Goal: Task Accomplishment & Management: Manage account settings

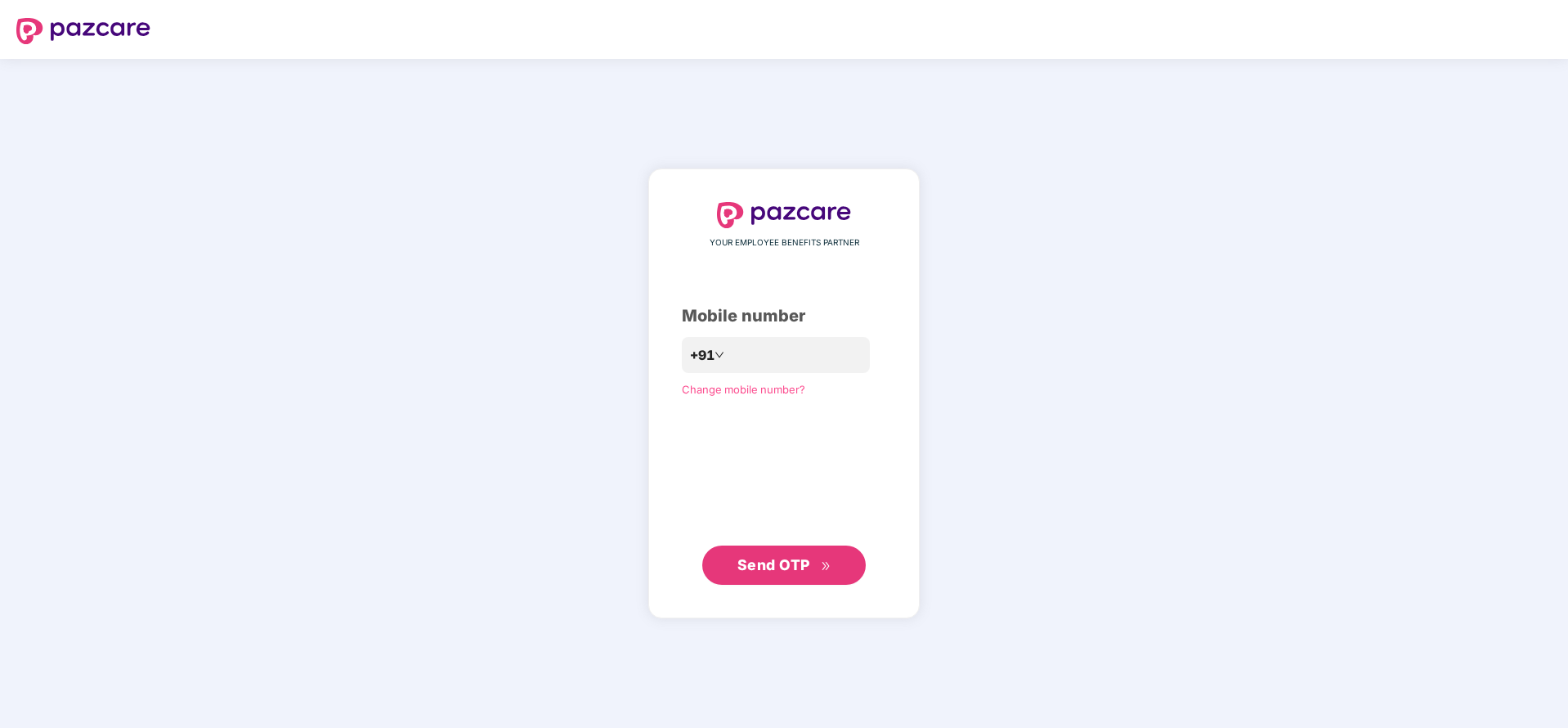
click at [1538, 32] on header at bounding box center [784, 29] width 1568 height 59
click at [791, 355] on input "number" at bounding box center [796, 354] width 134 height 26
type input "**********"
click at [812, 562] on span "Send OTP" at bounding box center [784, 566] width 94 height 23
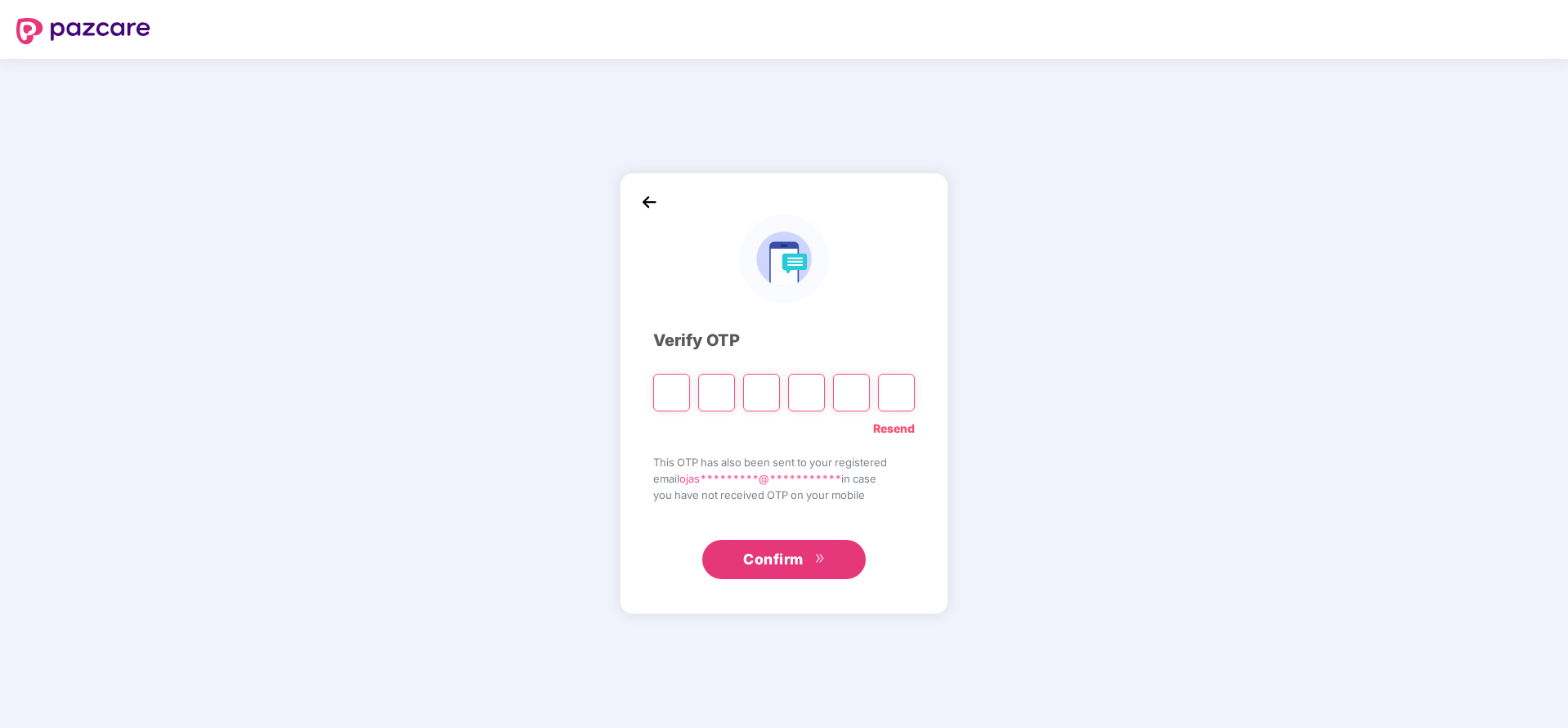
type input "*"
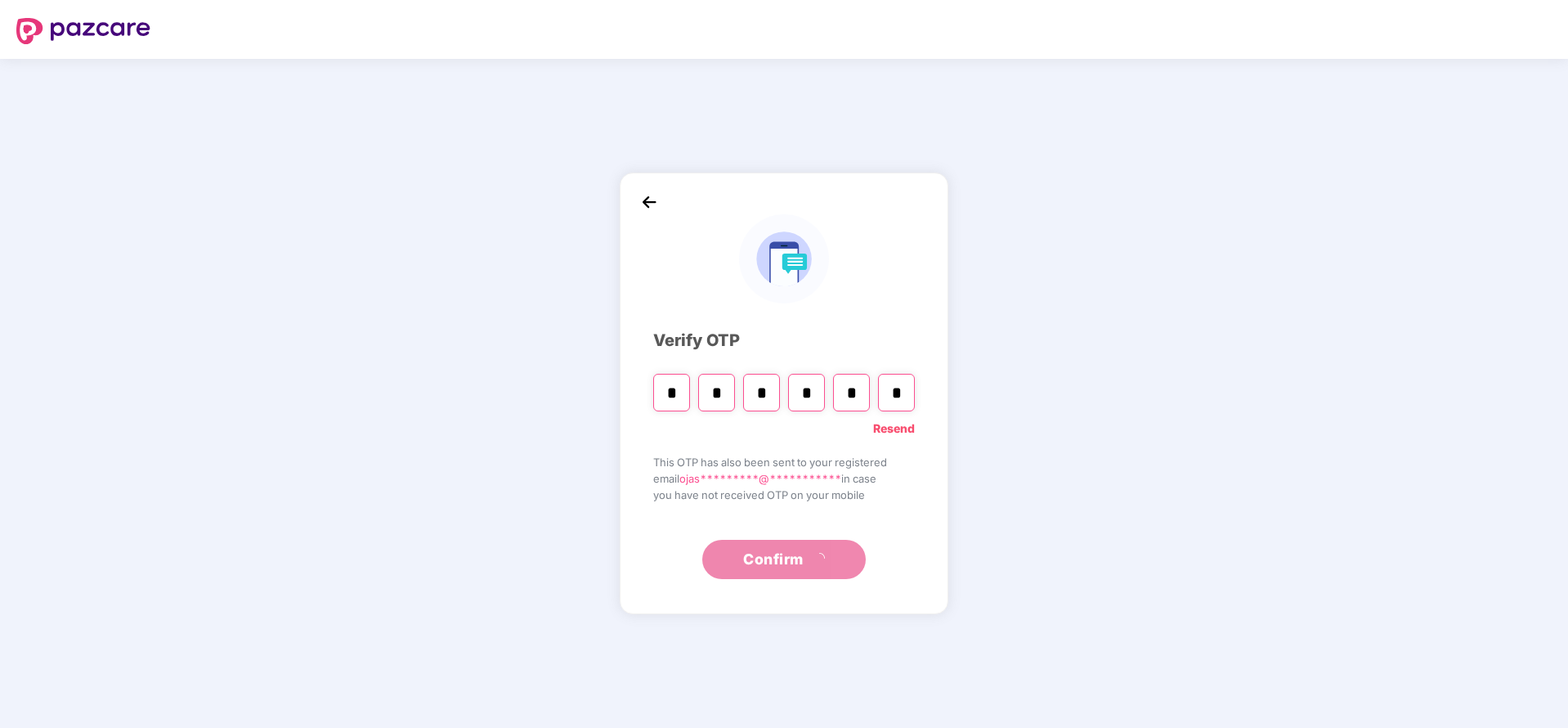
type input "*"
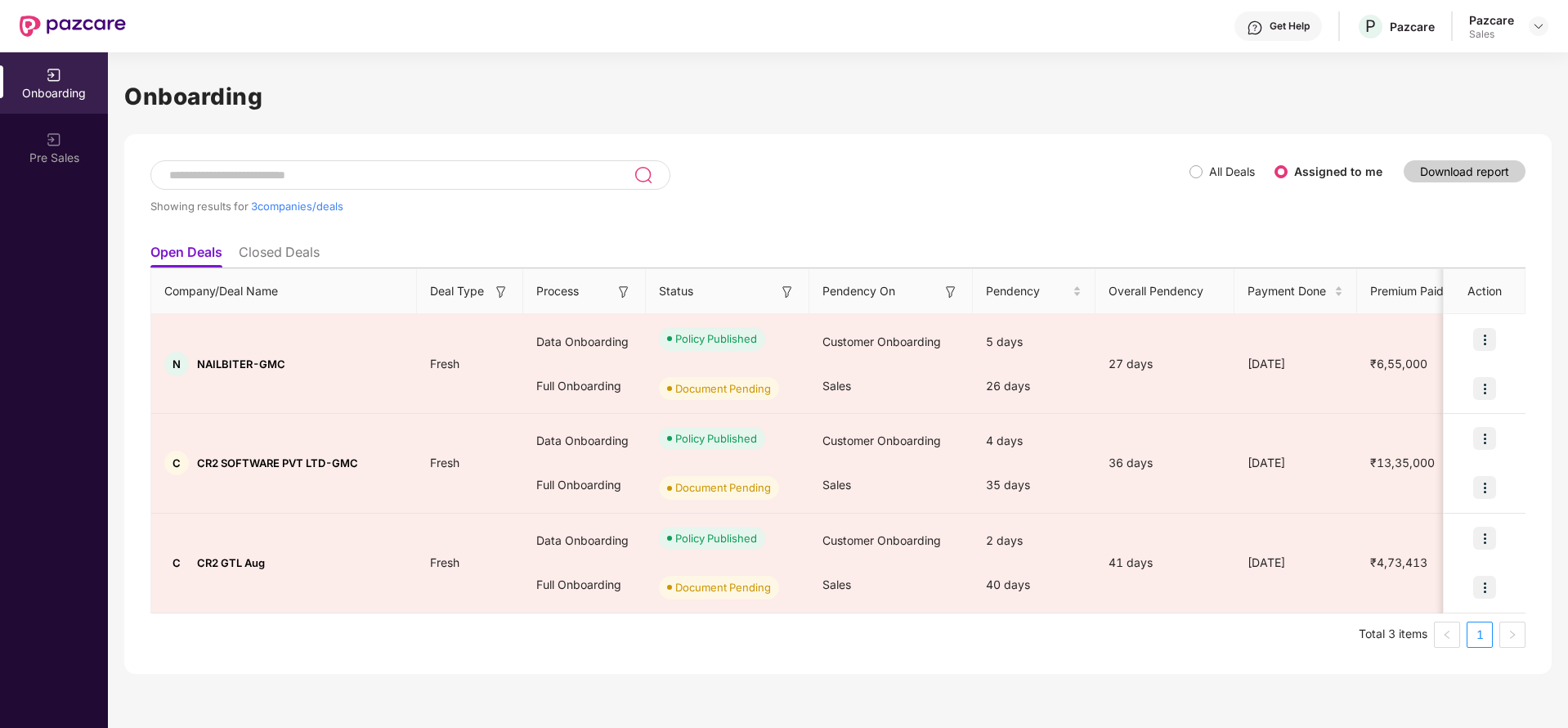
click at [1530, 35] on div at bounding box center [1539, 26] width 19 height 19
click at [1534, 31] on img at bounding box center [1539, 26] width 13 height 13
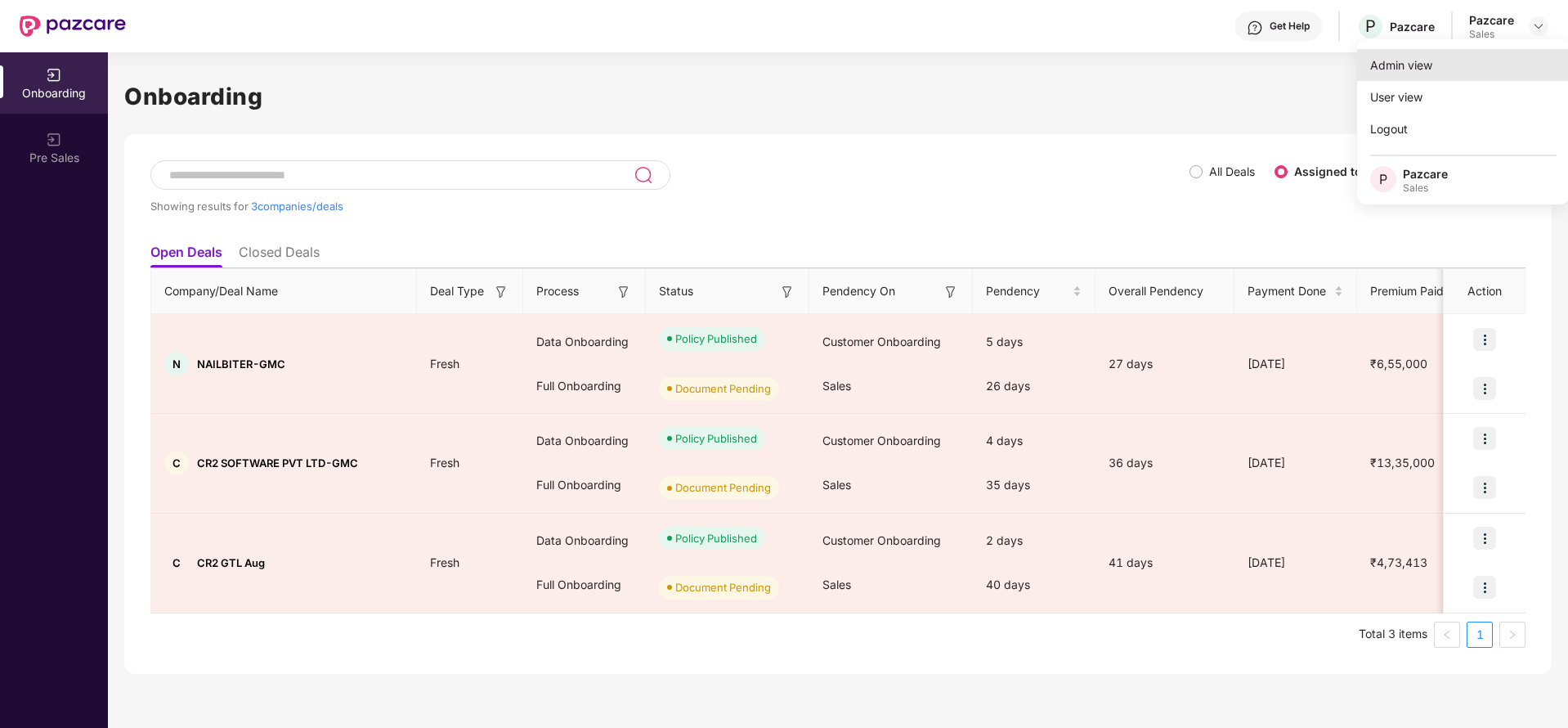
click at [1427, 63] on div "Admin view" at bounding box center [1463, 64] width 212 height 32
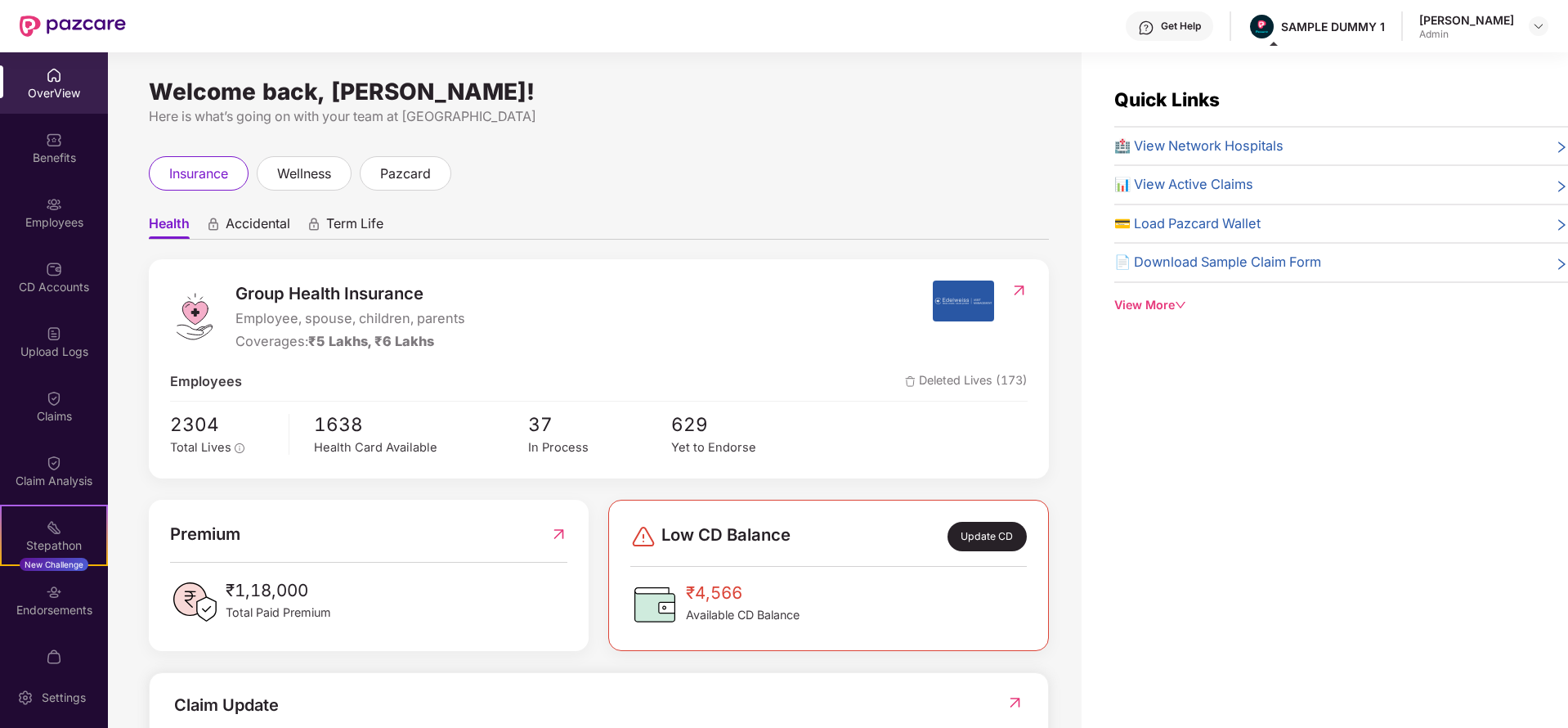
click at [264, 219] on span "Accidental" at bounding box center [257, 227] width 64 height 24
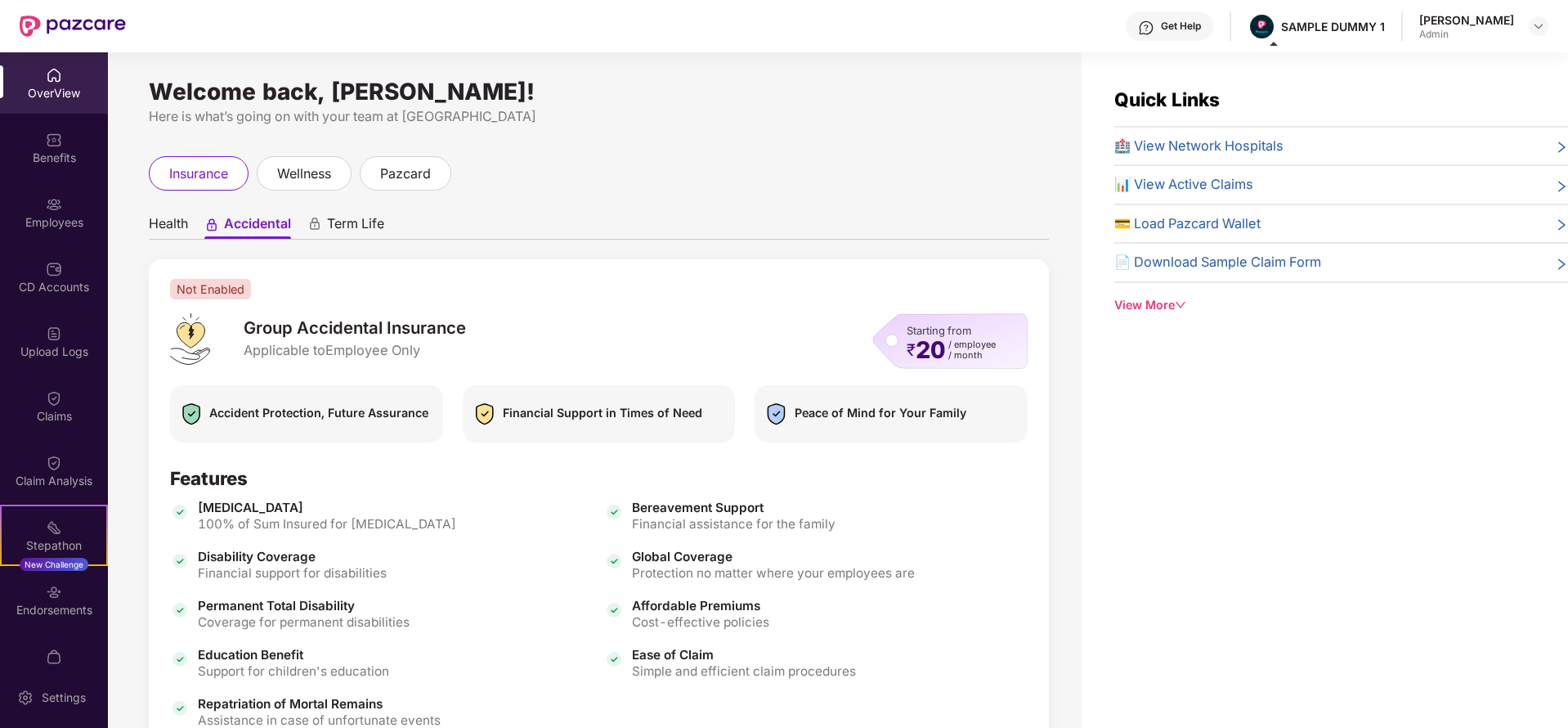
click at [373, 221] on span "Term Life" at bounding box center [356, 227] width 58 height 24
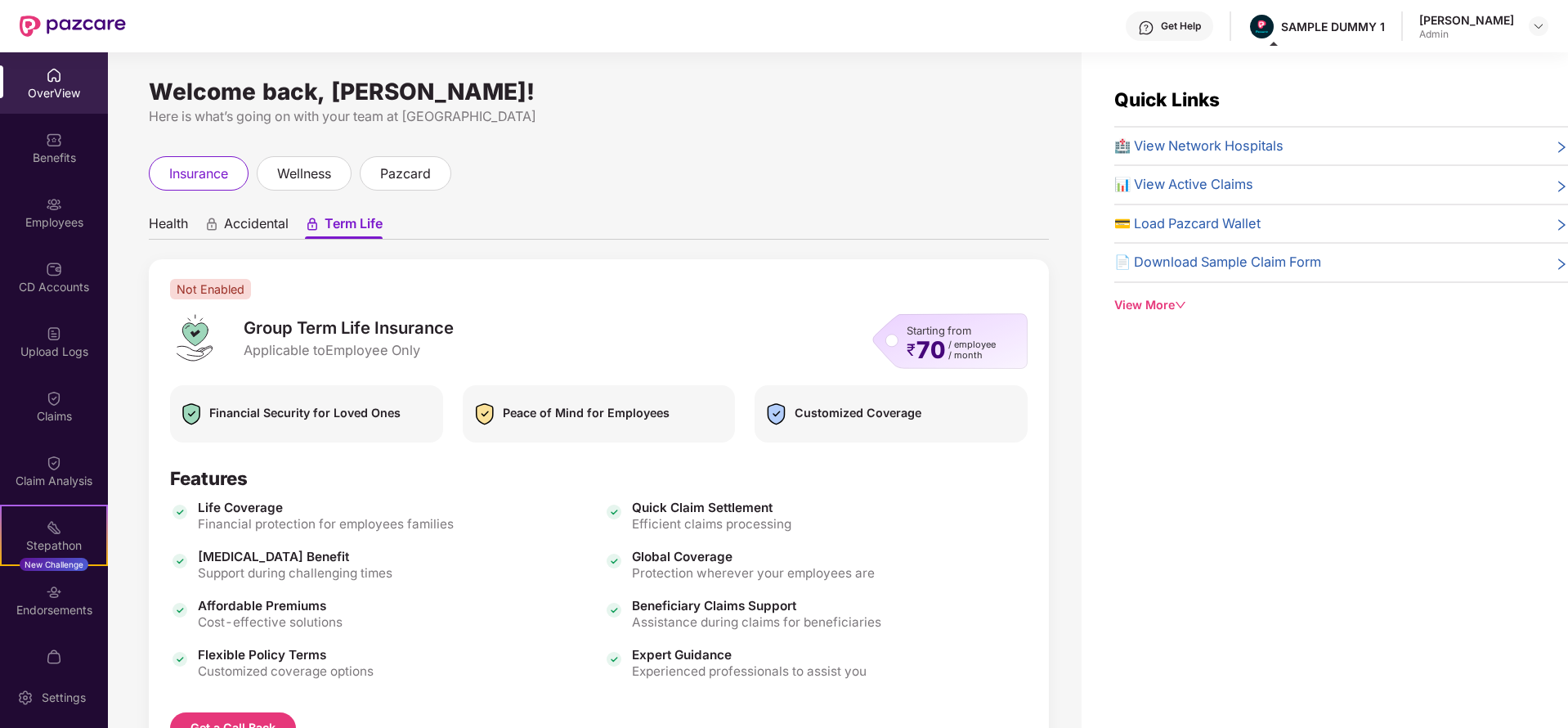
click at [174, 221] on span "Health" at bounding box center [168, 227] width 39 height 24
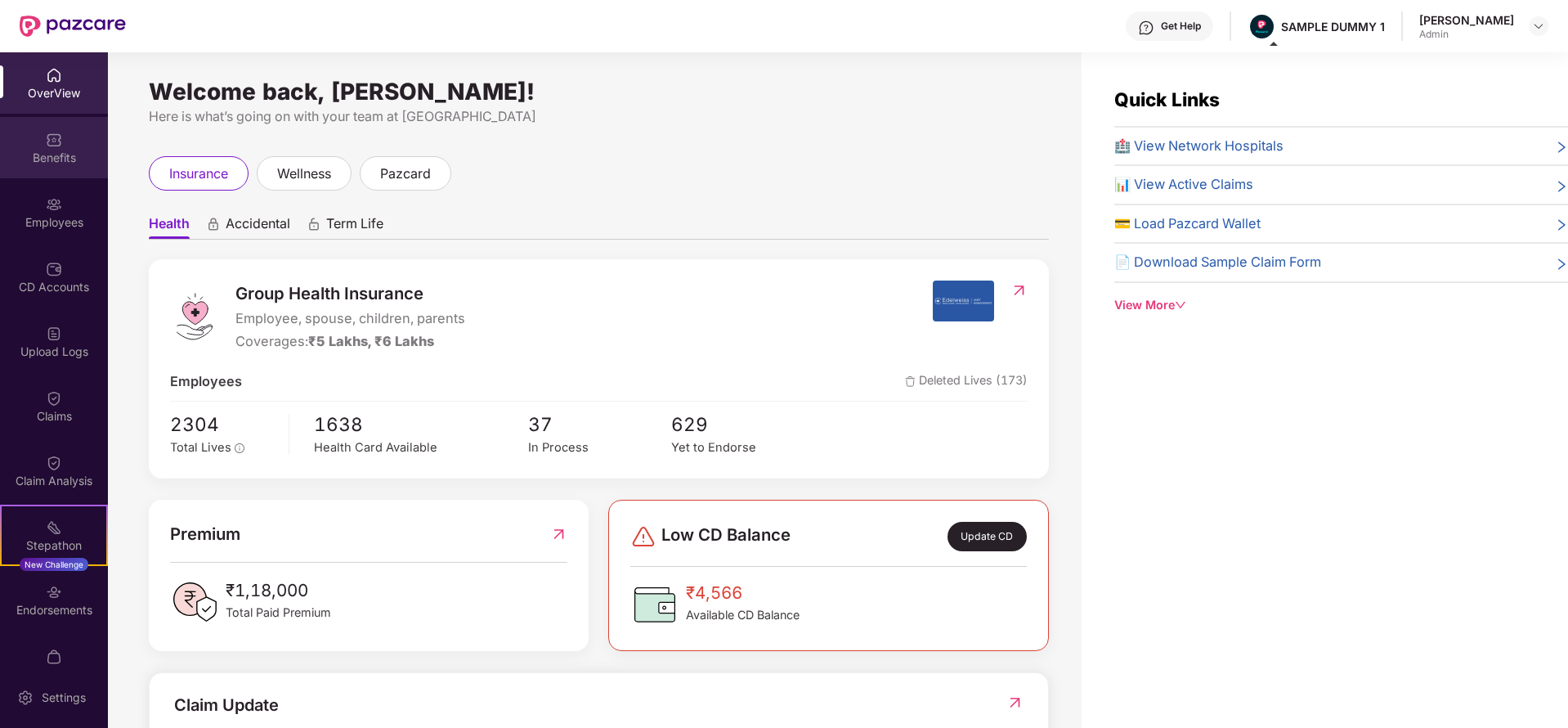
click at [74, 151] on div "Benefits" at bounding box center [54, 158] width 108 height 16
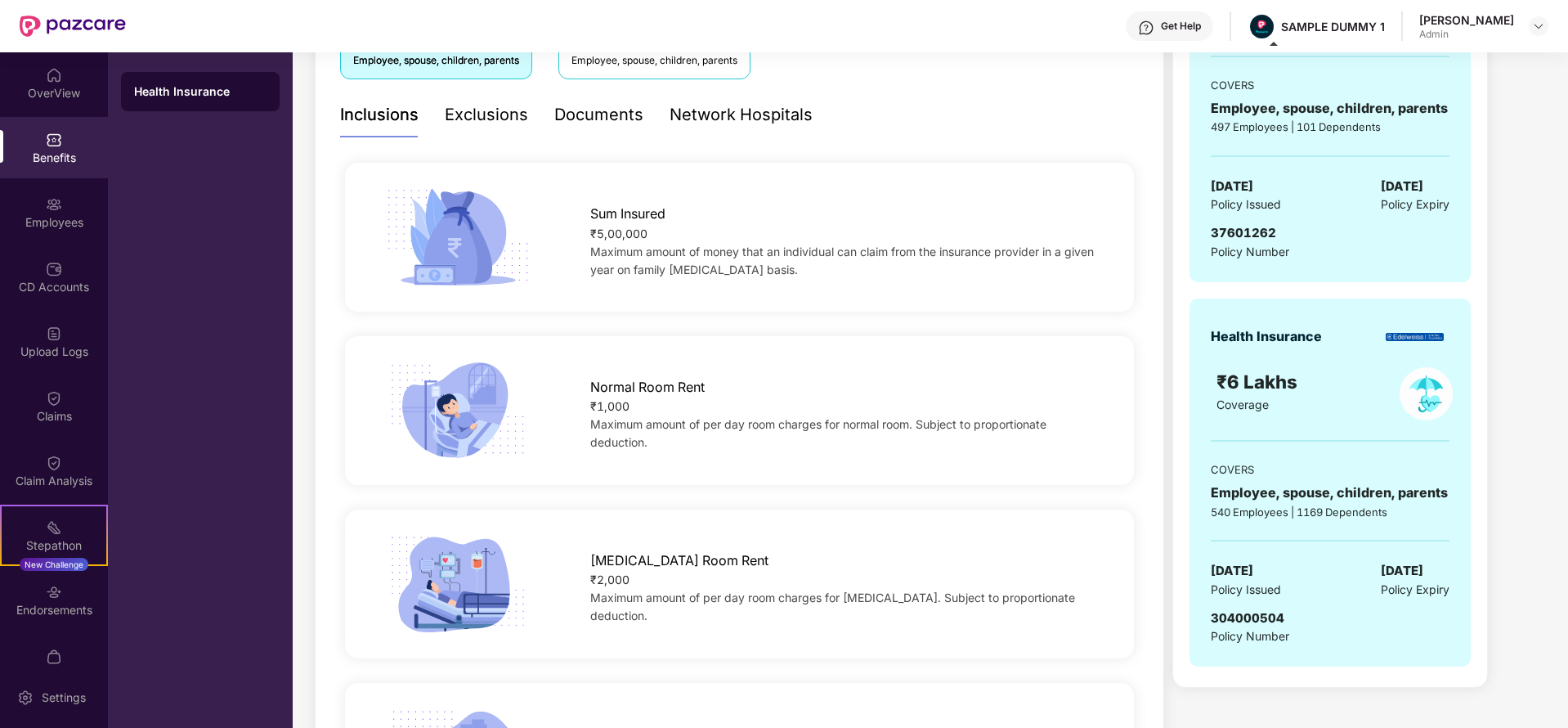
scroll to position [326, 0]
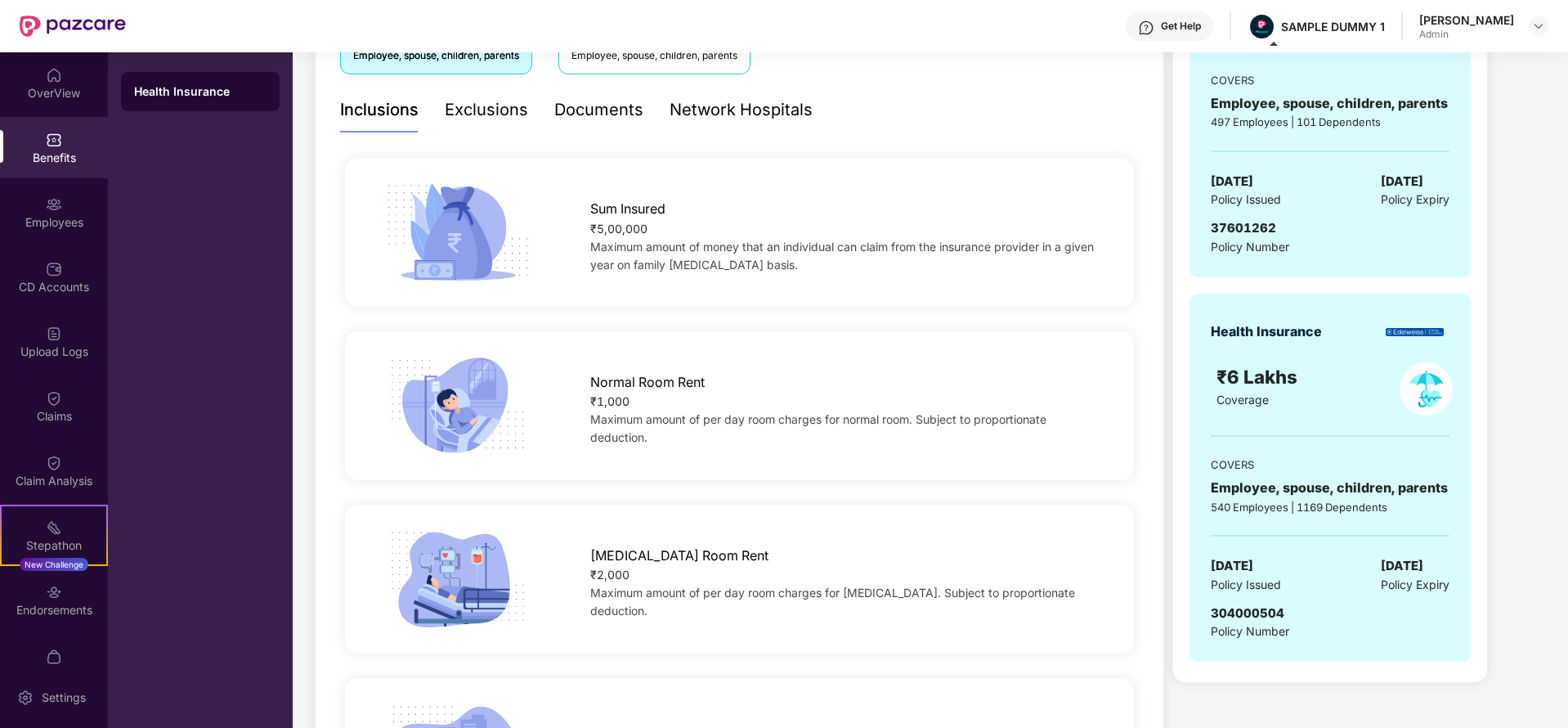
click at [480, 112] on div "Exclusions" at bounding box center [486, 109] width 84 height 25
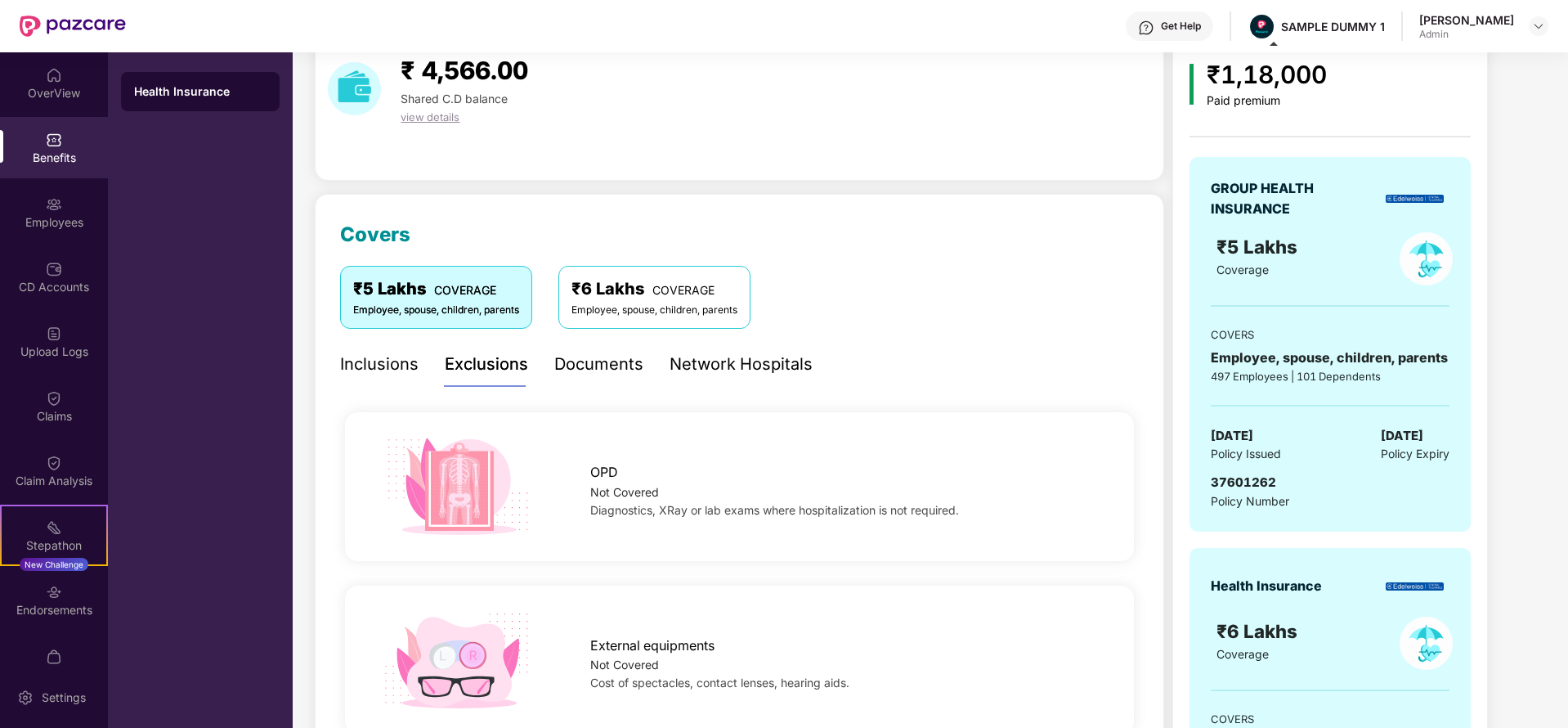
scroll to position [0, 0]
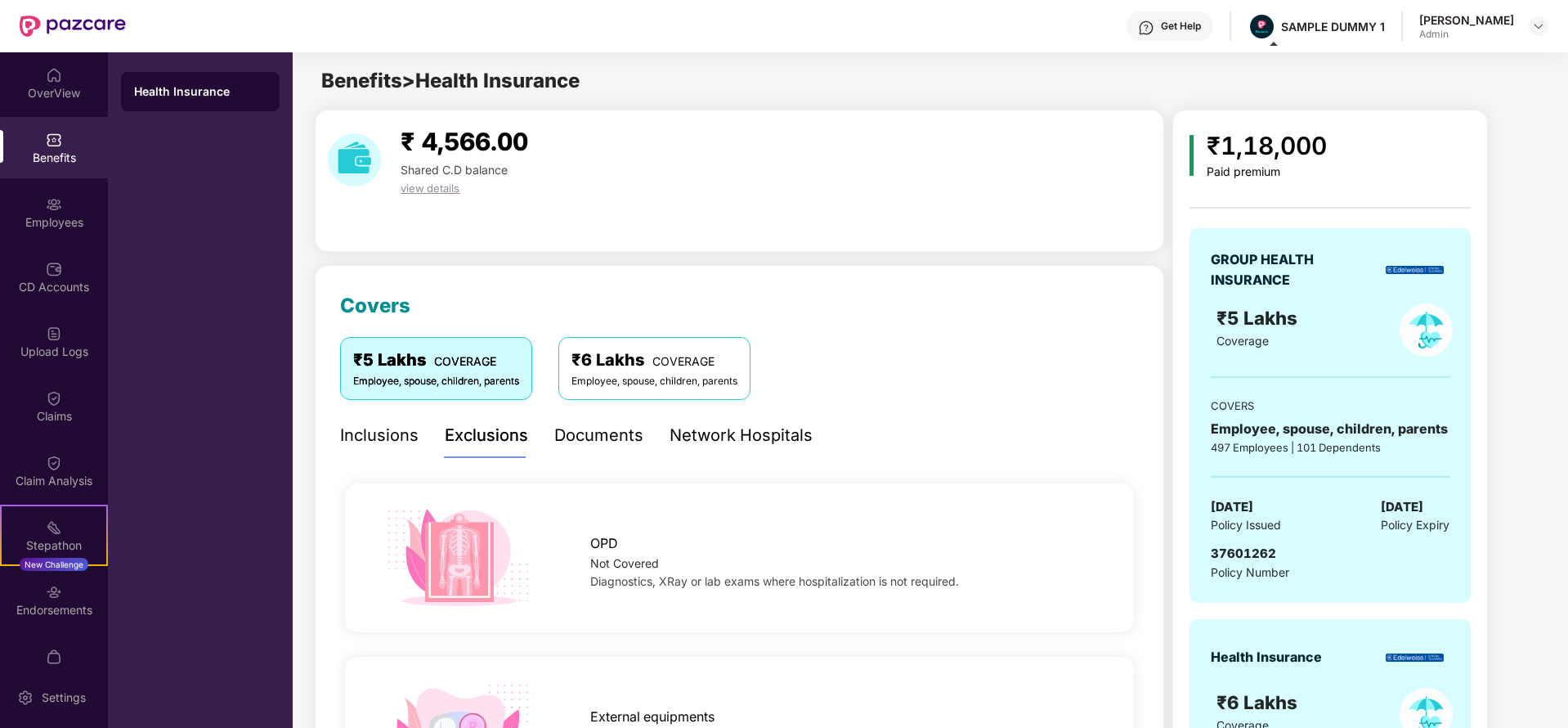
click at [419, 442] on div "Inclusions Exclusions Documents Network Hospitals" at bounding box center [576, 435] width 472 height 45
click at [402, 436] on div "Inclusions" at bounding box center [379, 435] width 79 height 25
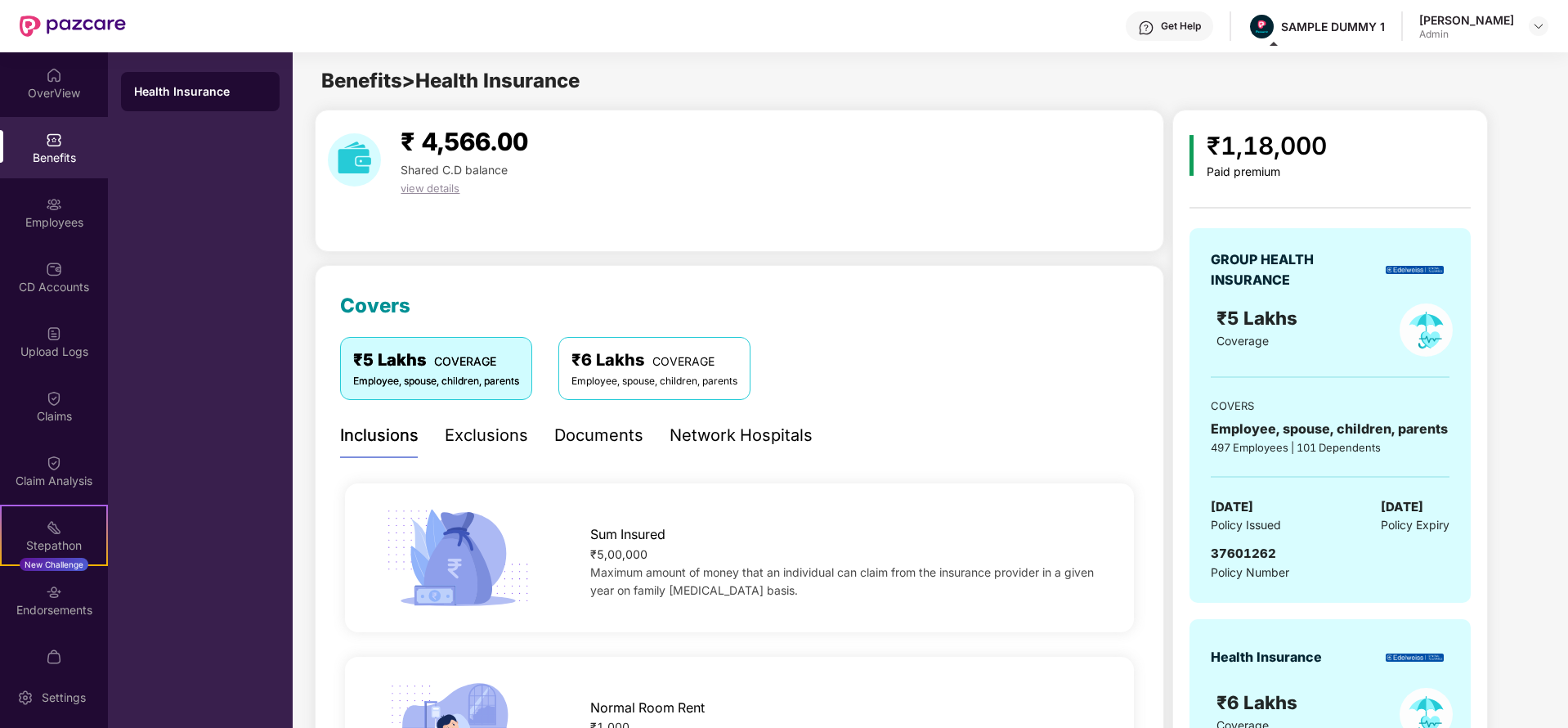
click at [607, 425] on div "Documents" at bounding box center [598, 435] width 89 height 25
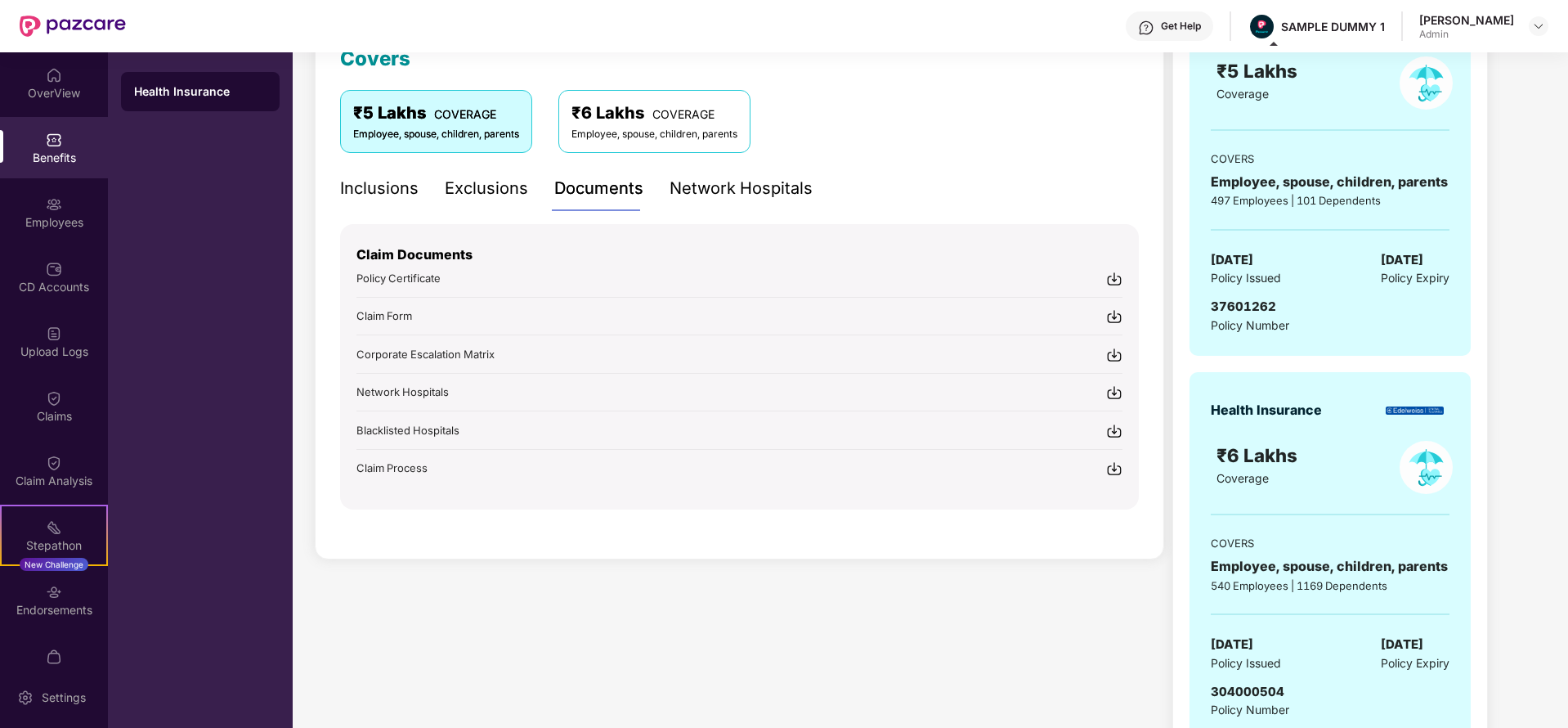
scroll to position [248, 0]
click at [719, 205] on div "Network Hospitals" at bounding box center [740, 187] width 143 height 45
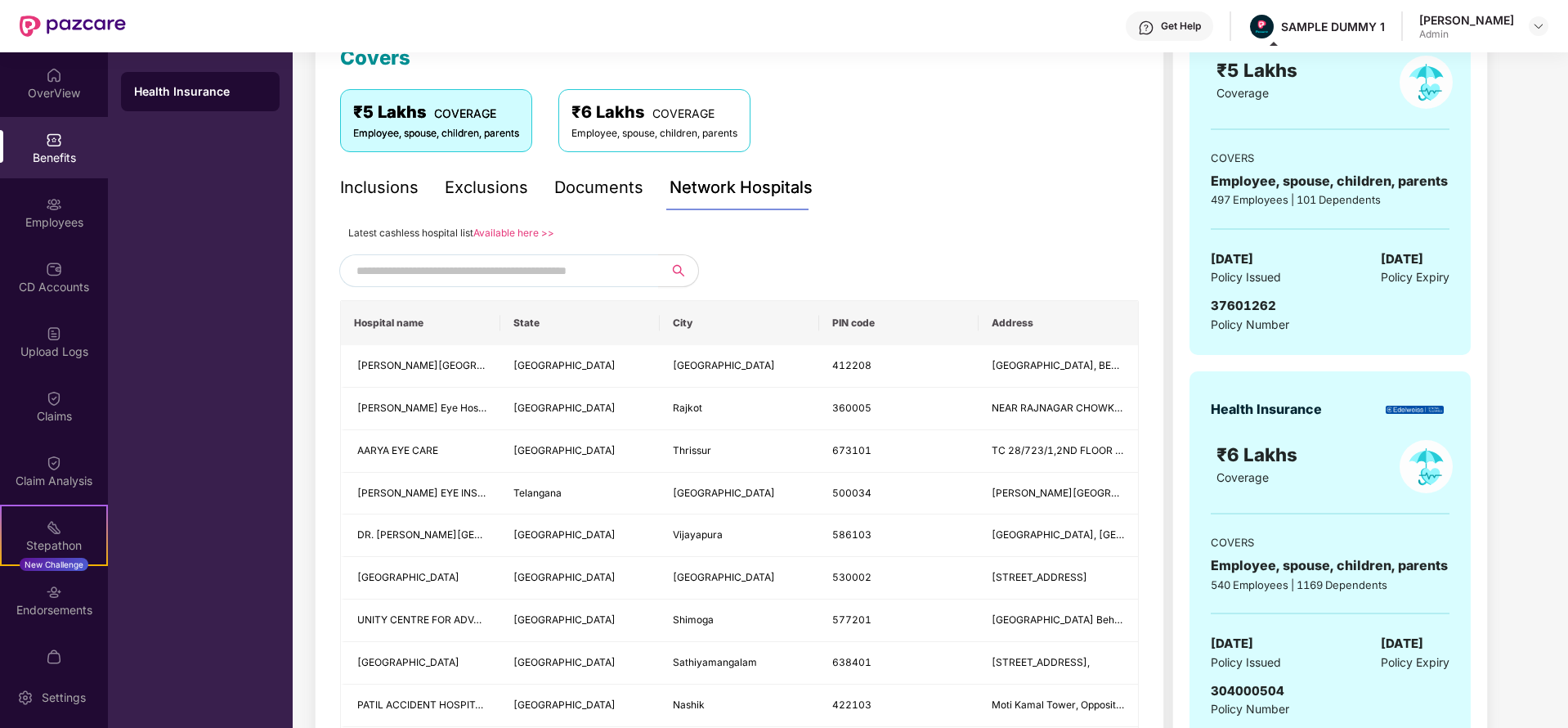
click at [544, 267] on input "text" at bounding box center [495, 271] width 279 height 25
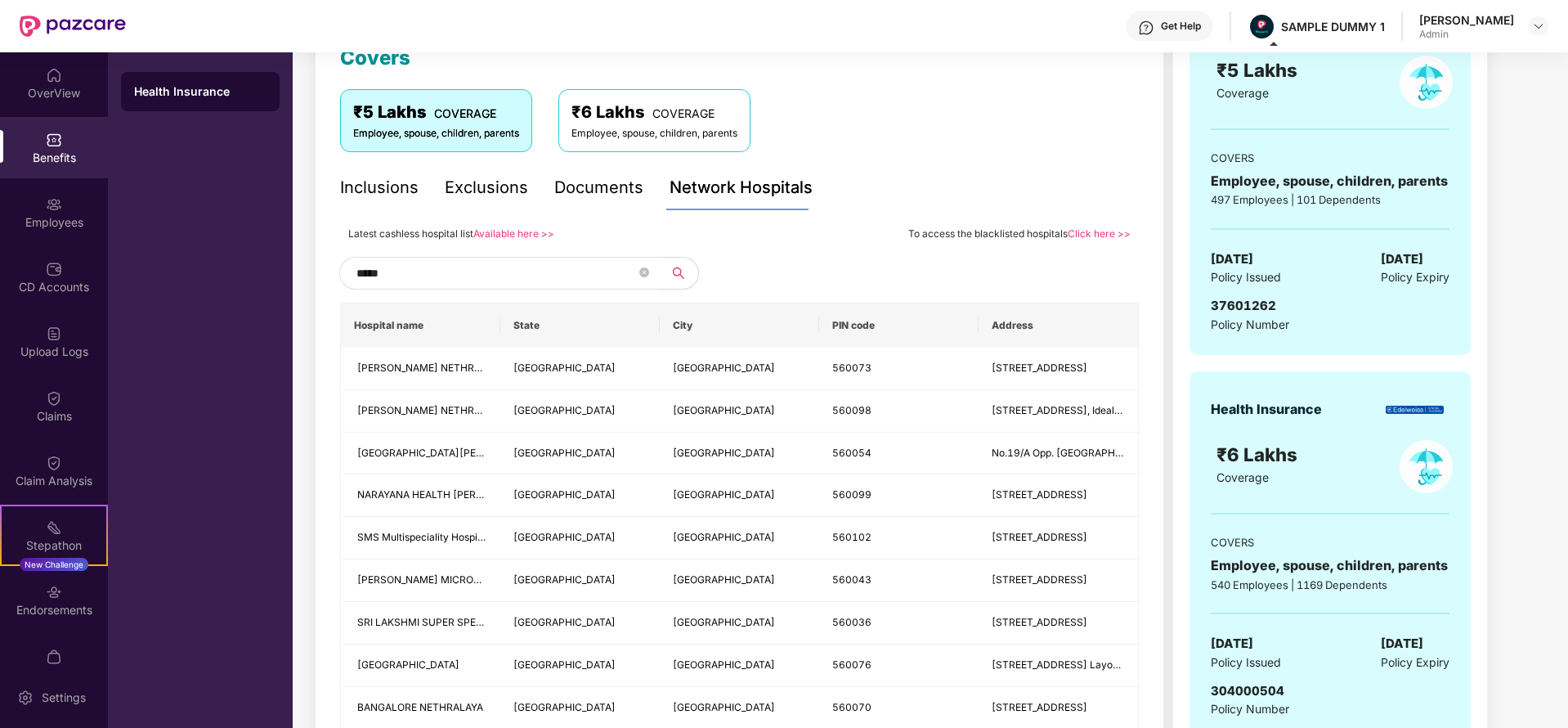
type input "******"
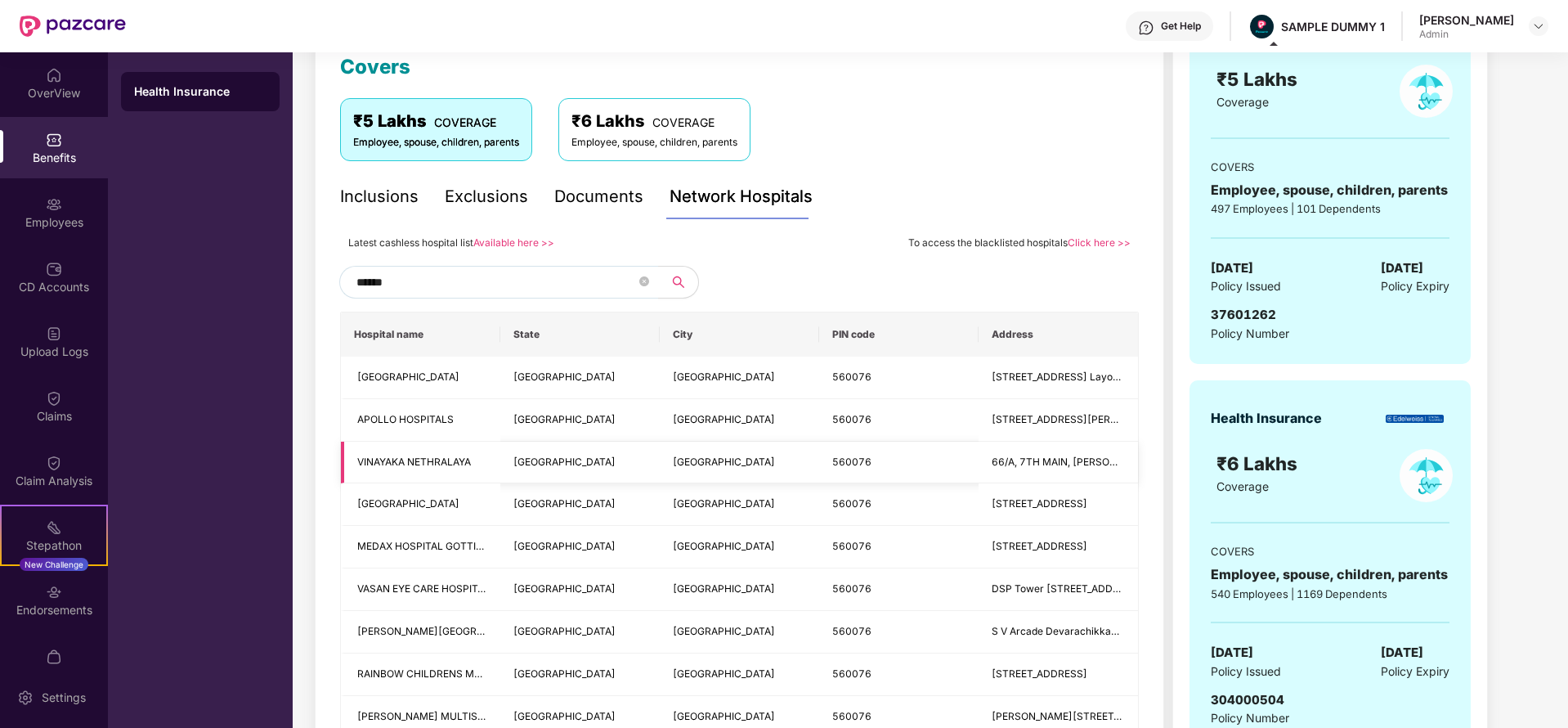
scroll to position [238, 0]
click at [645, 279] on icon "close-circle" at bounding box center [644, 282] width 10 height 10
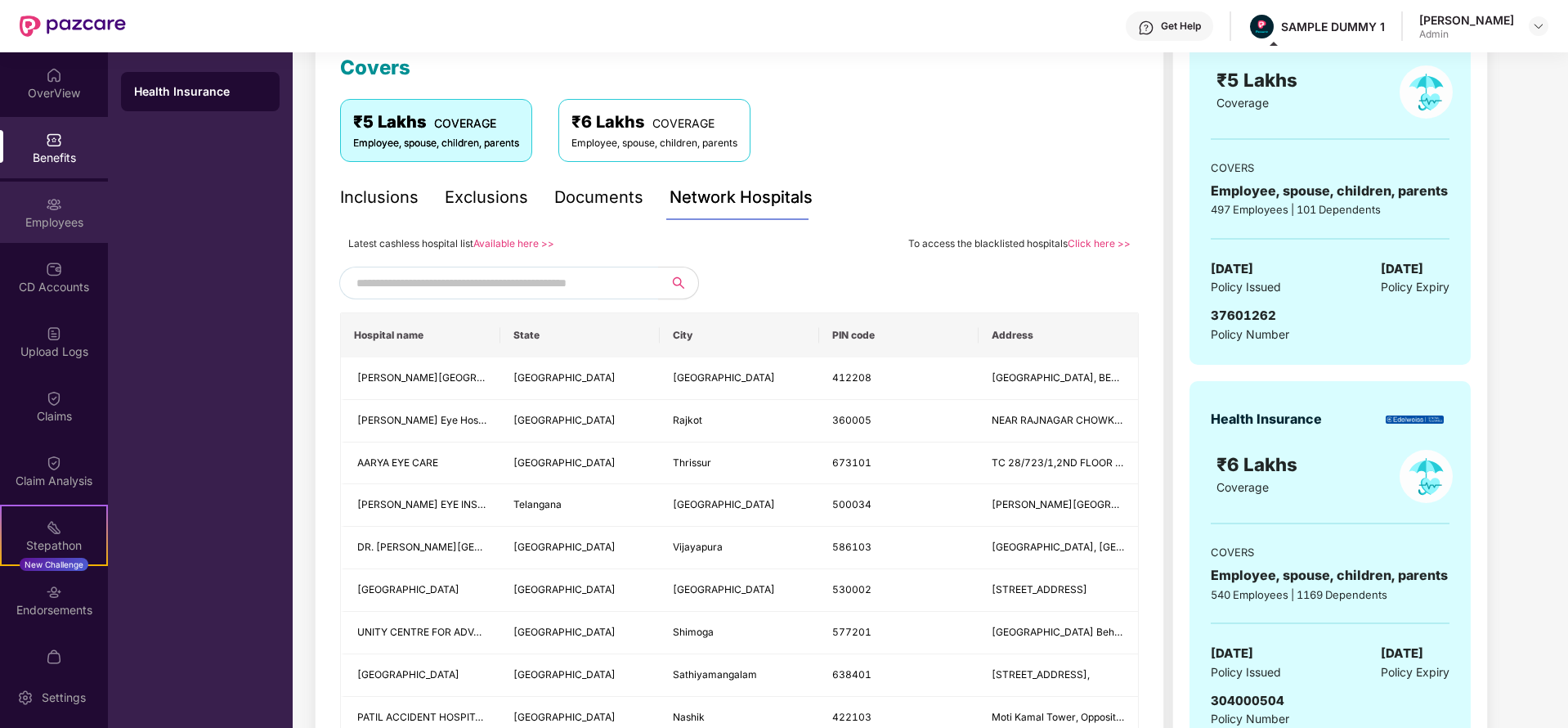
click at [3, 230] on div "Employees" at bounding box center [54, 212] width 108 height 61
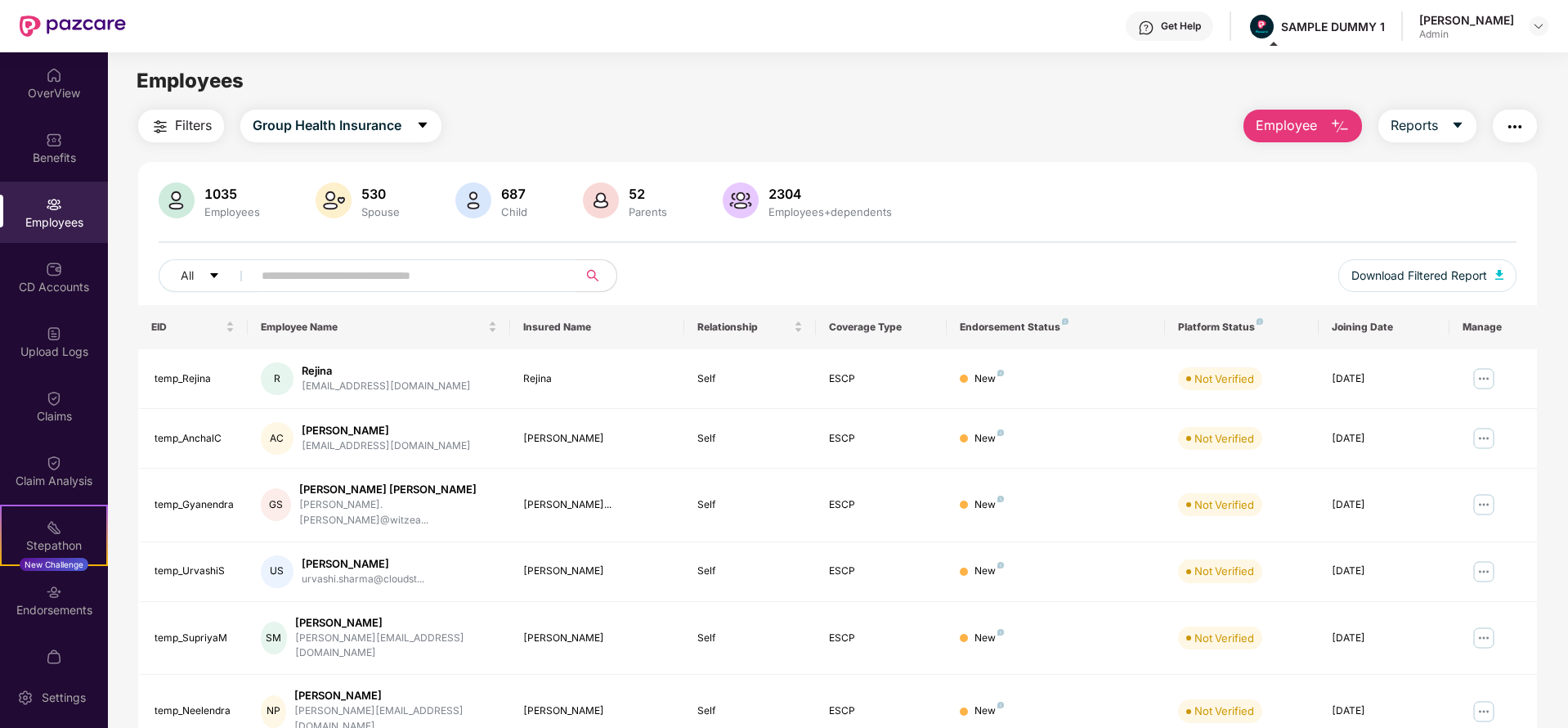
click at [1304, 111] on button "Employee" at bounding box center [1302, 126] width 118 height 33
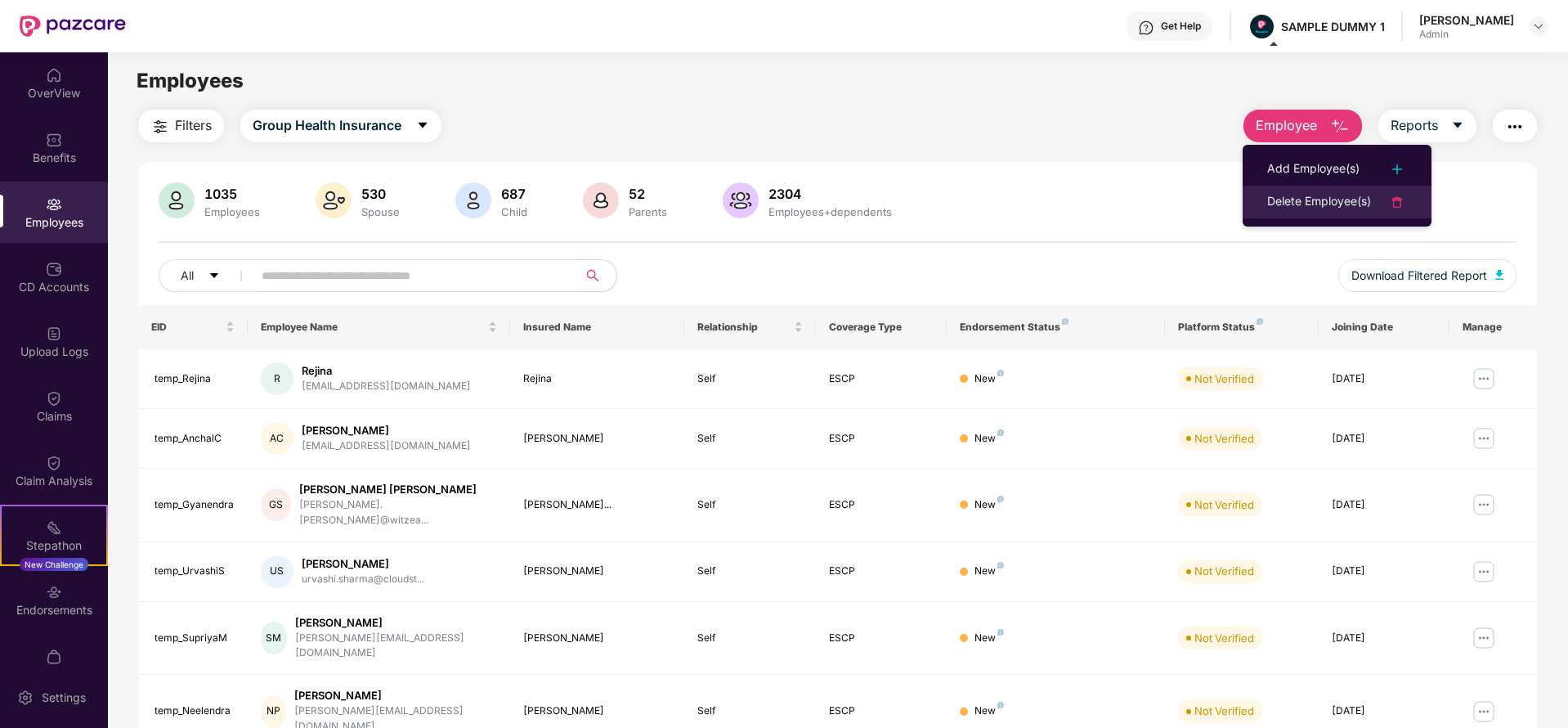
click at [1355, 186] on li "Delete Employee(s)" at bounding box center [1337, 202] width 189 height 33
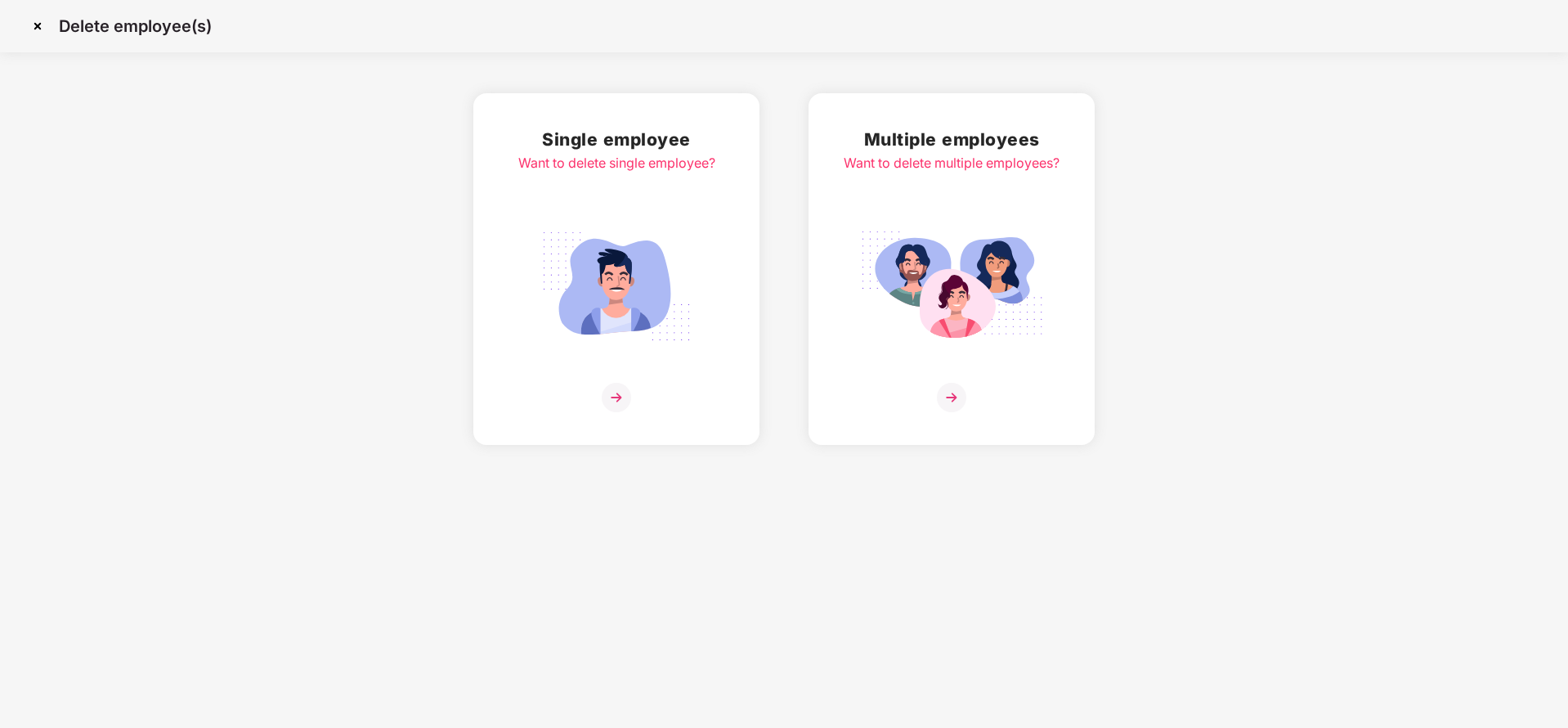
click at [36, 27] on img at bounding box center [37, 26] width 26 height 26
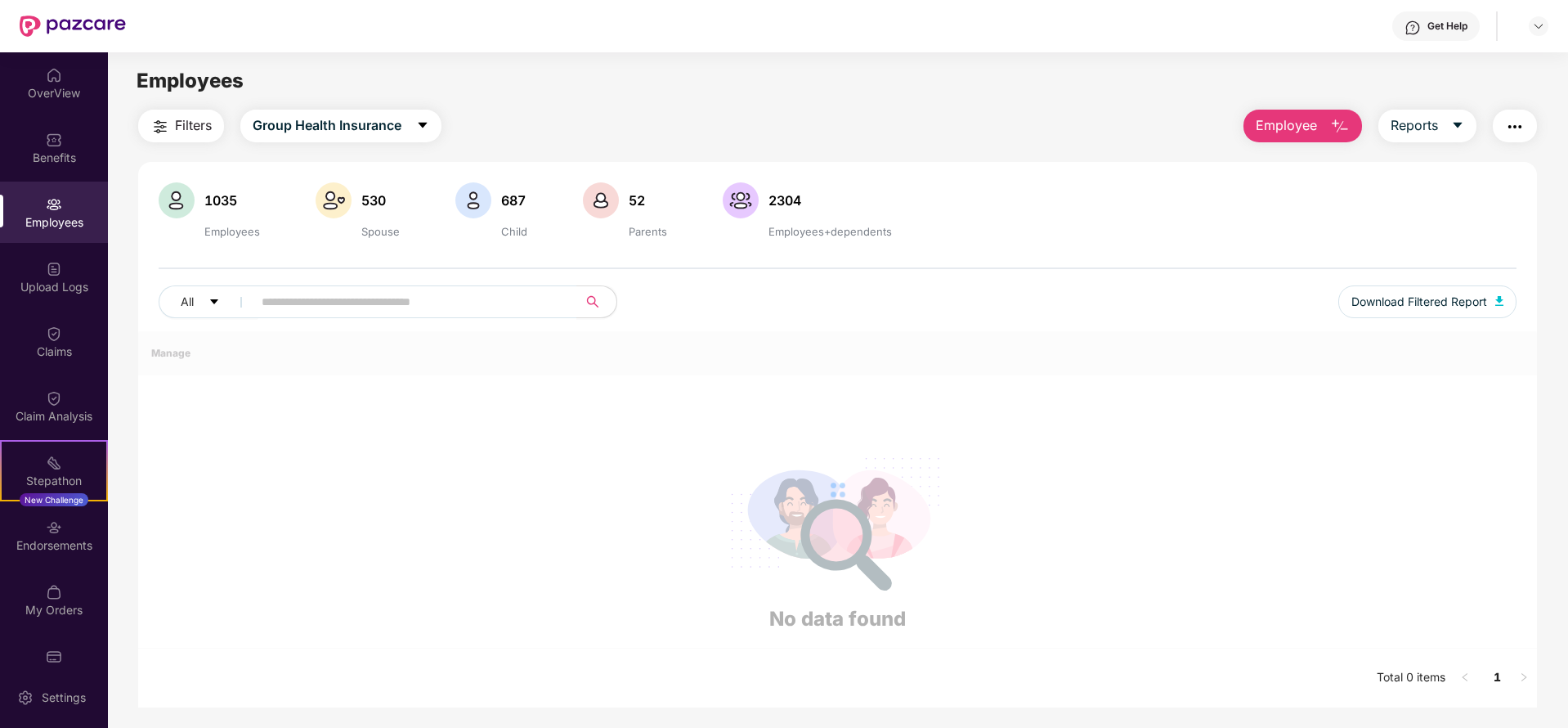
click at [1331, 124] on img "button" at bounding box center [1340, 127] width 19 height 19
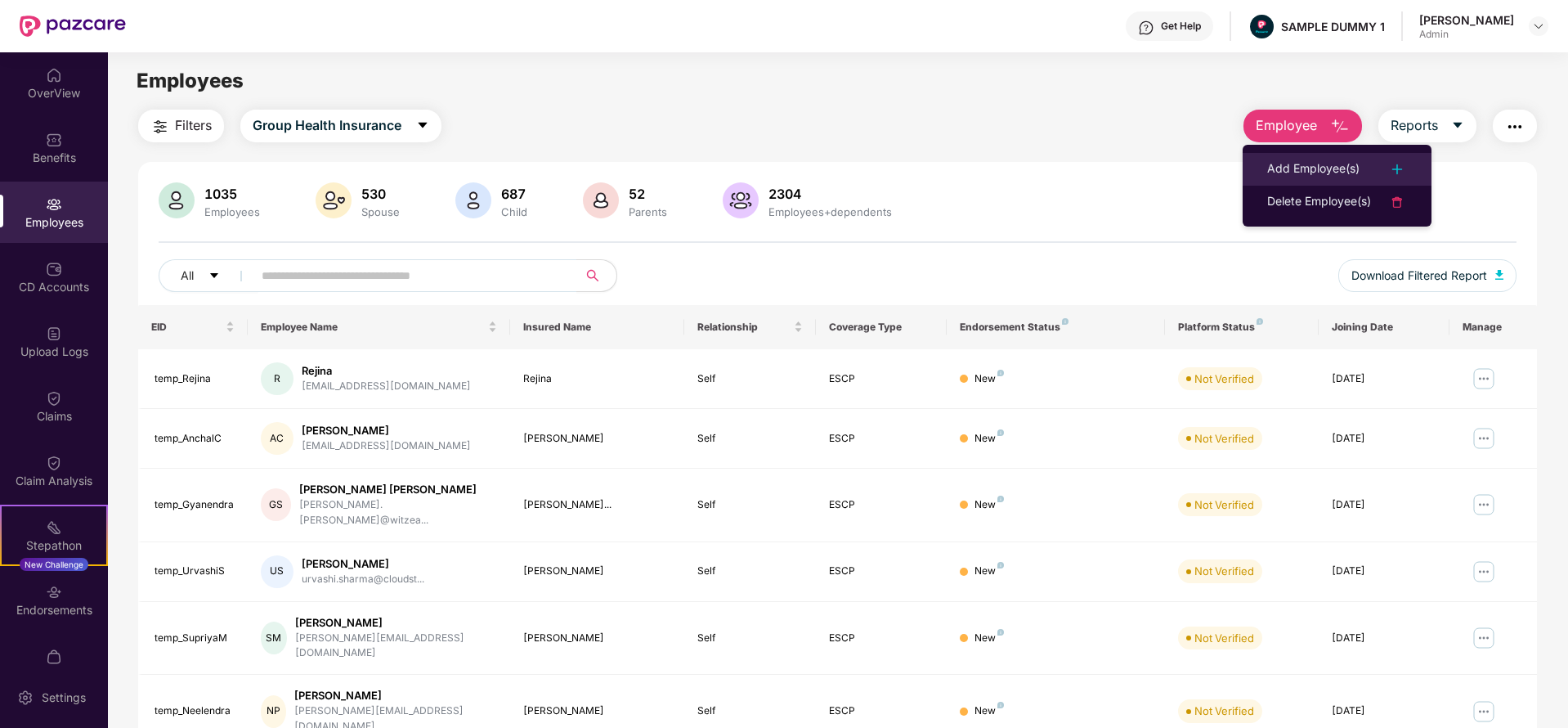
click at [1312, 168] on div "Add Employee(s)" at bounding box center [1314, 169] width 92 height 19
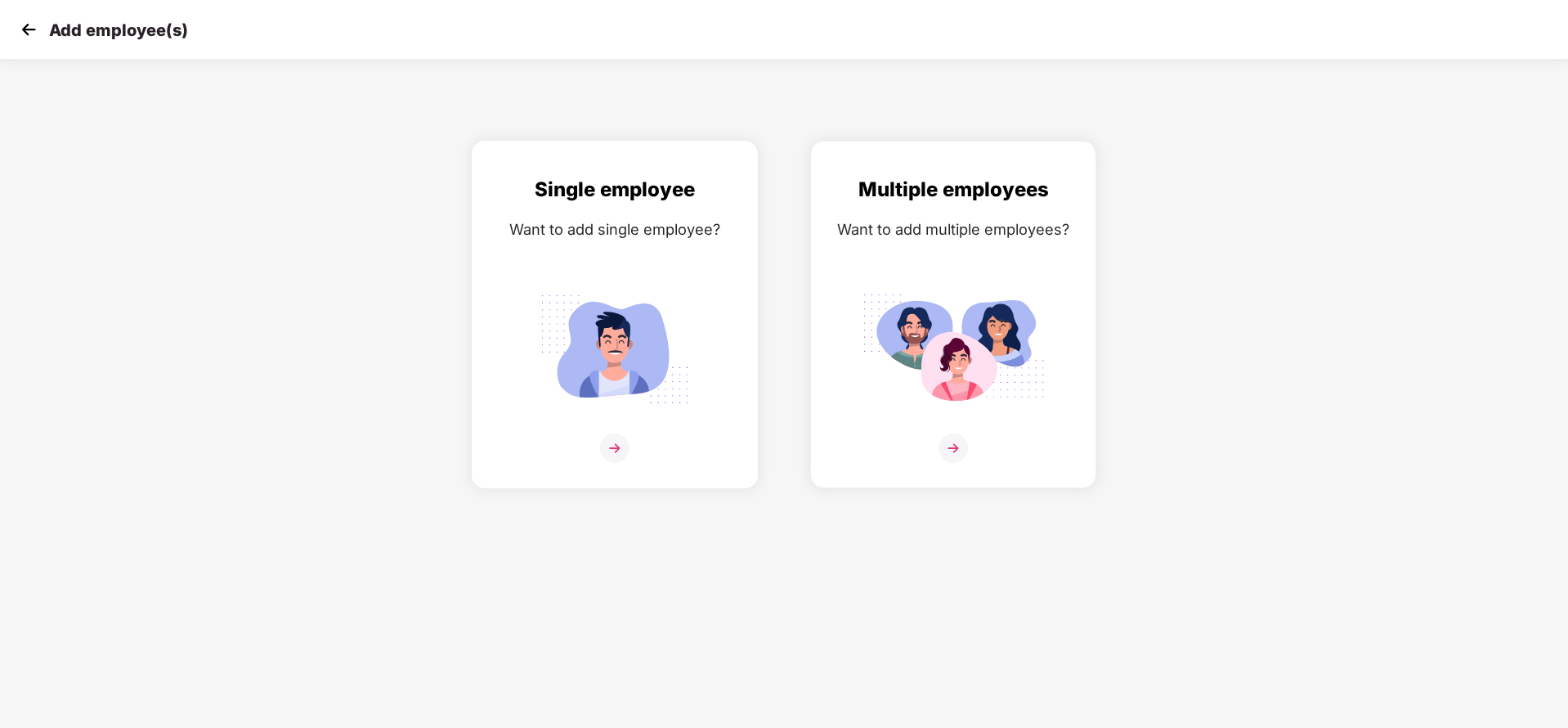
click at [576, 244] on div "Single employee Want to add single employee?" at bounding box center [615, 328] width 252 height 309
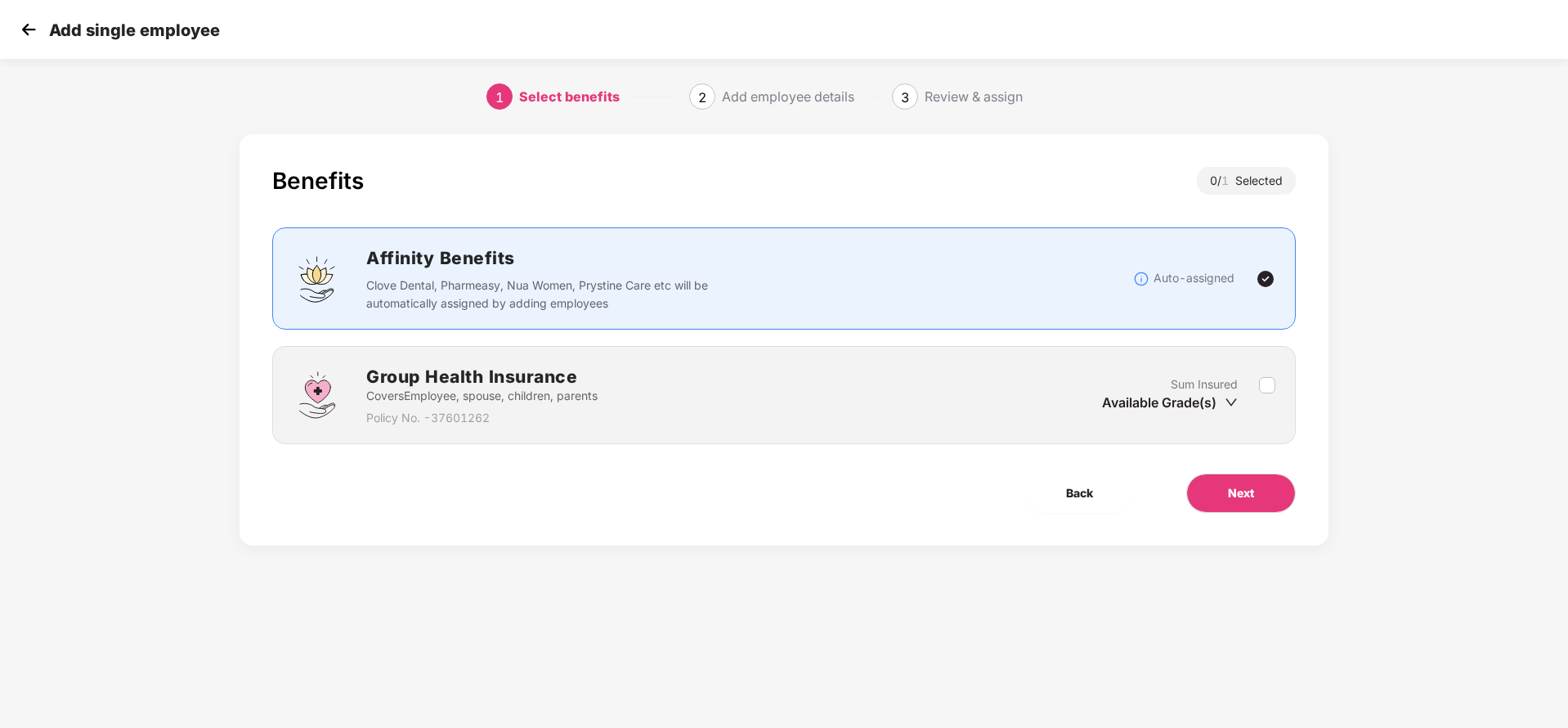
click at [1266, 394] on label at bounding box center [1266, 396] width 16 height 40
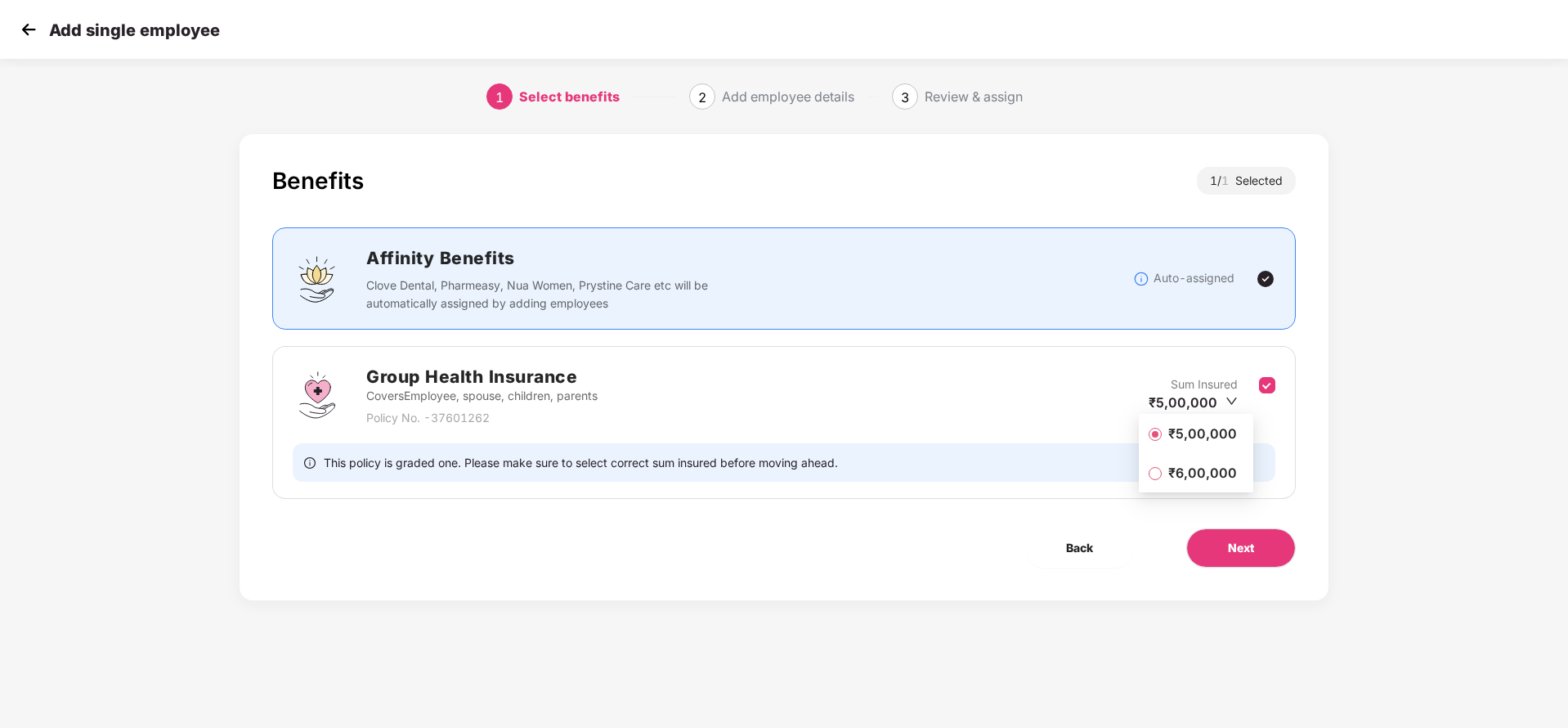
click at [1219, 422] on li "₹5,00,000" at bounding box center [1195, 433] width 114 height 33
click at [1243, 561] on button "Next" at bounding box center [1242, 547] width 109 height 39
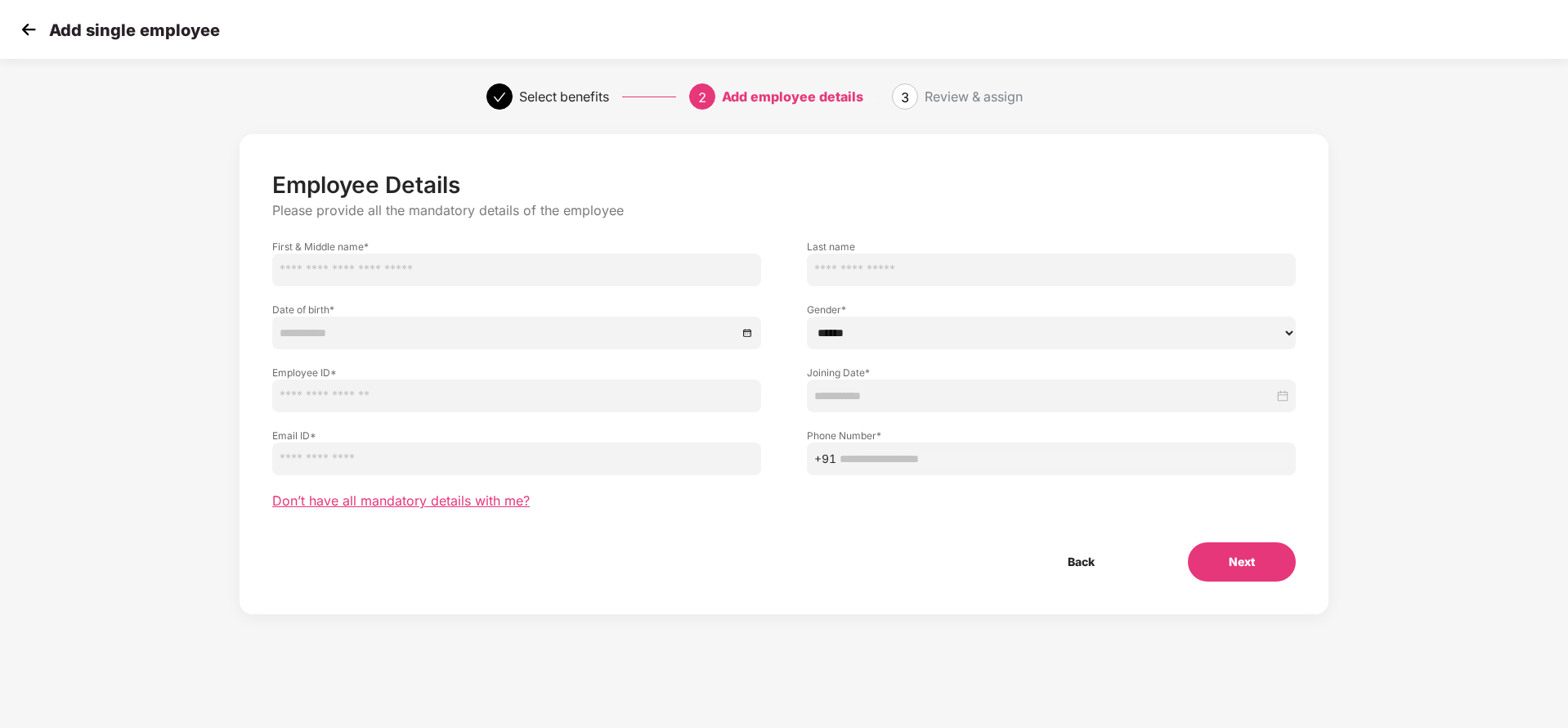
click at [473, 501] on span "Don’t have all mandatory details with me?" at bounding box center [401, 501] width 257 height 17
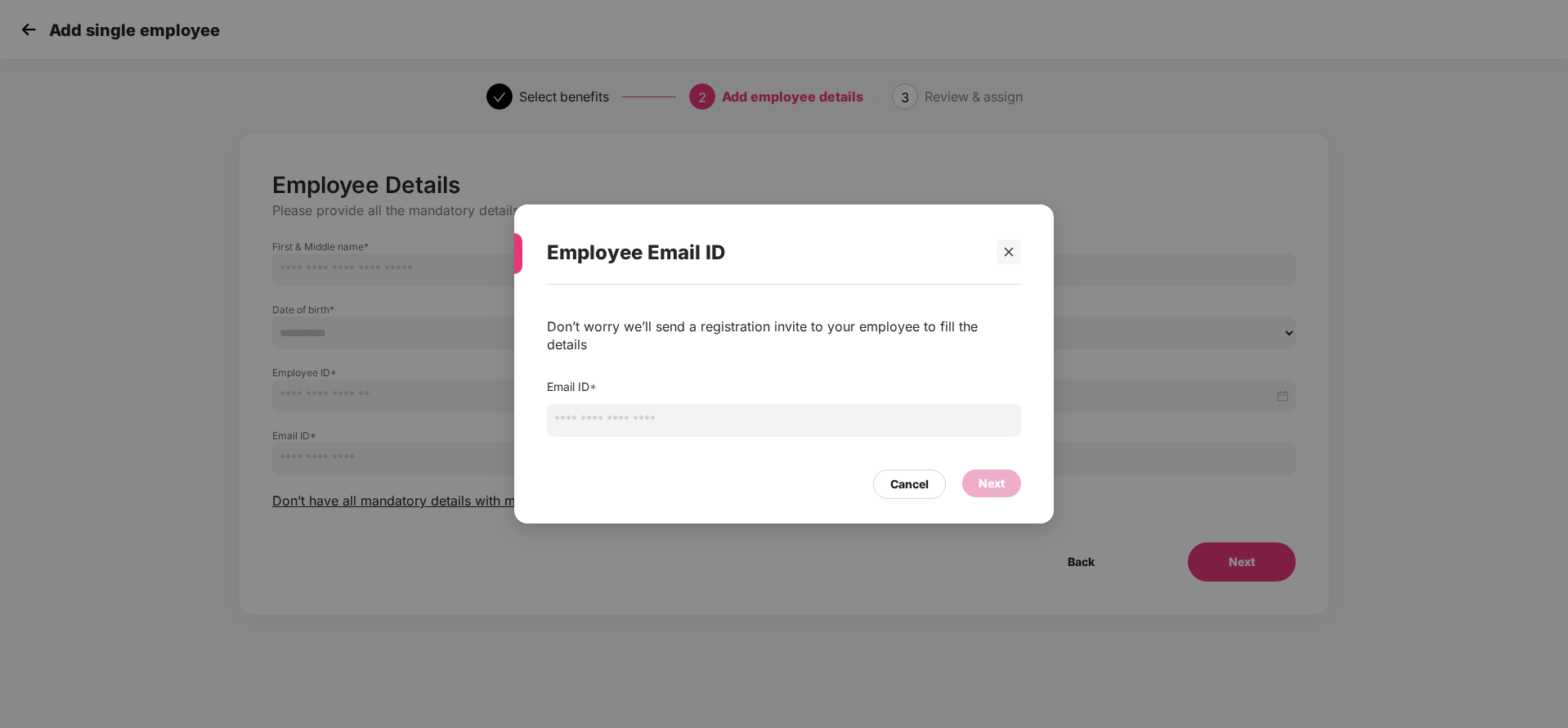
click at [730, 414] on input "email" at bounding box center [784, 421] width 474 height 33
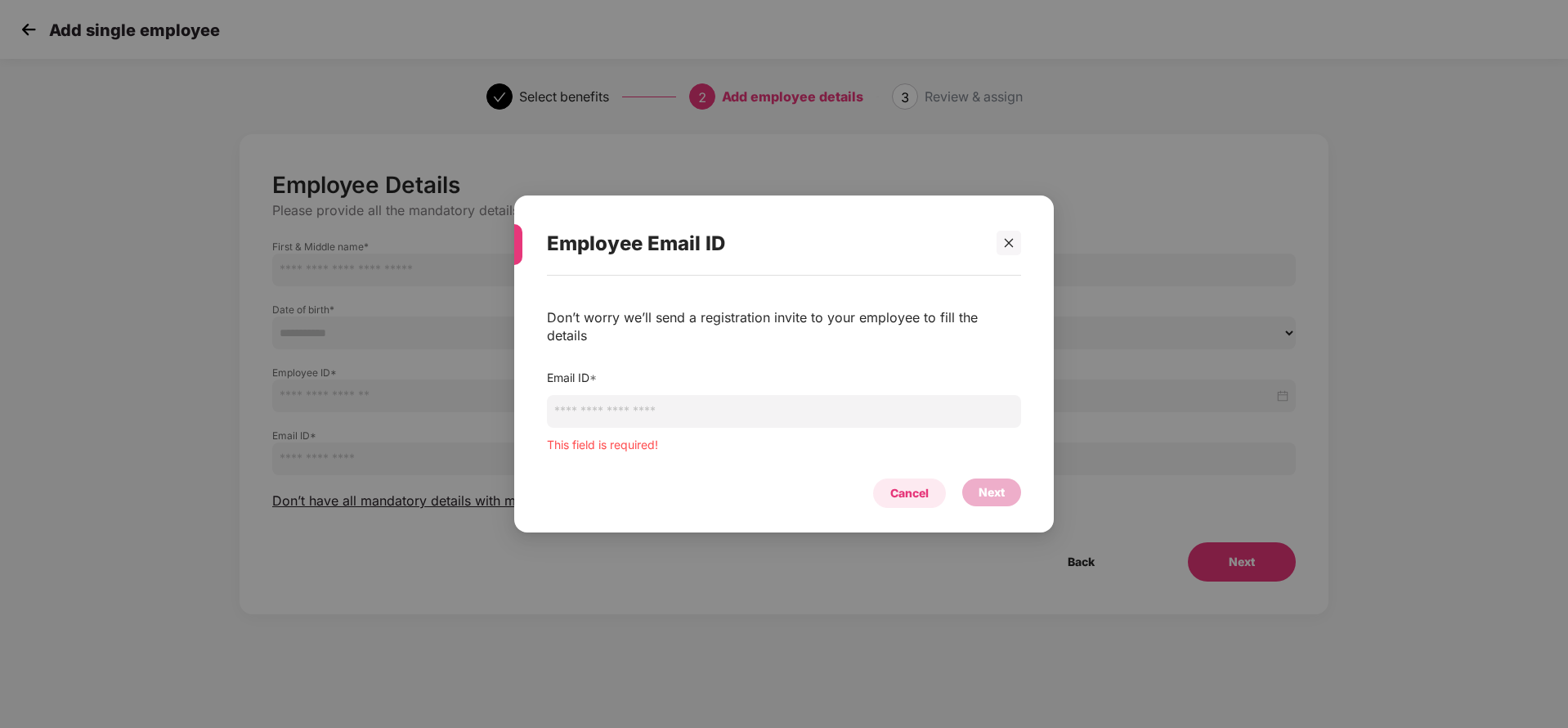
click at [922, 484] on div "Cancel" at bounding box center [909, 493] width 38 height 18
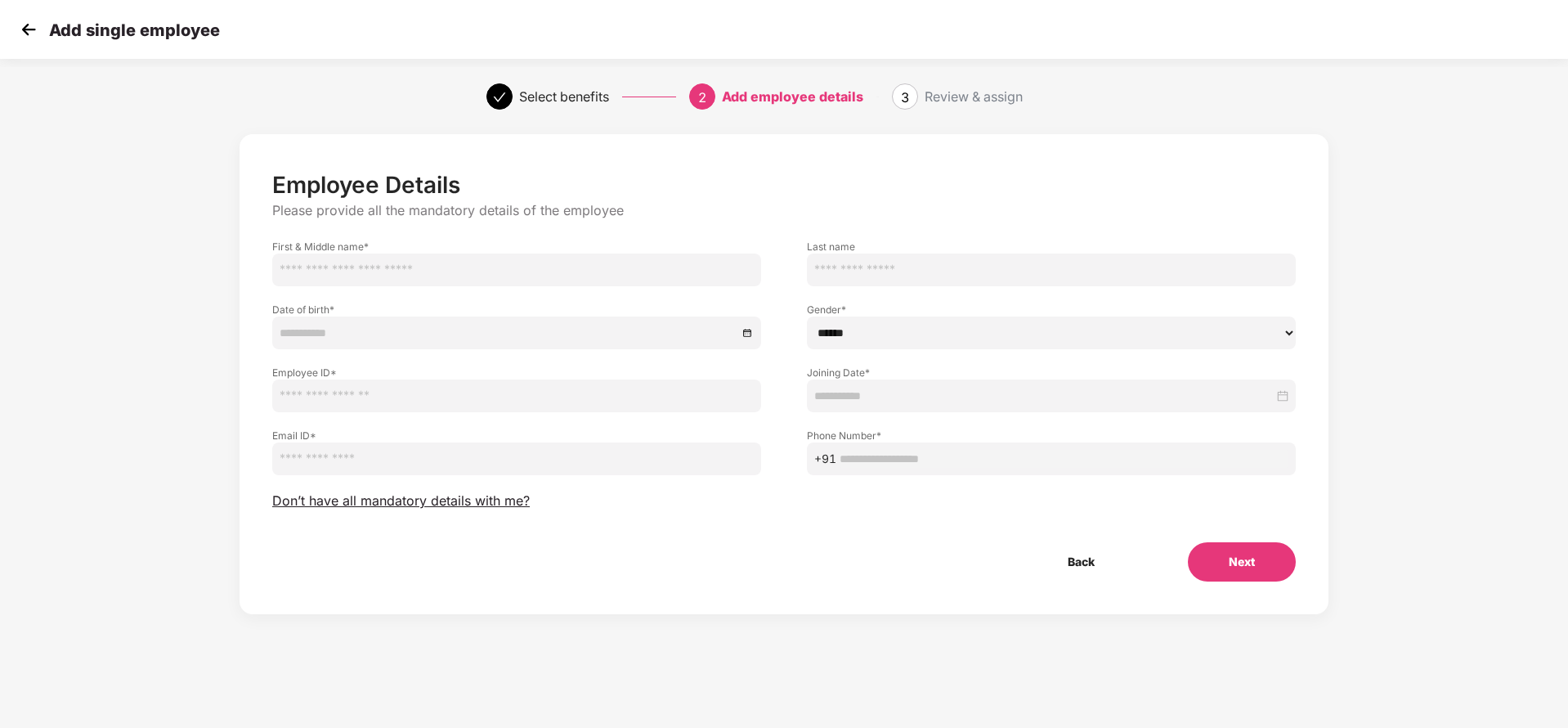
click at [35, 22] on img at bounding box center [29, 30] width 25 height 25
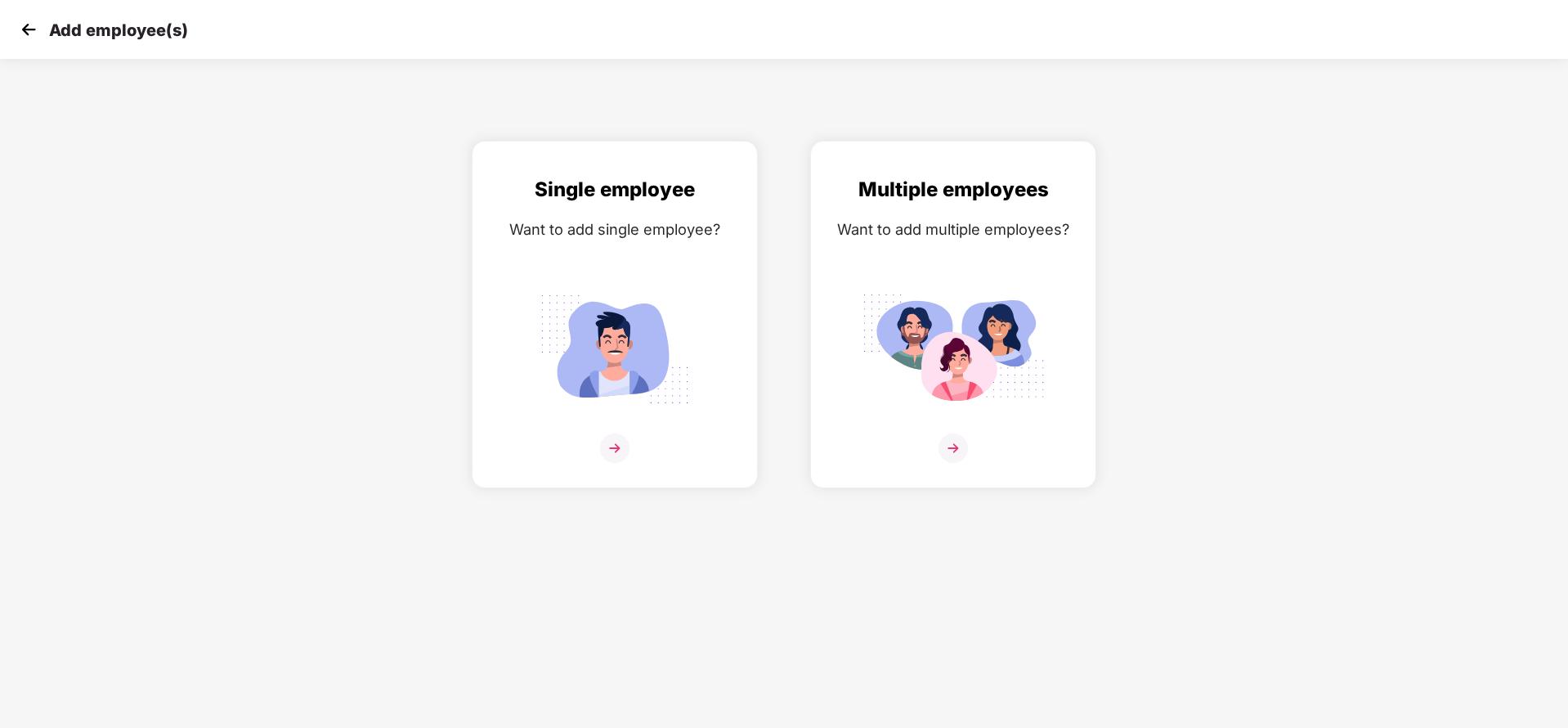
click at [35, 22] on img at bounding box center [29, 30] width 25 height 25
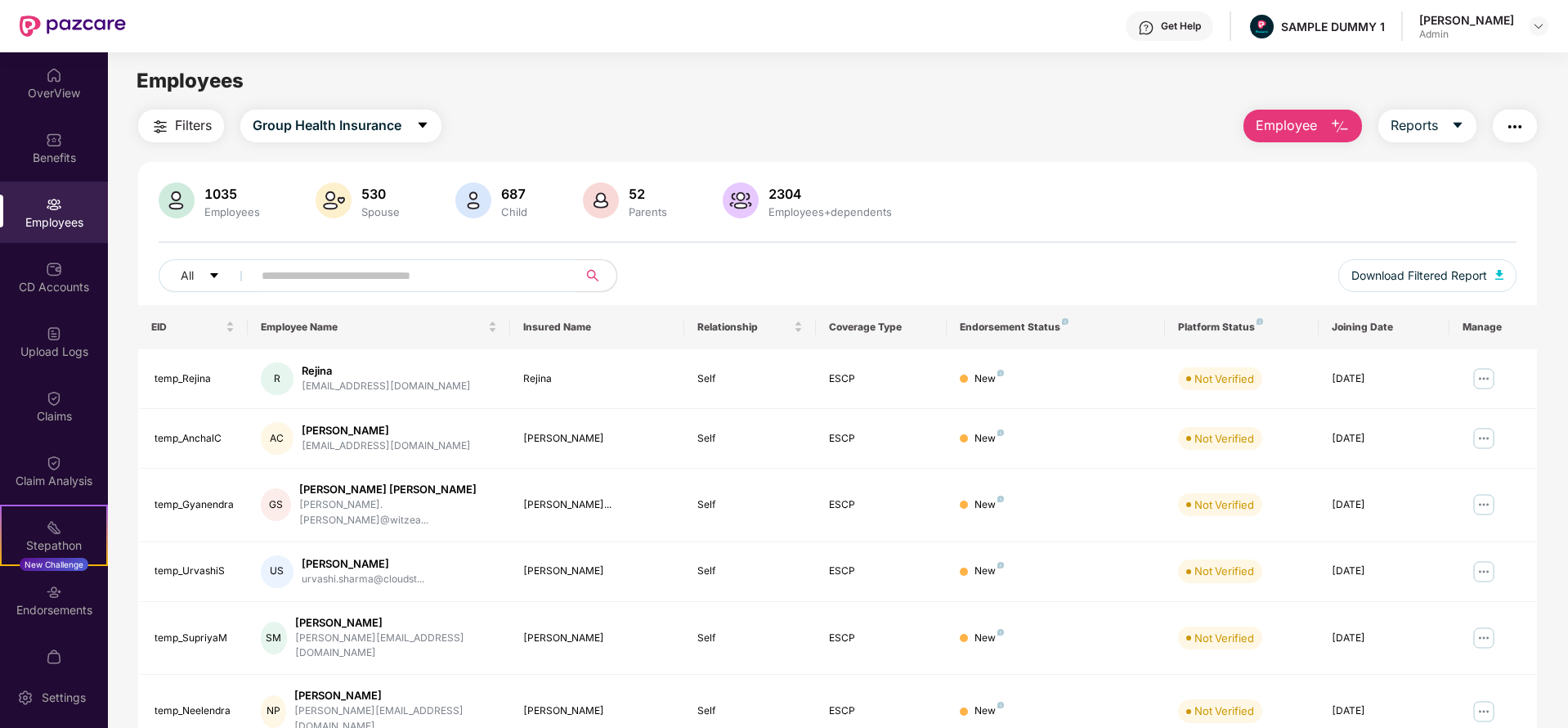
click at [1267, 127] on span "Employee" at bounding box center [1287, 125] width 61 height 20
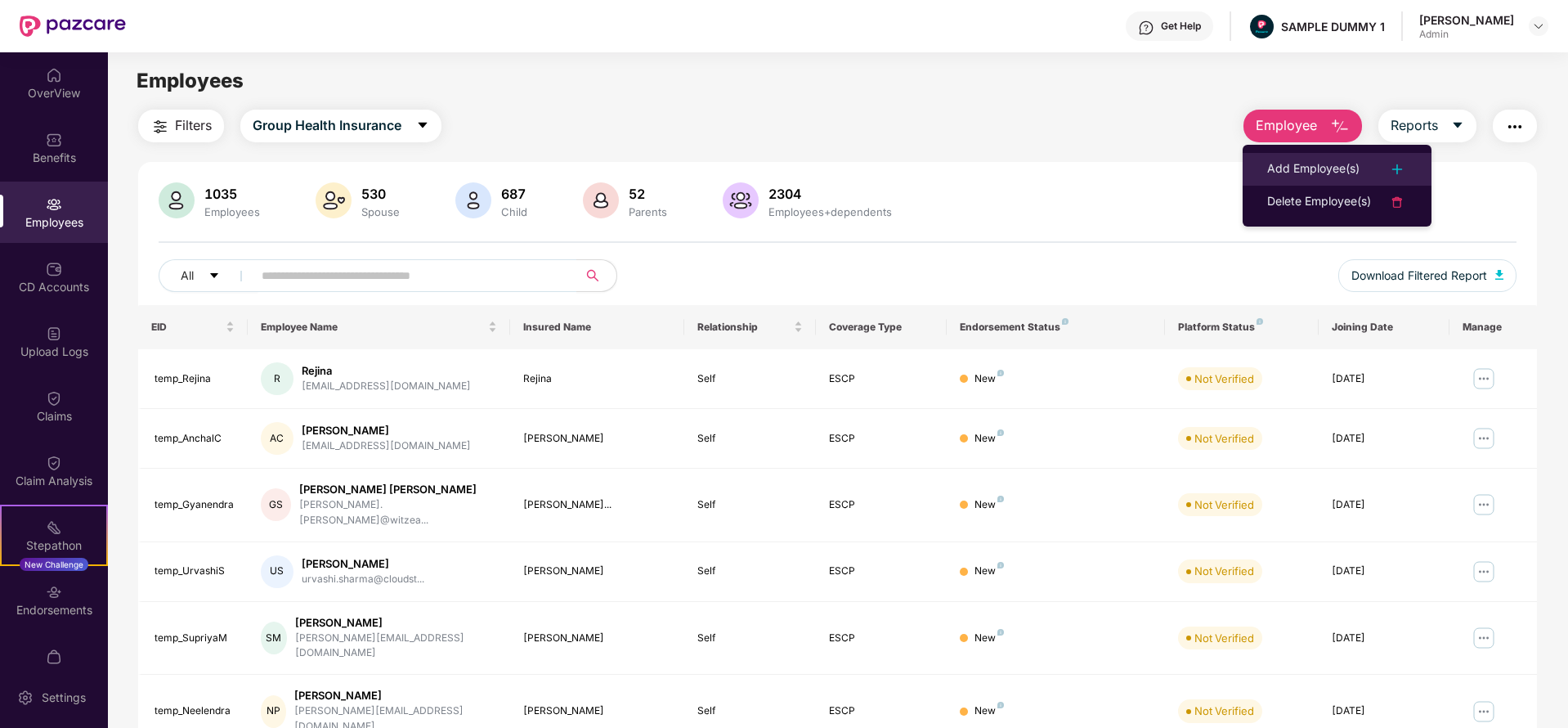
click at [1298, 171] on div "Add Employee(s)" at bounding box center [1314, 169] width 92 height 19
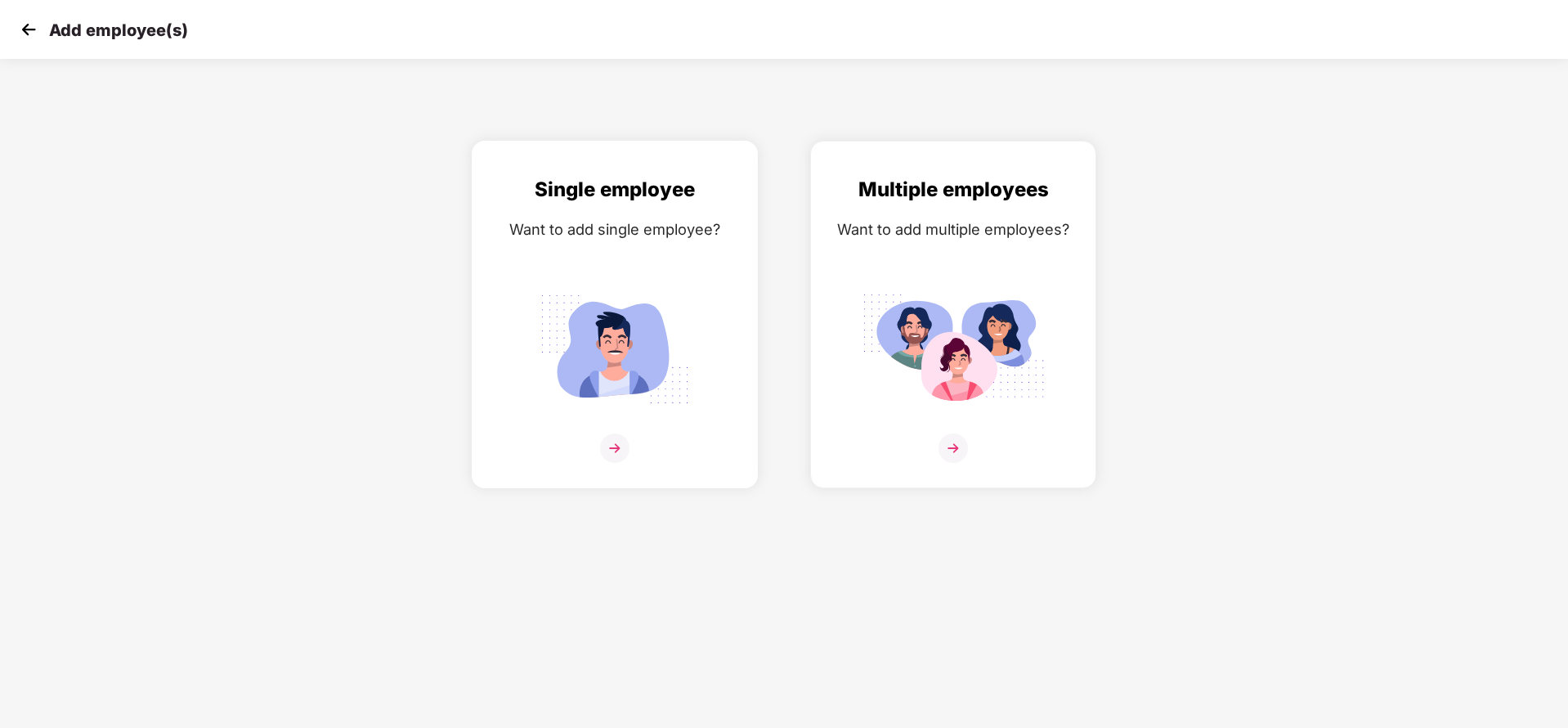
click at [572, 221] on div "Want to add single employee?" at bounding box center [615, 230] width 252 height 24
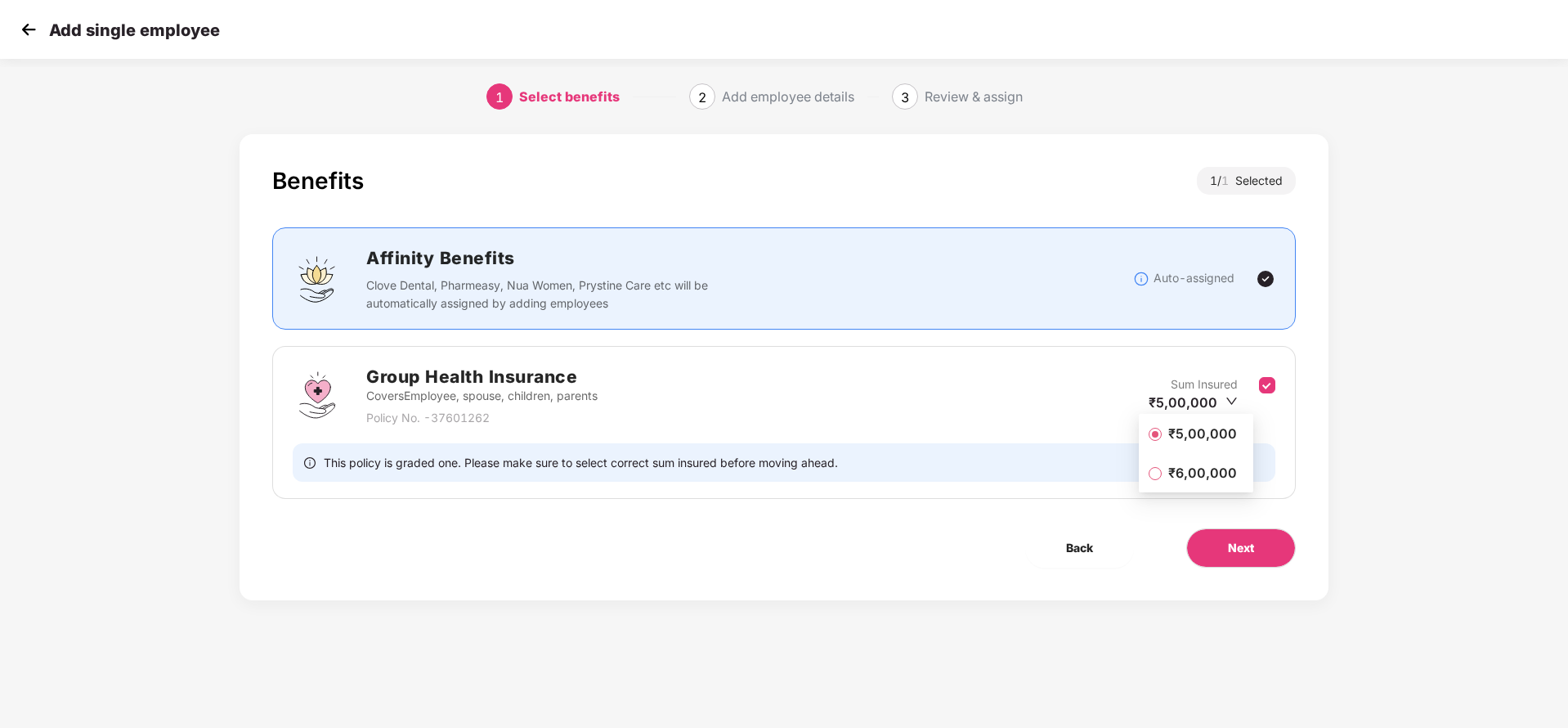
click at [1204, 438] on span "₹5,00,000" at bounding box center [1202, 433] width 82 height 18
click at [1247, 533] on button "Next" at bounding box center [1242, 547] width 109 height 39
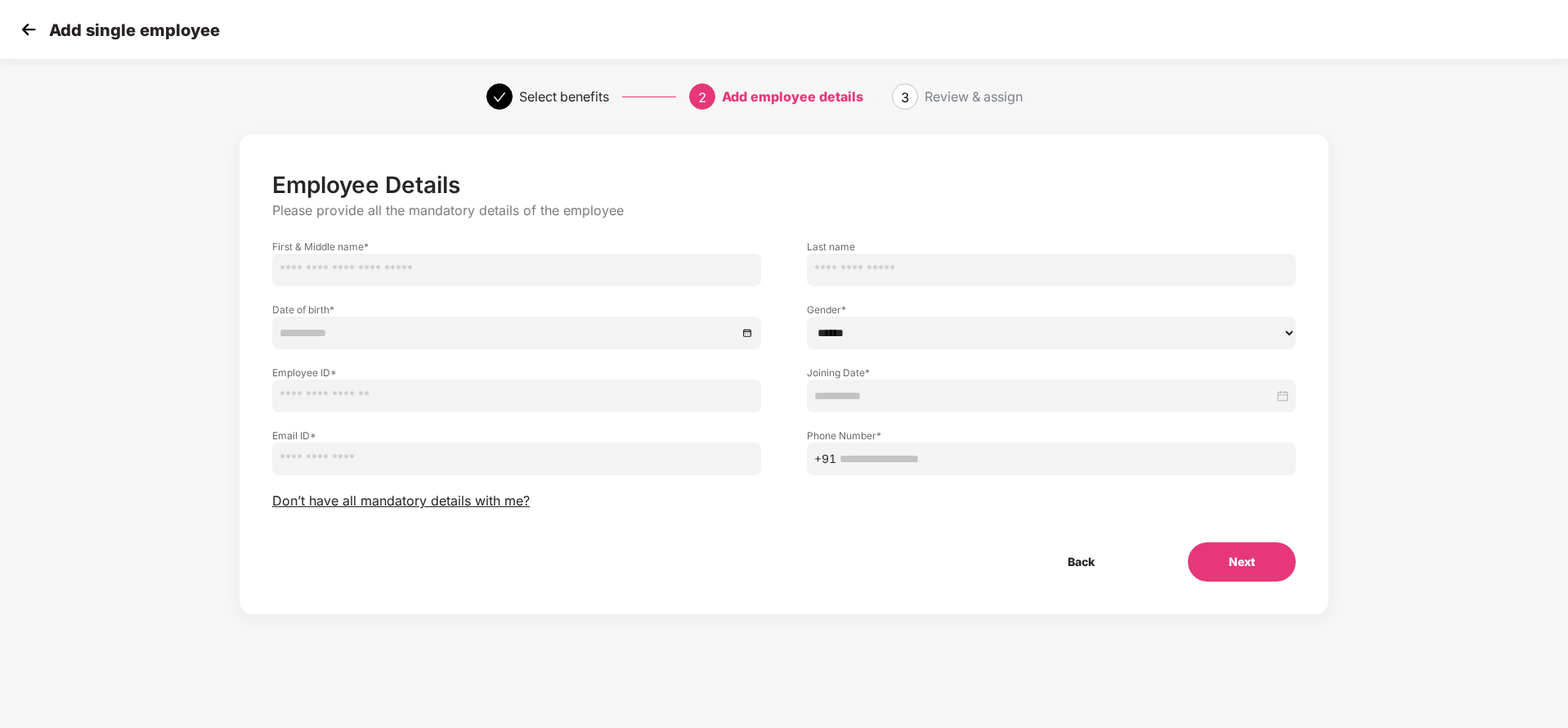
click at [22, 19] on img at bounding box center [29, 30] width 25 height 25
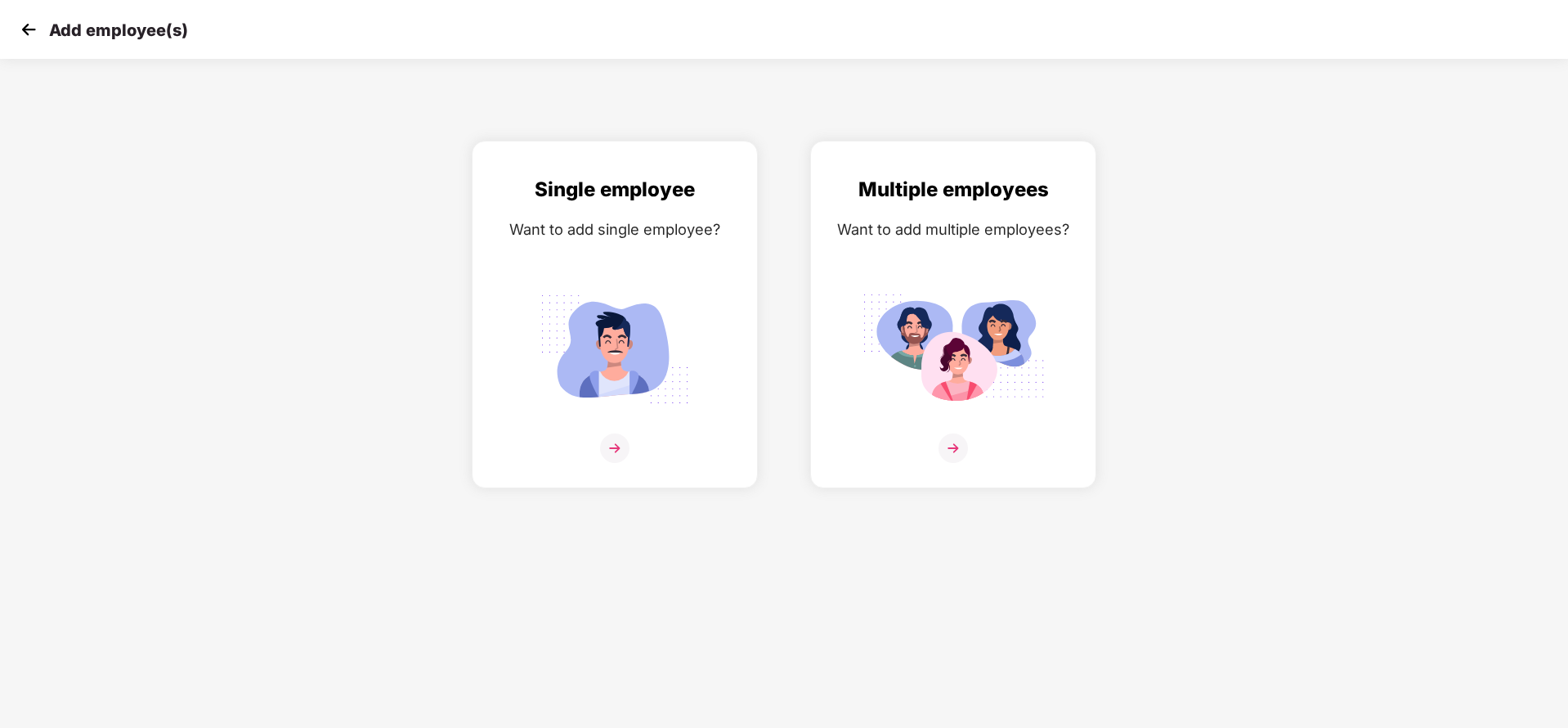
click at [22, 19] on img at bounding box center [29, 30] width 25 height 25
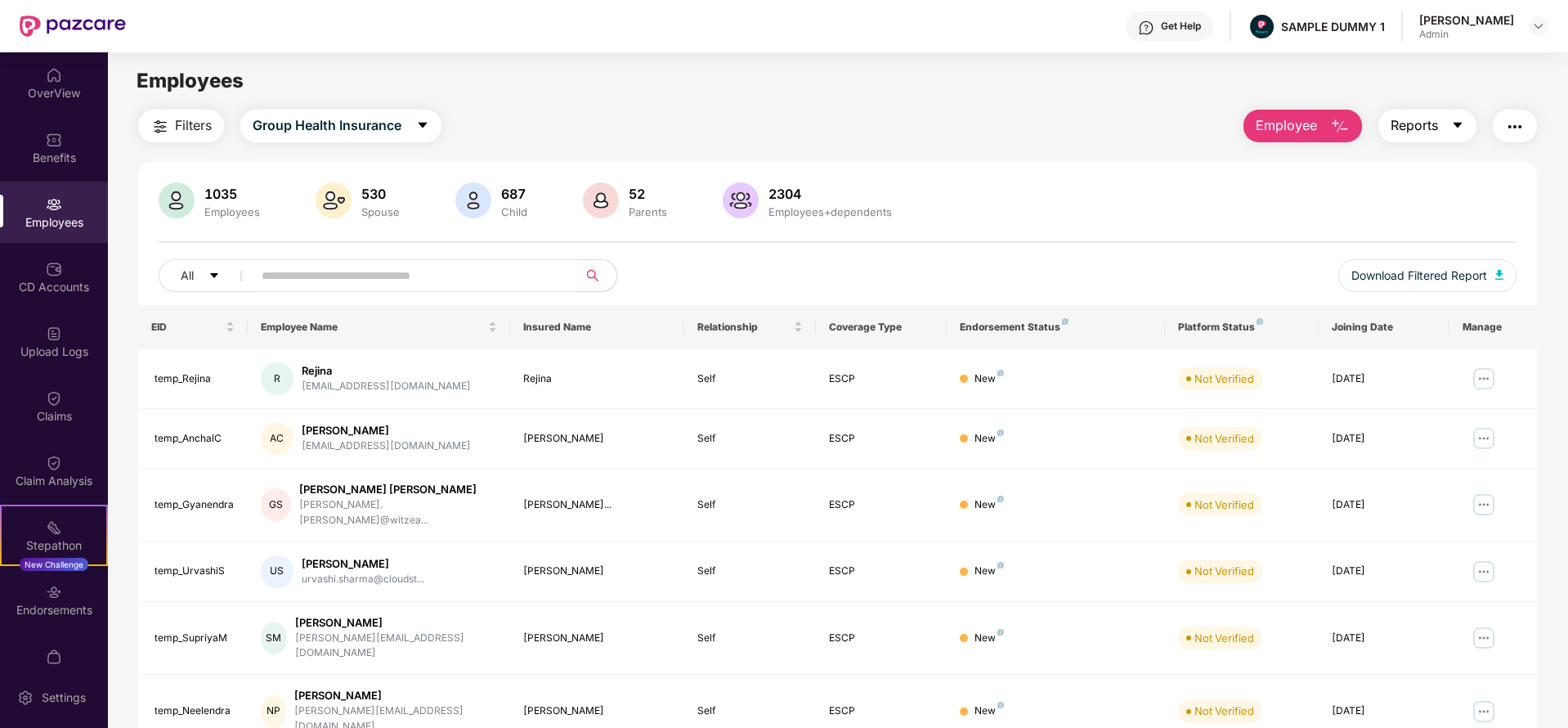
click at [1436, 118] on span "Reports" at bounding box center [1414, 125] width 47 height 20
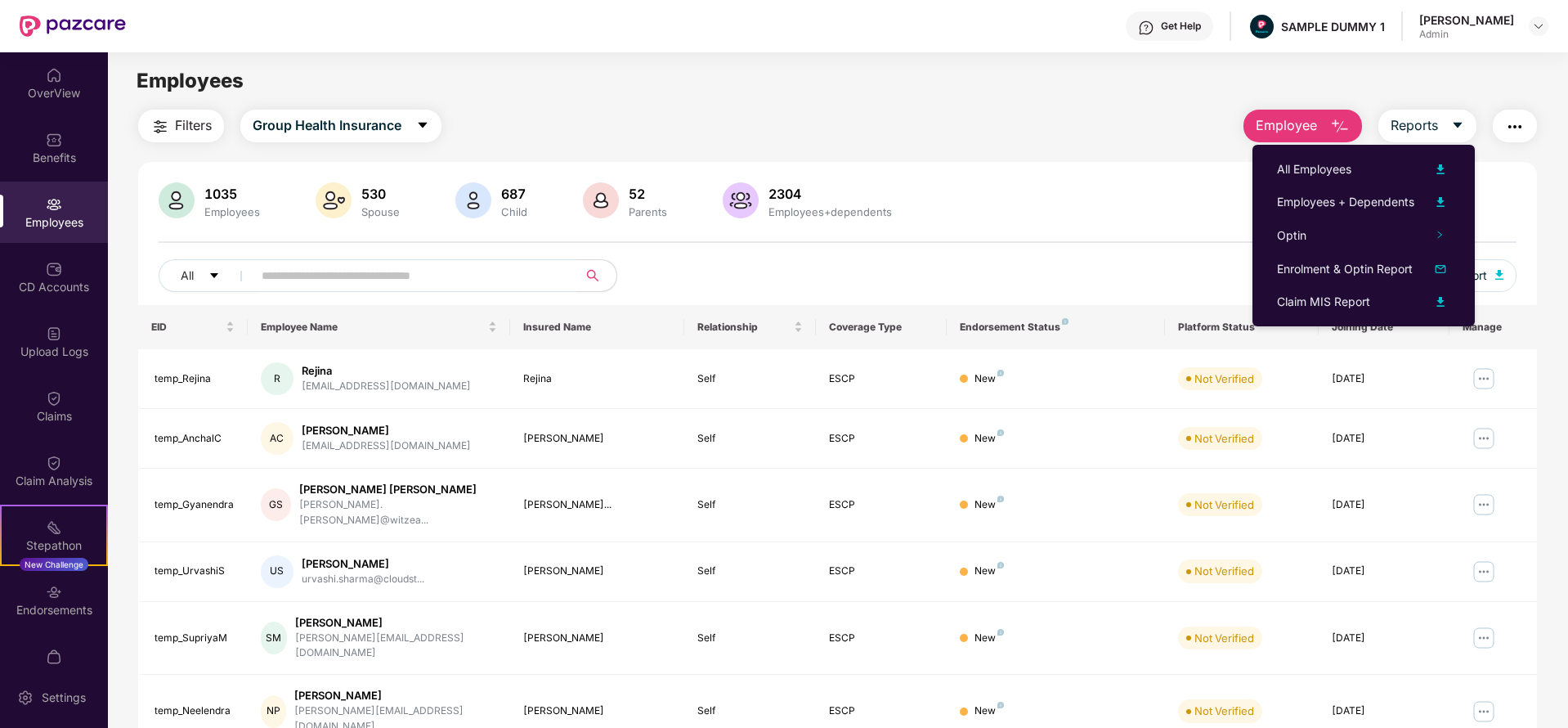
click at [1094, 117] on div "Filters Group Health Insurance Employee Reports" at bounding box center [837, 126] width 1399 height 33
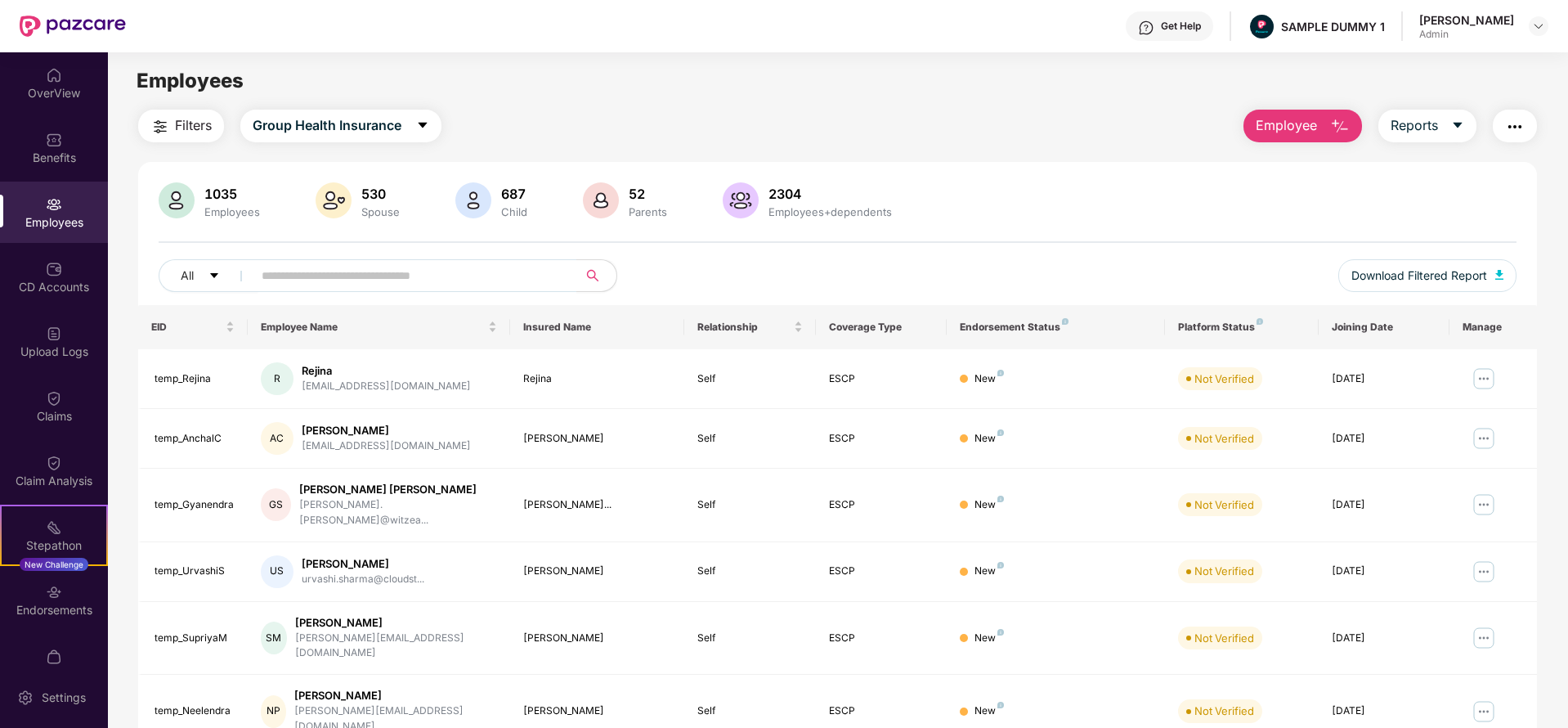
click at [1268, 119] on span "Employee" at bounding box center [1287, 125] width 61 height 20
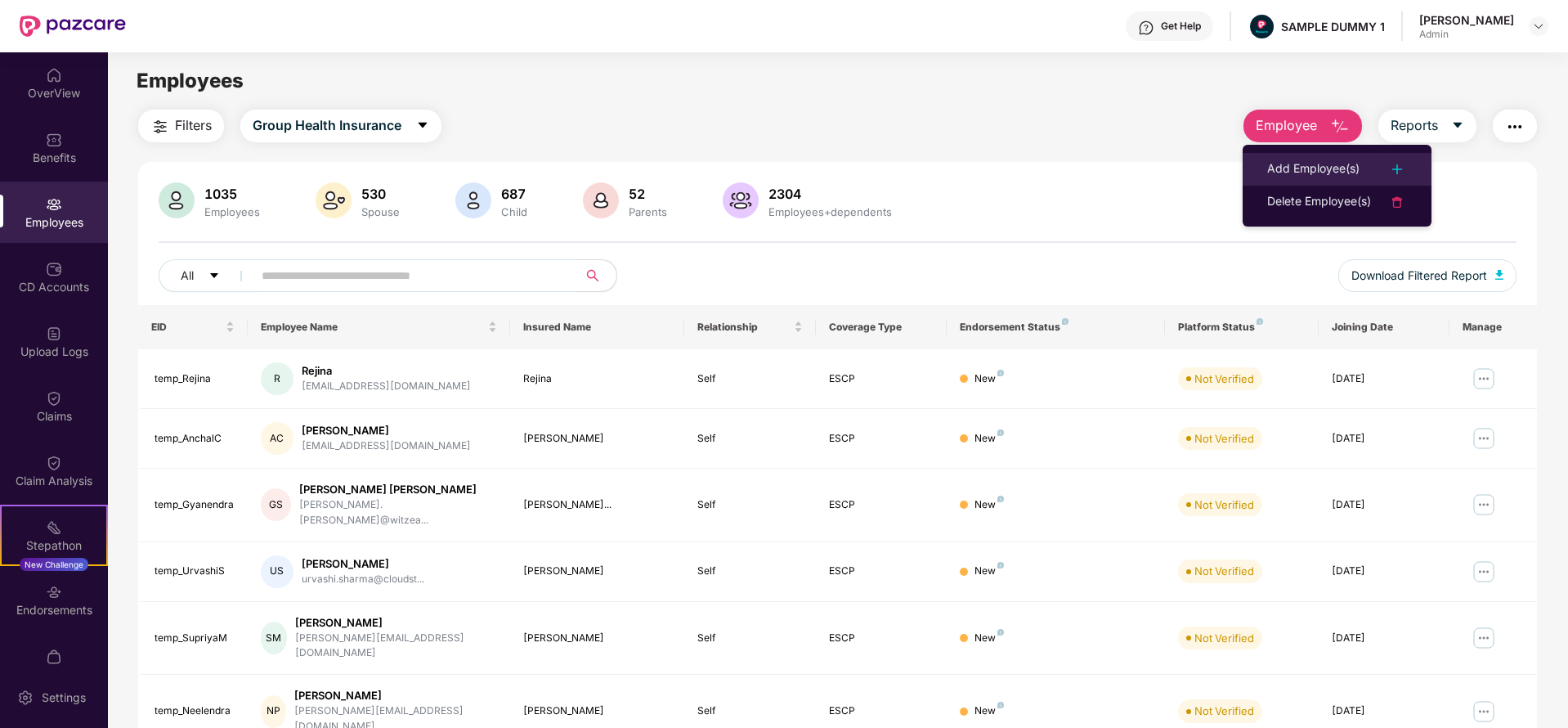
click at [1309, 159] on div "Add Employee(s)" at bounding box center [1314, 169] width 92 height 19
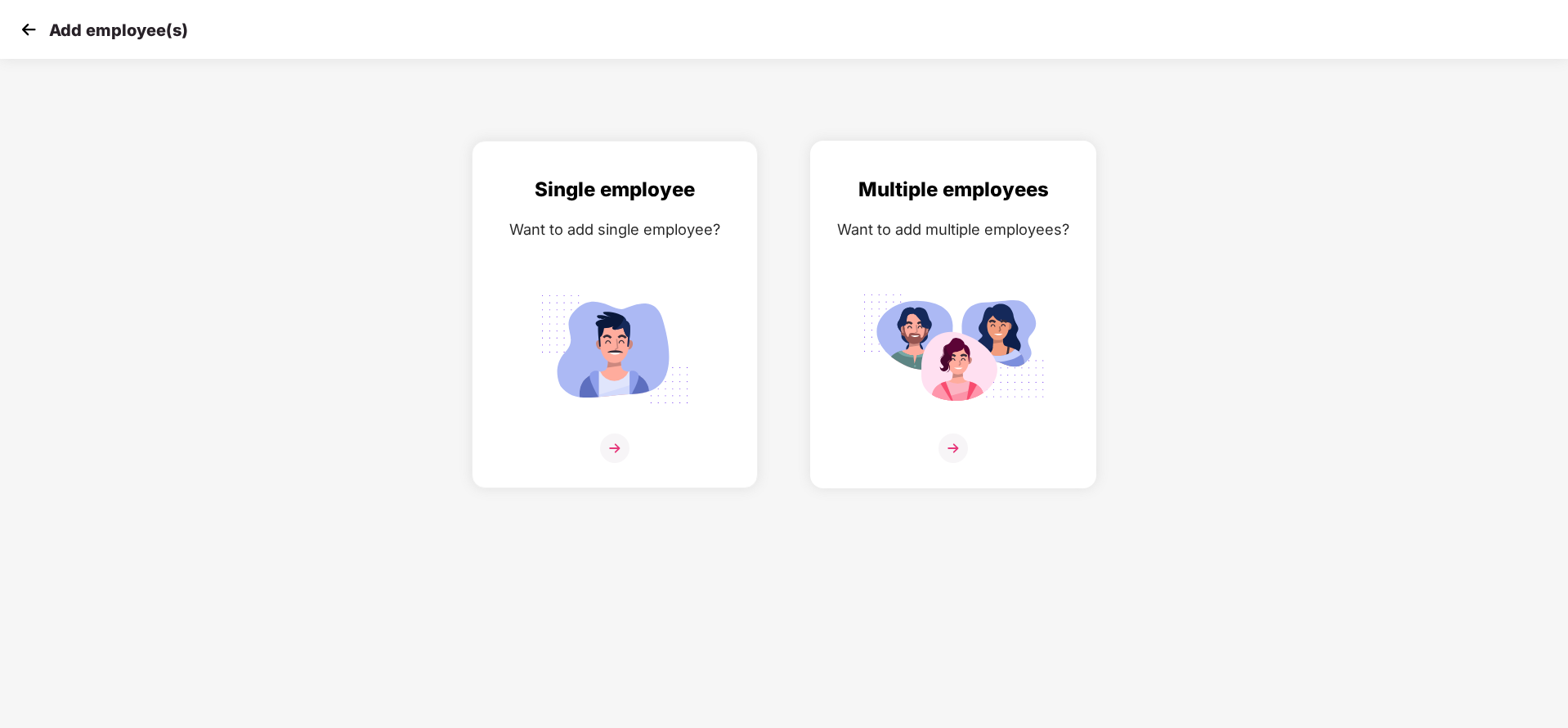
click at [961, 285] on img at bounding box center [953, 349] width 183 height 128
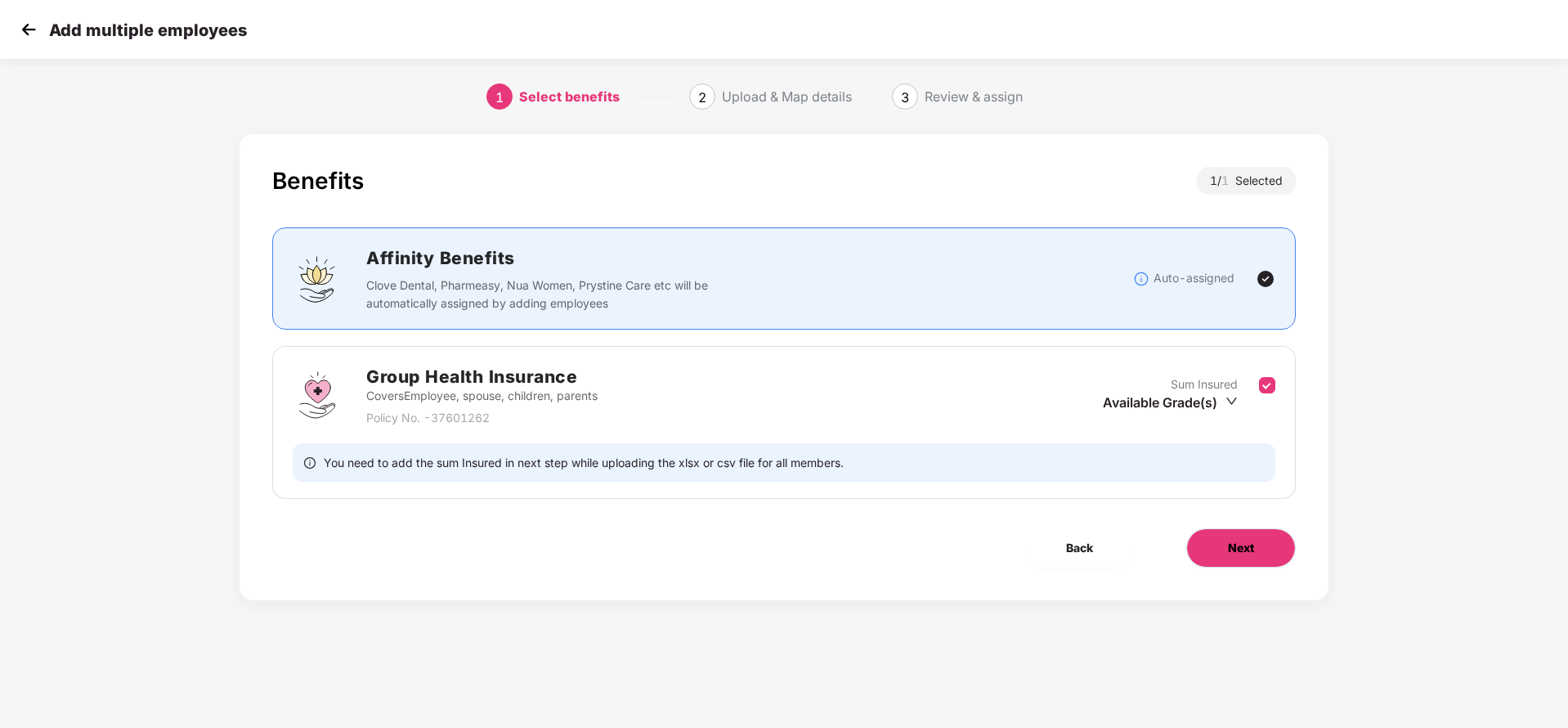
click at [1232, 546] on span "Next" at bounding box center [1241, 547] width 26 height 18
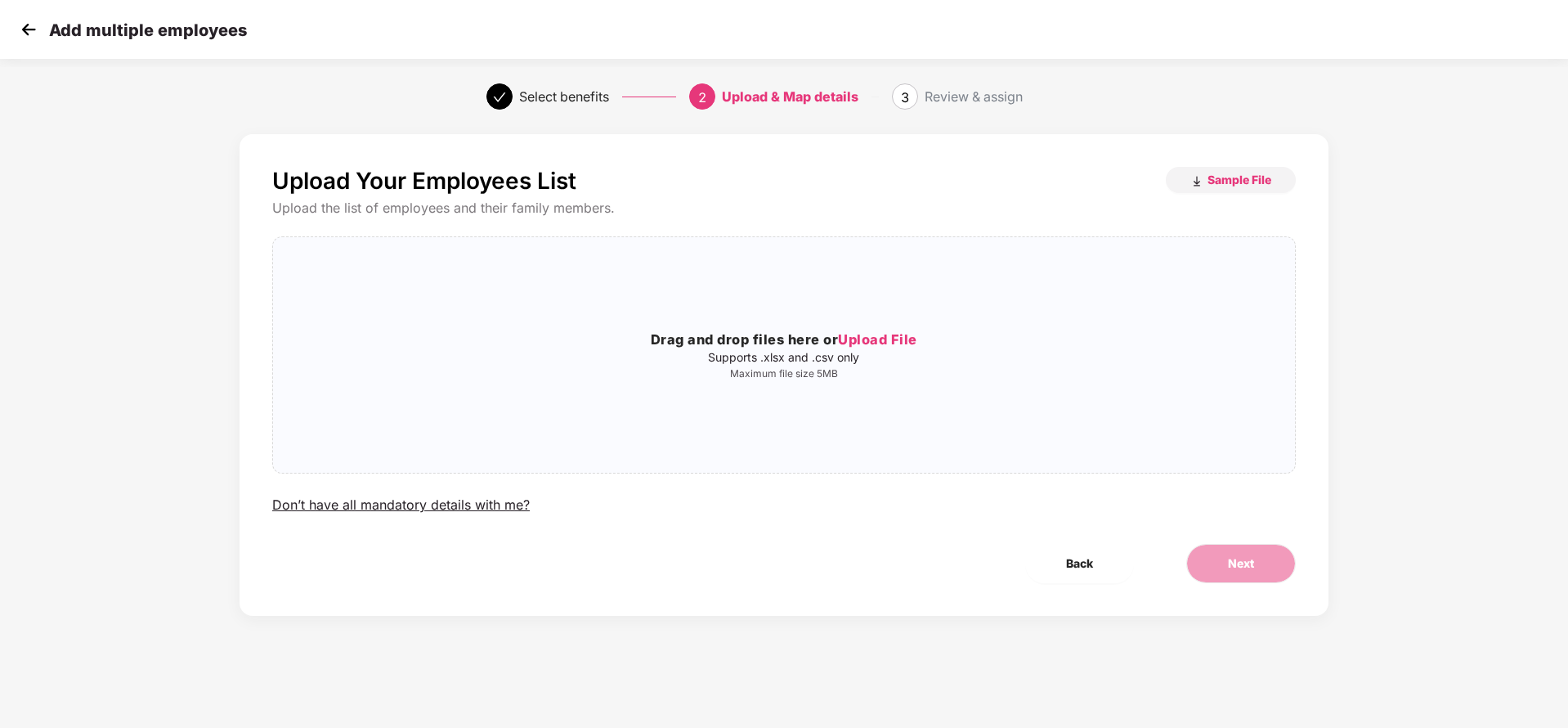
click at [25, 36] on img at bounding box center [29, 30] width 25 height 25
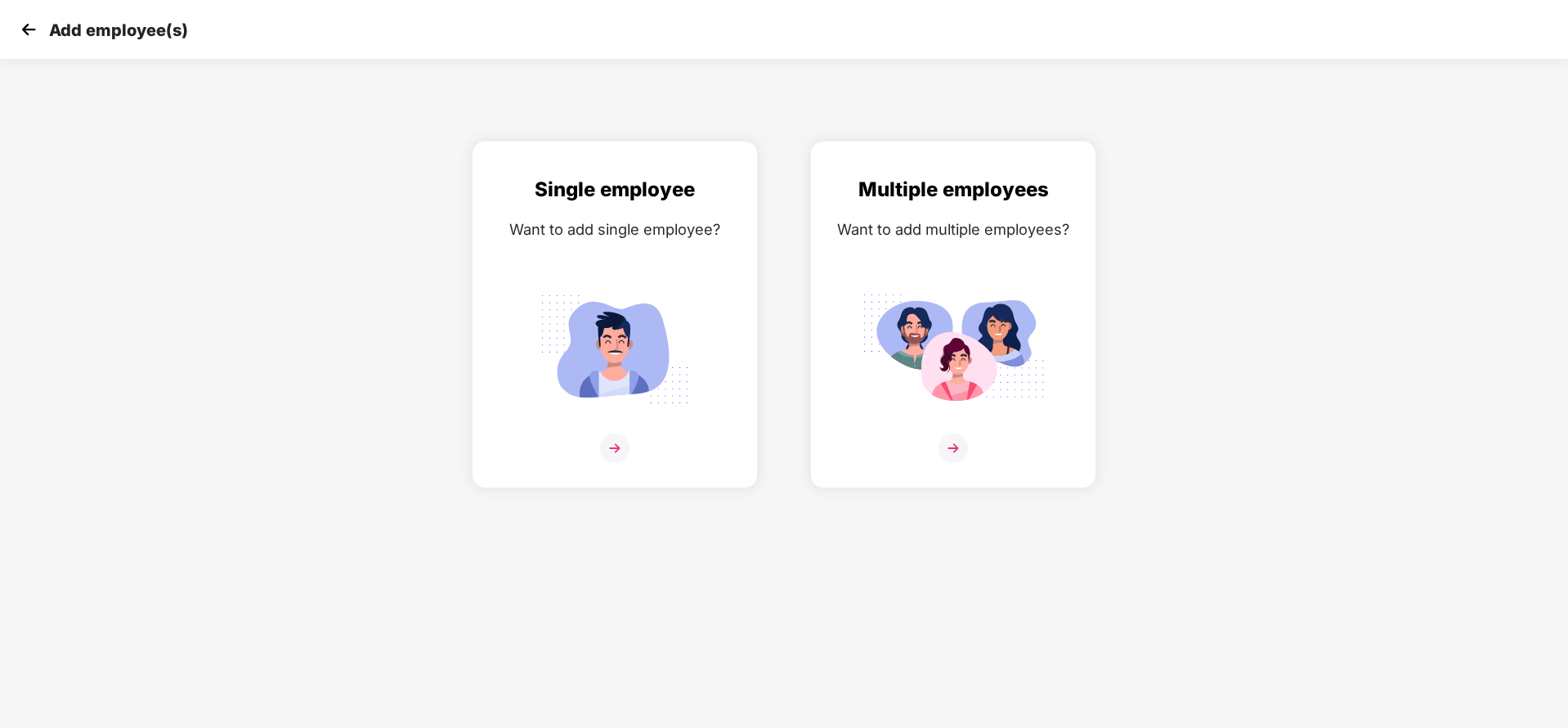
click at [25, 36] on img at bounding box center [29, 30] width 25 height 25
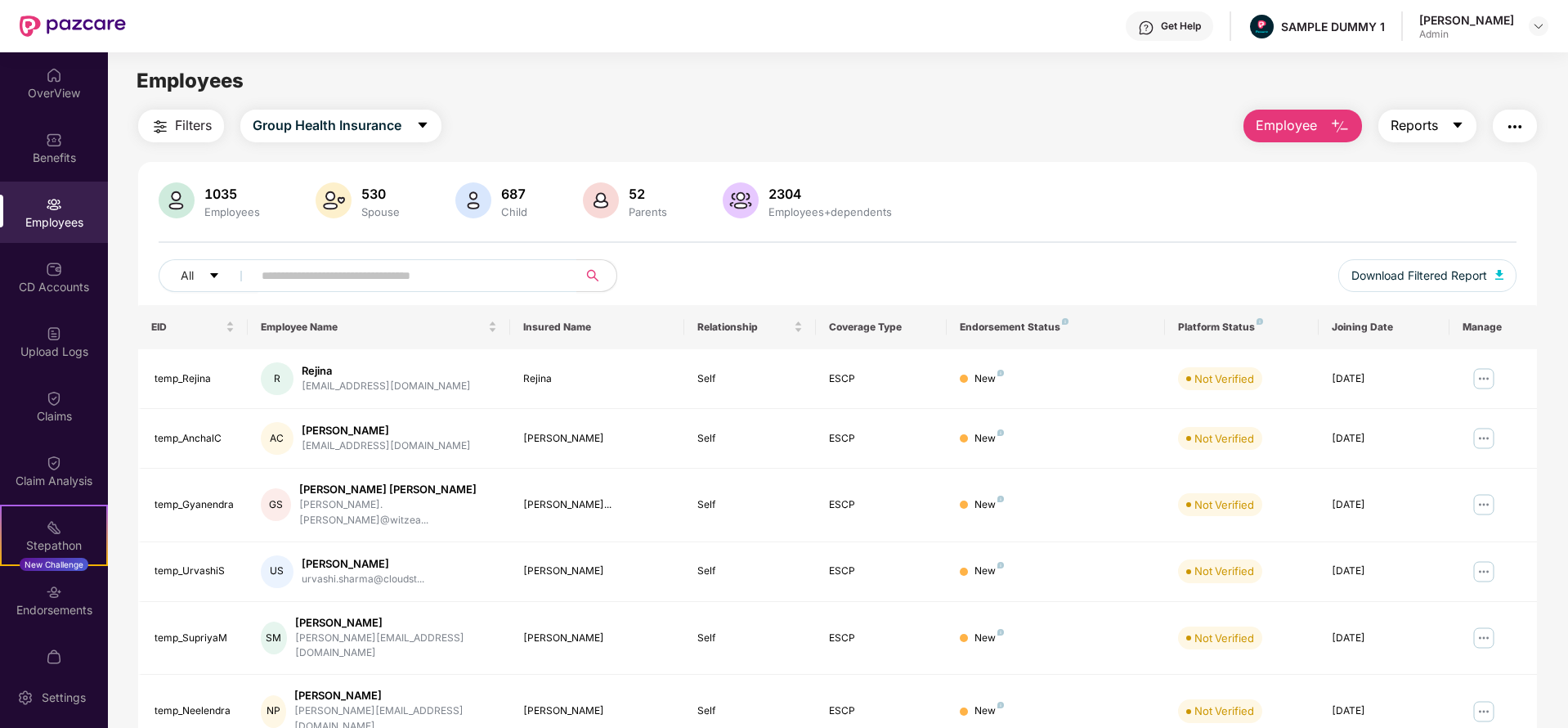
click at [1423, 111] on button "Reports" at bounding box center [1428, 126] width 98 height 33
click at [1508, 111] on button "button" at bounding box center [1515, 126] width 44 height 33
click at [1040, 152] on div "Filters Group Health Insurance Employee Reports 1035 Employees 530 Spouse 687 C…" at bounding box center [837, 598] width 1399 height 978
click at [56, 600] on div "Endorsements" at bounding box center [54, 600] width 108 height 61
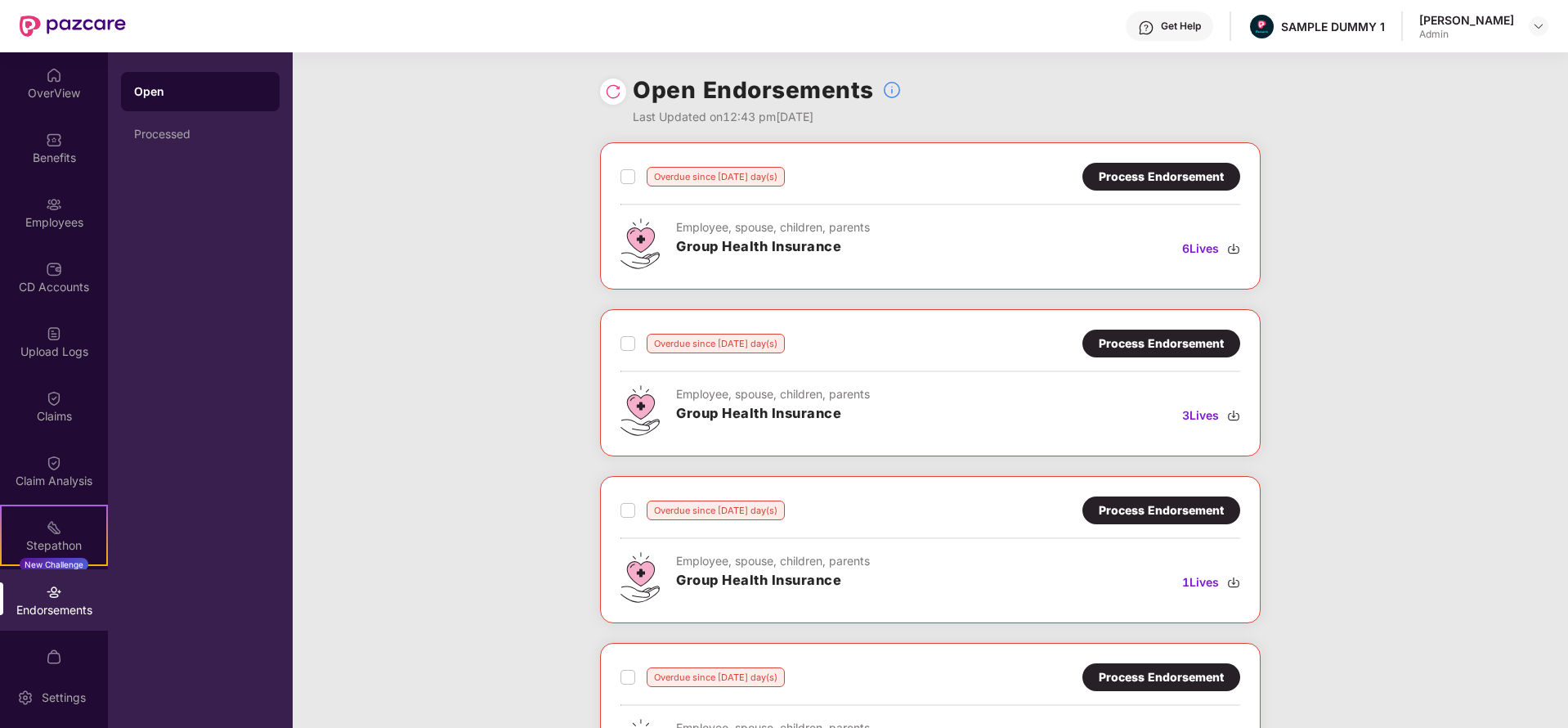
click at [1143, 184] on div "Process Endorsement" at bounding box center [1162, 177] width 125 height 18
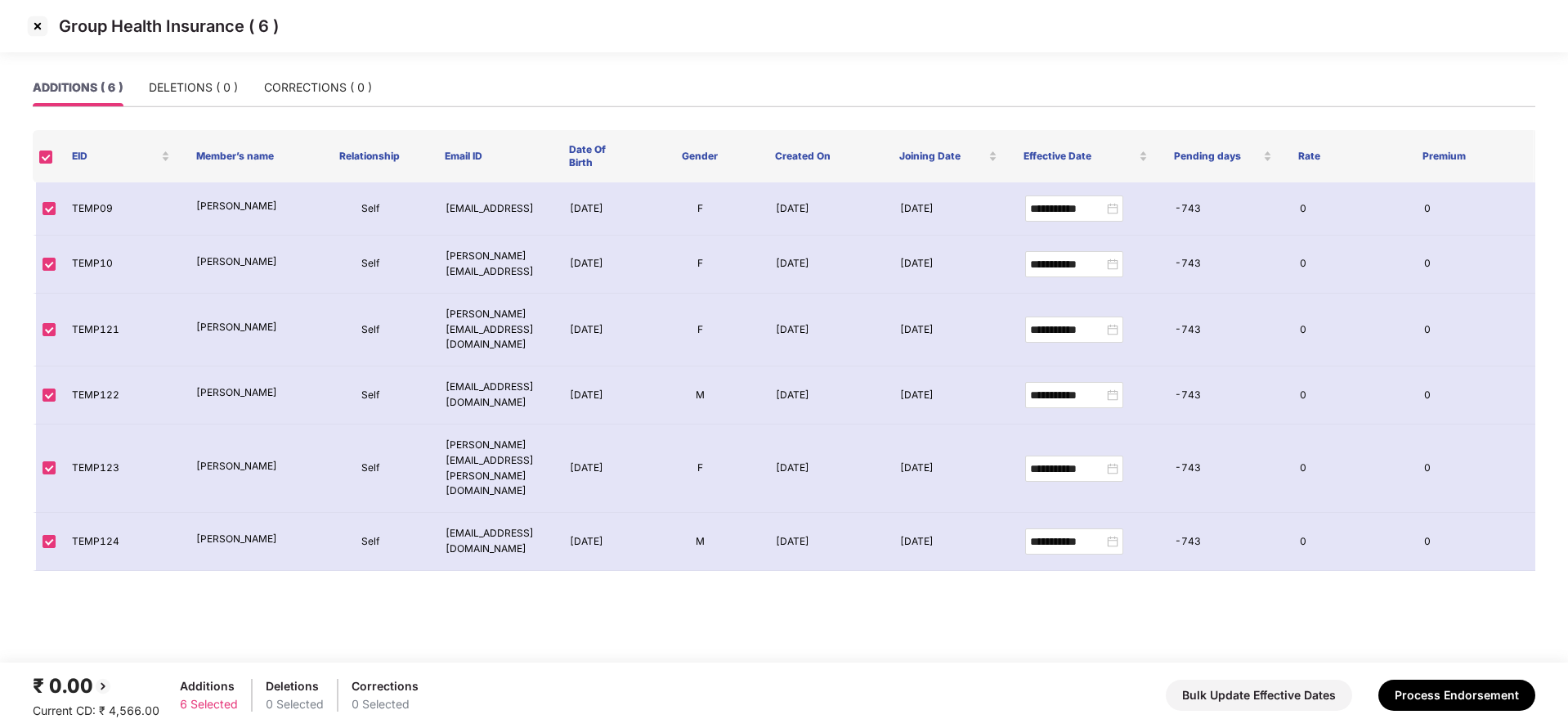
click at [46, 24] on img at bounding box center [37, 26] width 26 height 26
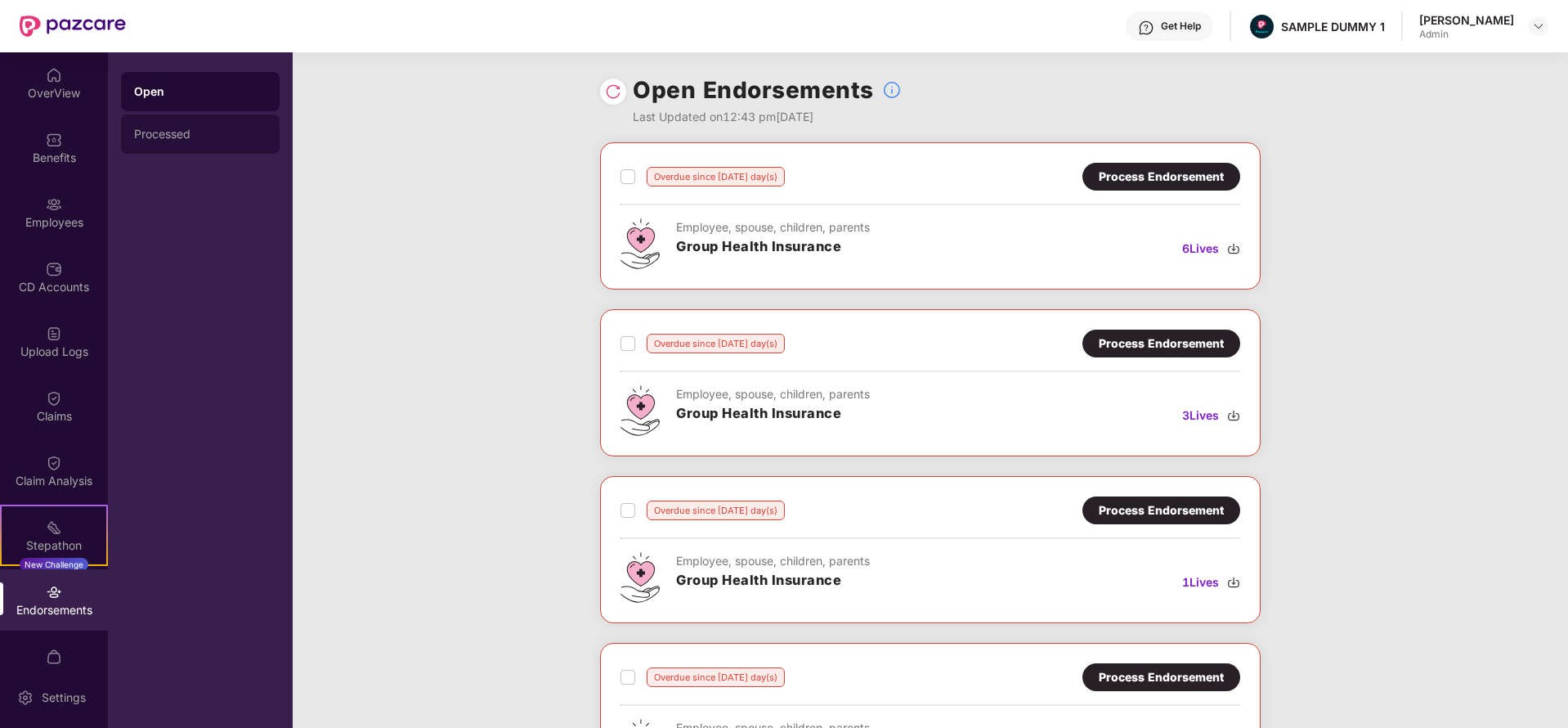
click at [219, 144] on div "Processed" at bounding box center [200, 133] width 158 height 39
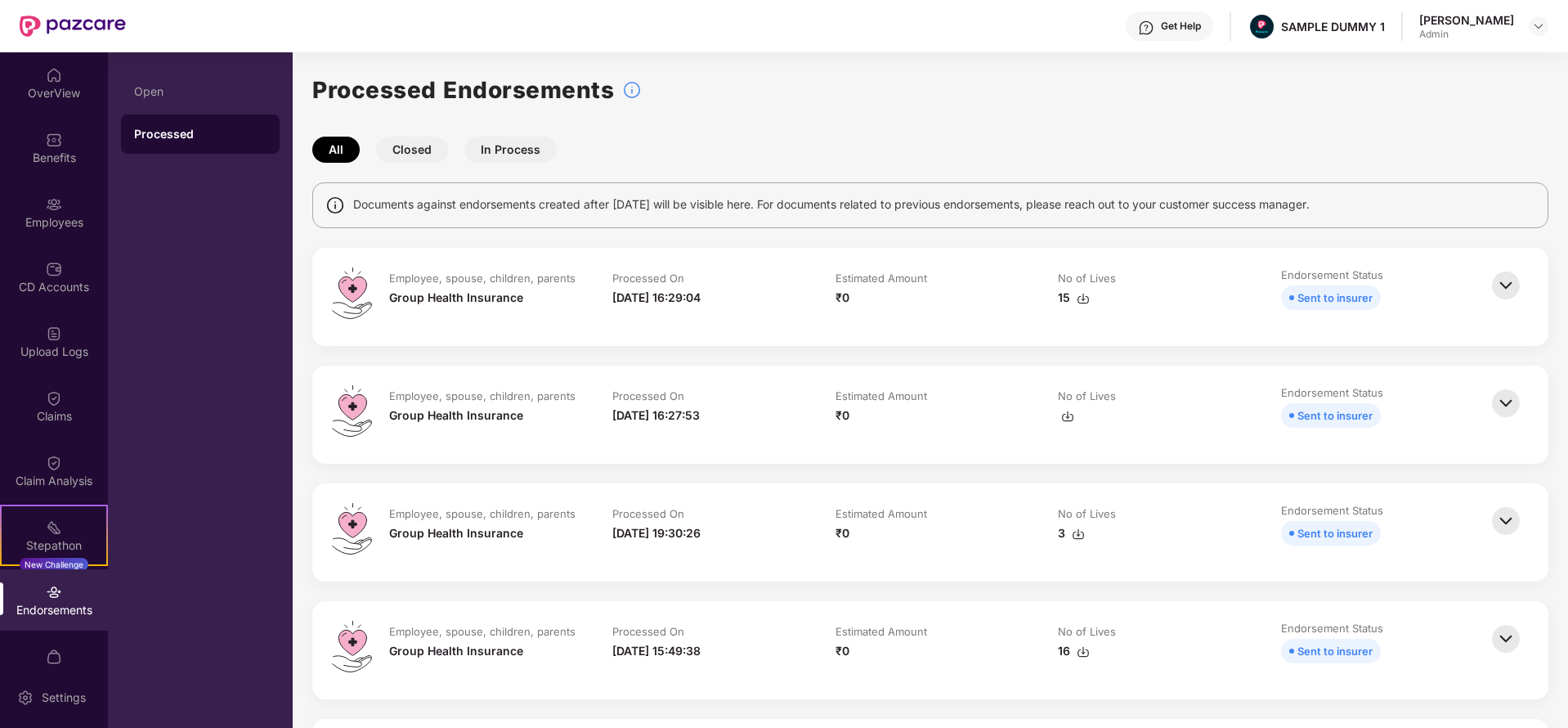
scroll to position [438, 0]
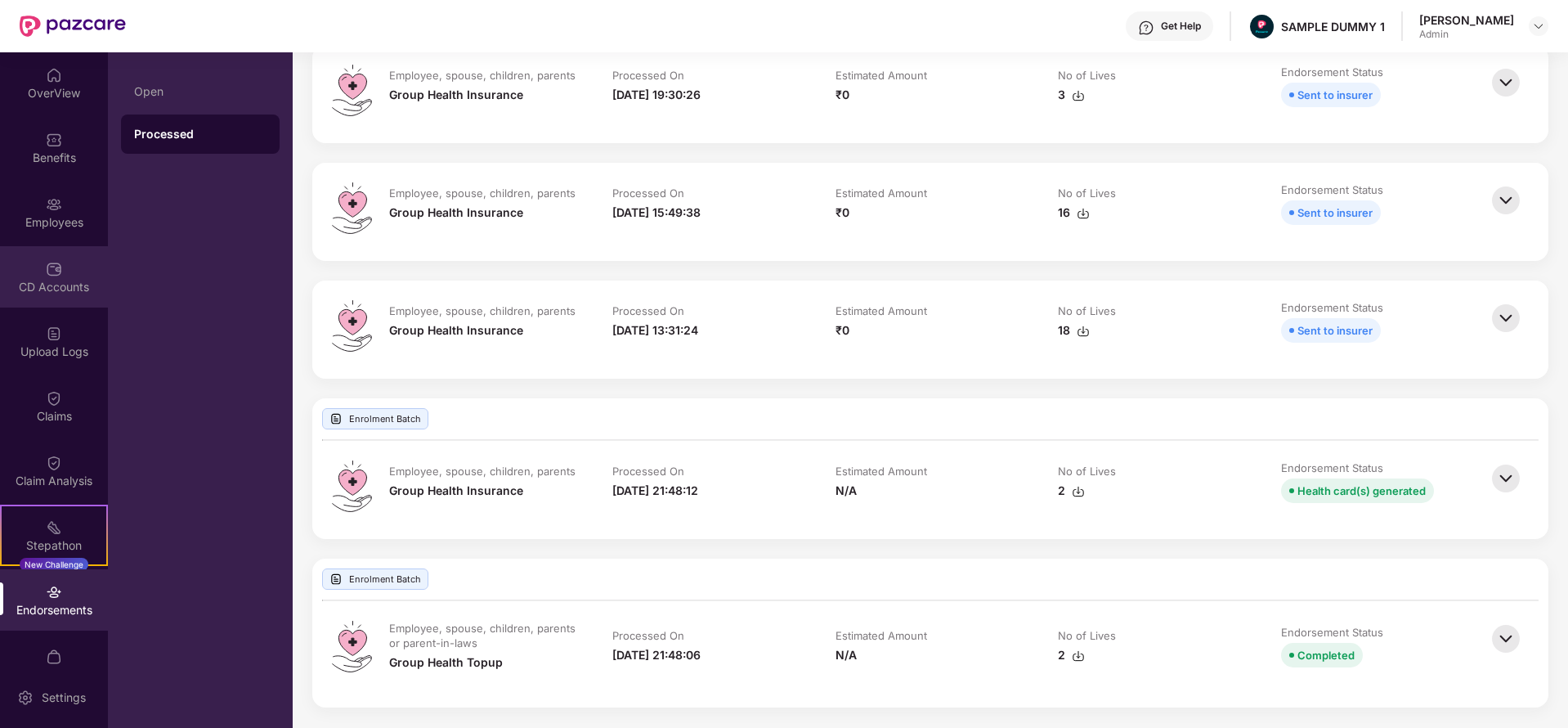
click at [53, 261] on img at bounding box center [54, 269] width 16 height 16
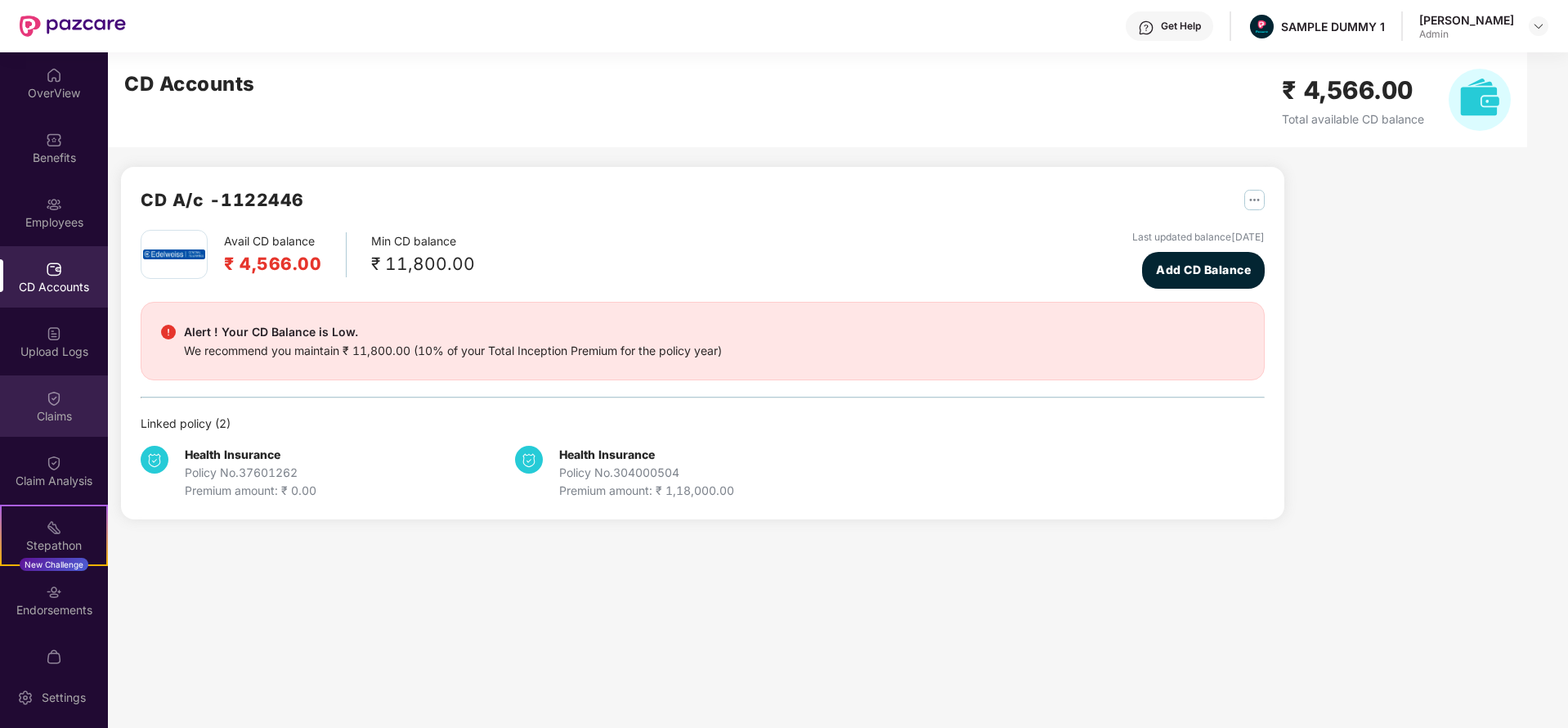
click at [67, 387] on div "Claims" at bounding box center [54, 406] width 108 height 61
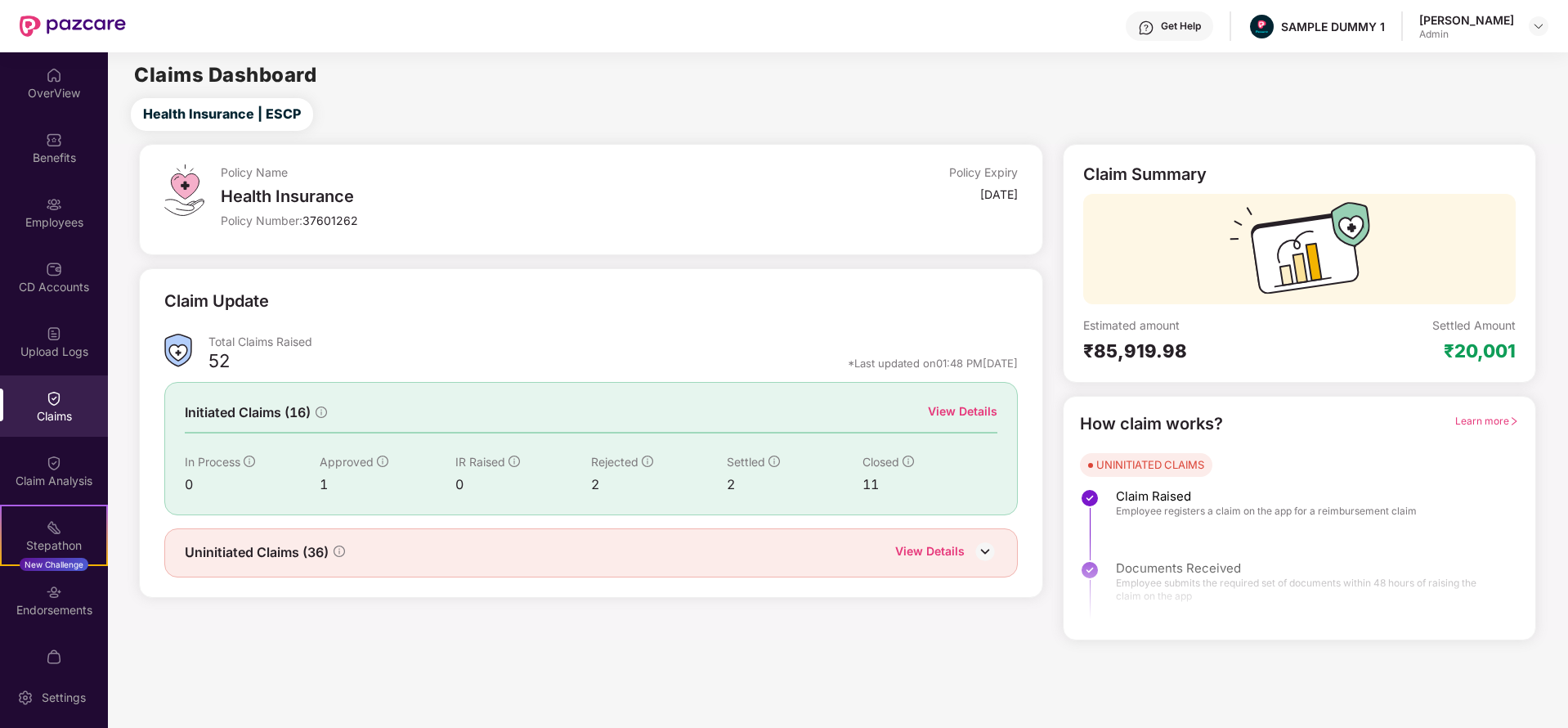
scroll to position [96, 0]
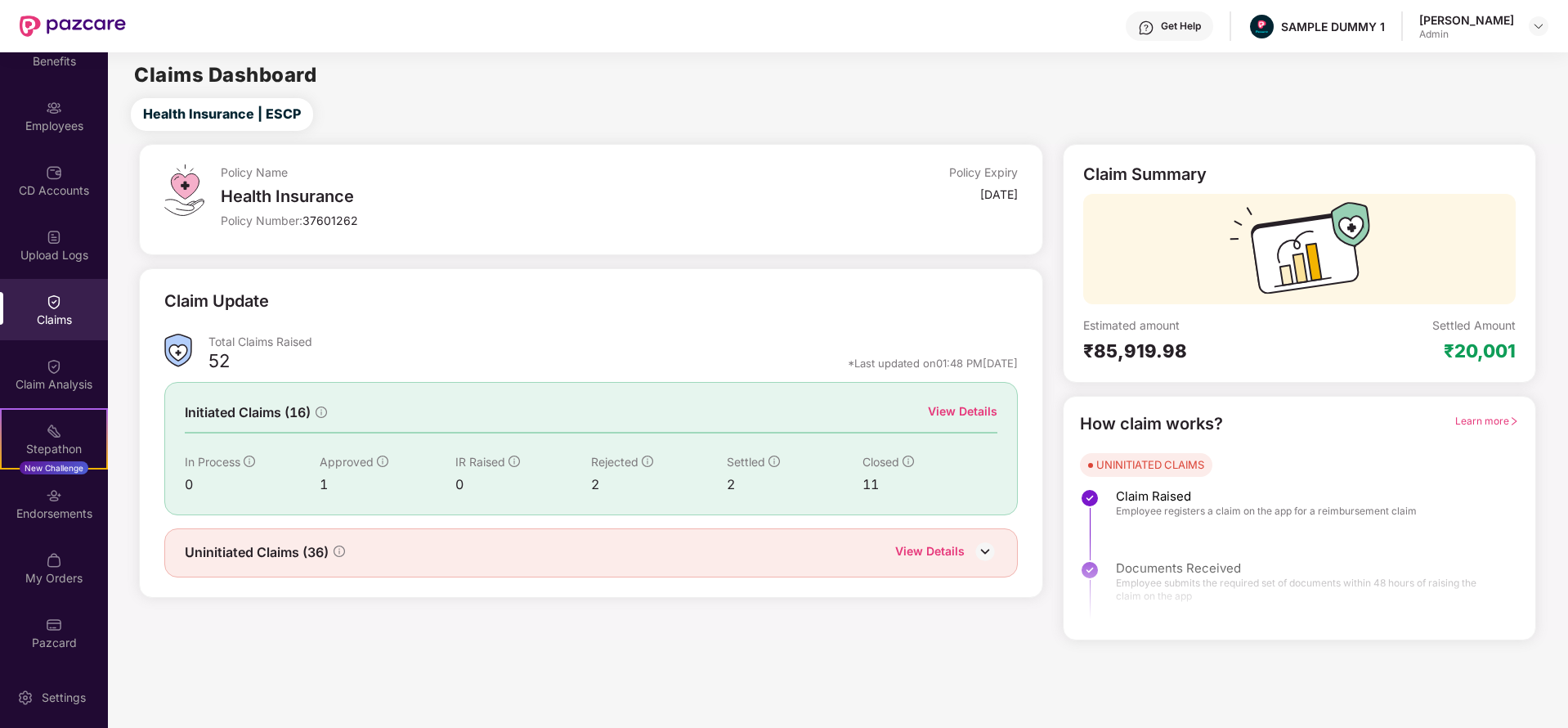
click at [976, 416] on div "View Details" at bounding box center [963, 411] width 69 height 18
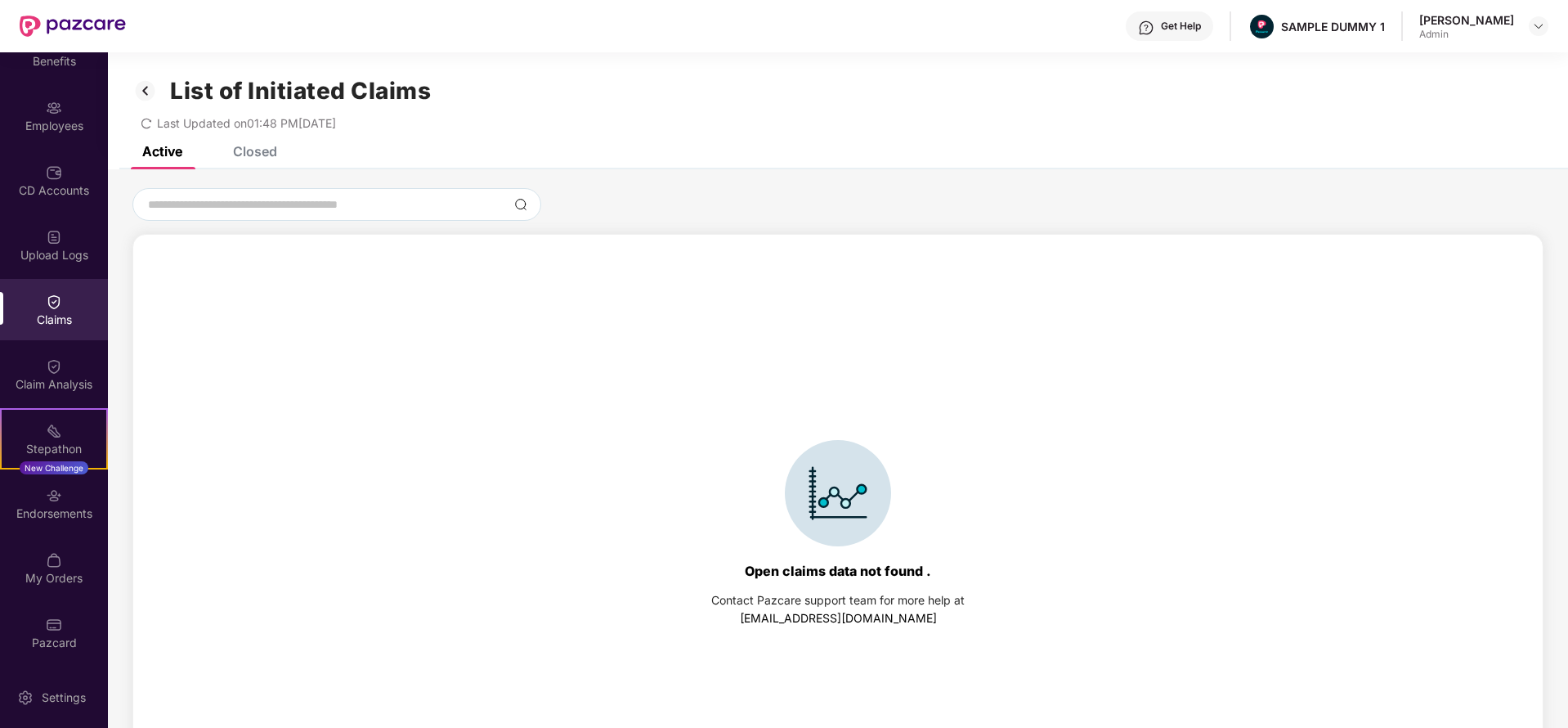
click at [262, 148] on div "Closed" at bounding box center [255, 151] width 44 height 16
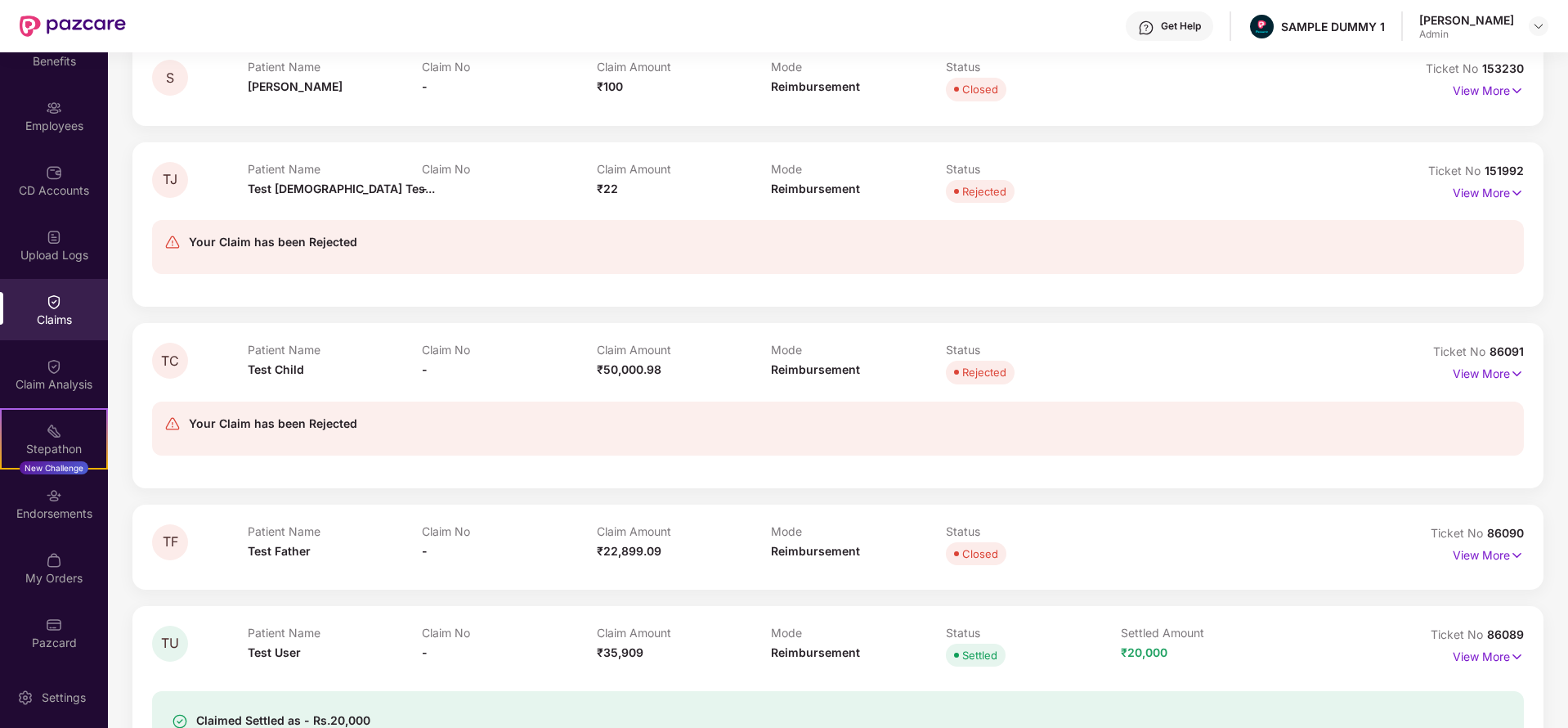
scroll to position [603, 0]
click at [1484, 404] on div "Your Claim has been Rejected" at bounding box center [837, 427] width 1372 height 54
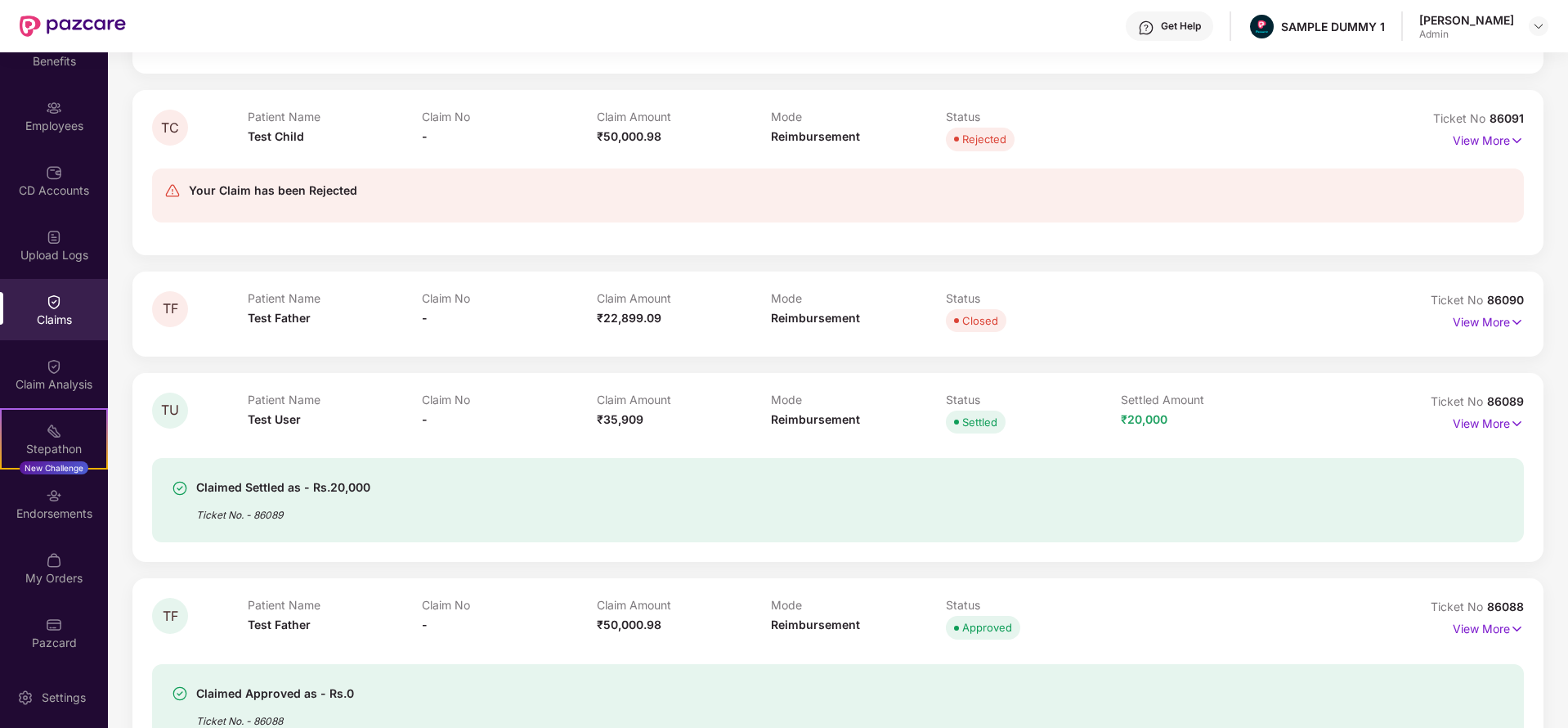
scroll to position [910, 0]
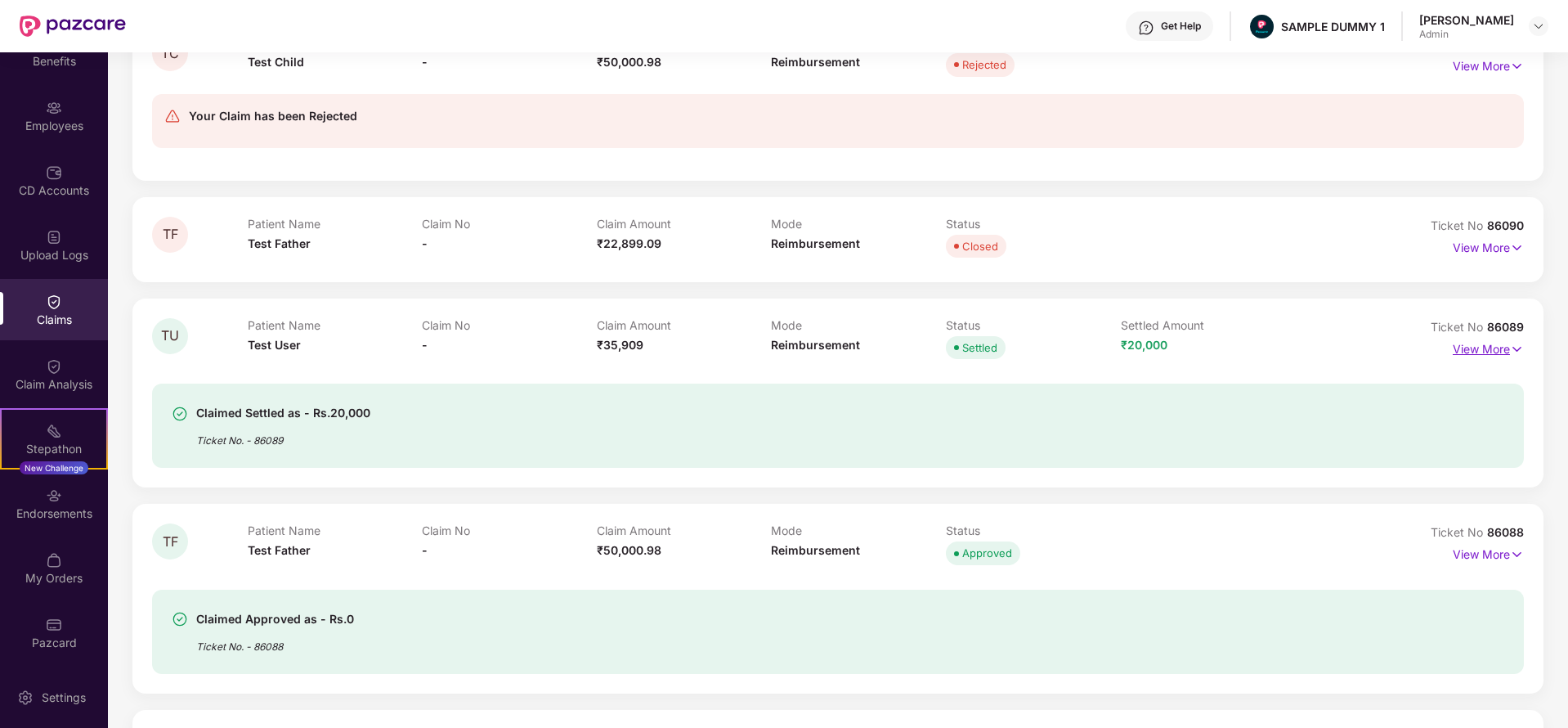
click at [1507, 345] on p "View More" at bounding box center [1488, 347] width 71 height 22
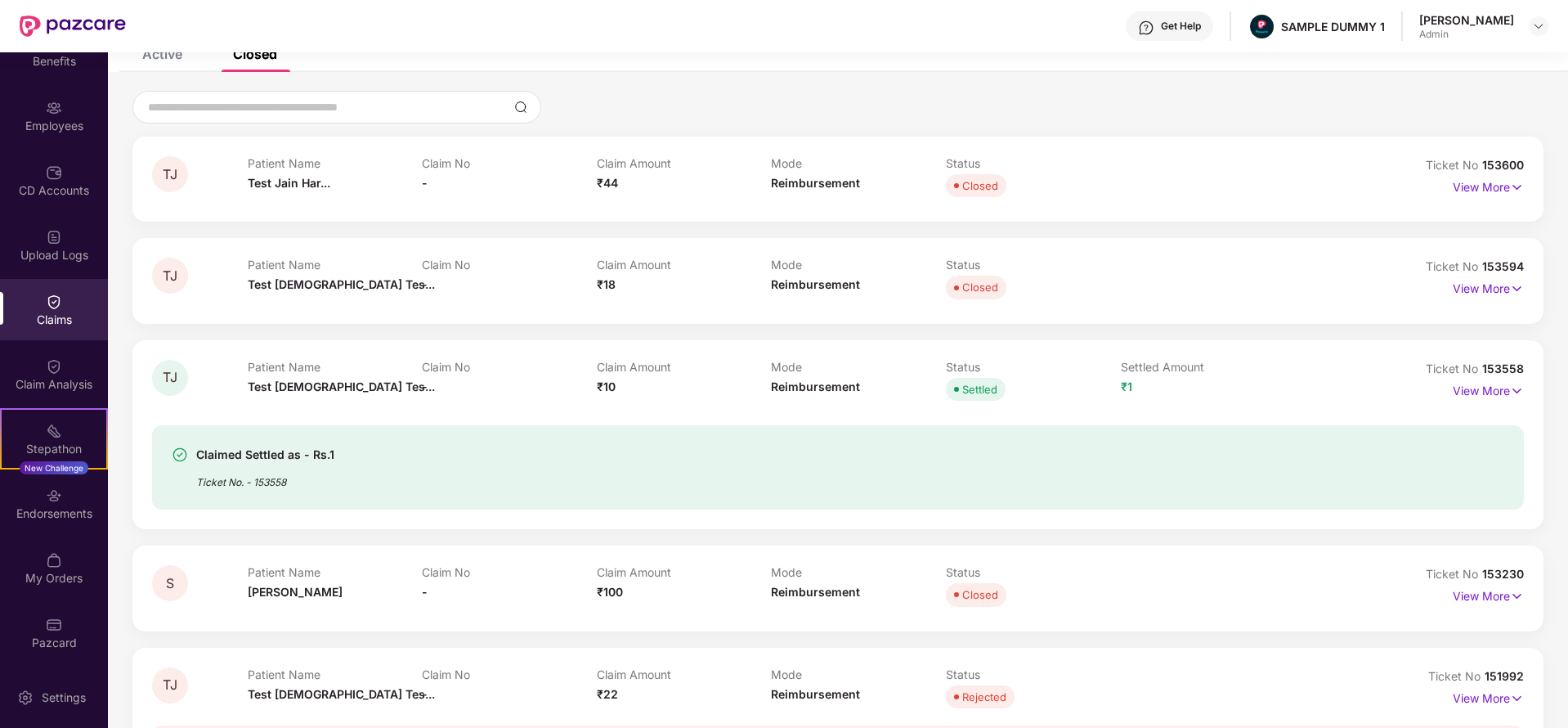
scroll to position [0, 0]
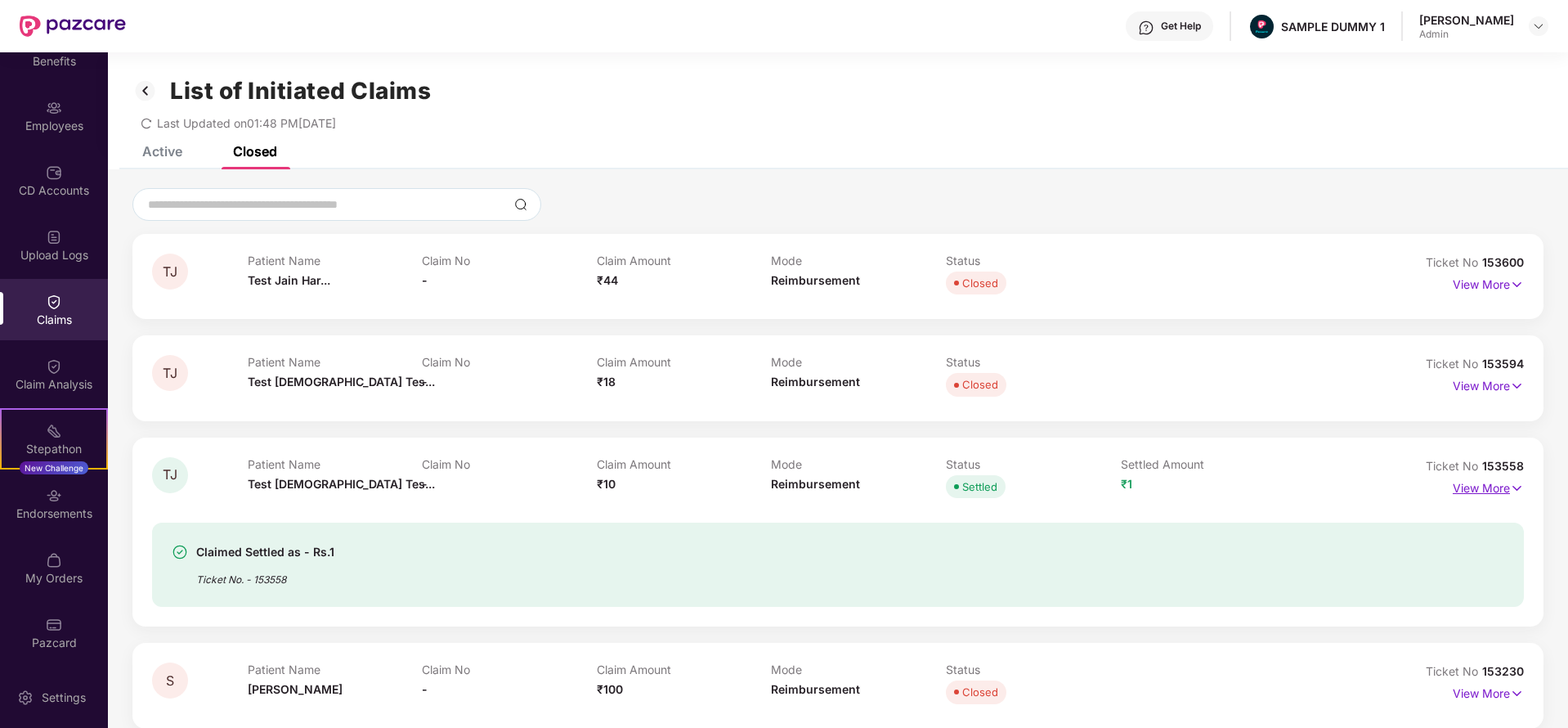
click at [1485, 485] on p "View More" at bounding box center [1488, 486] width 71 height 22
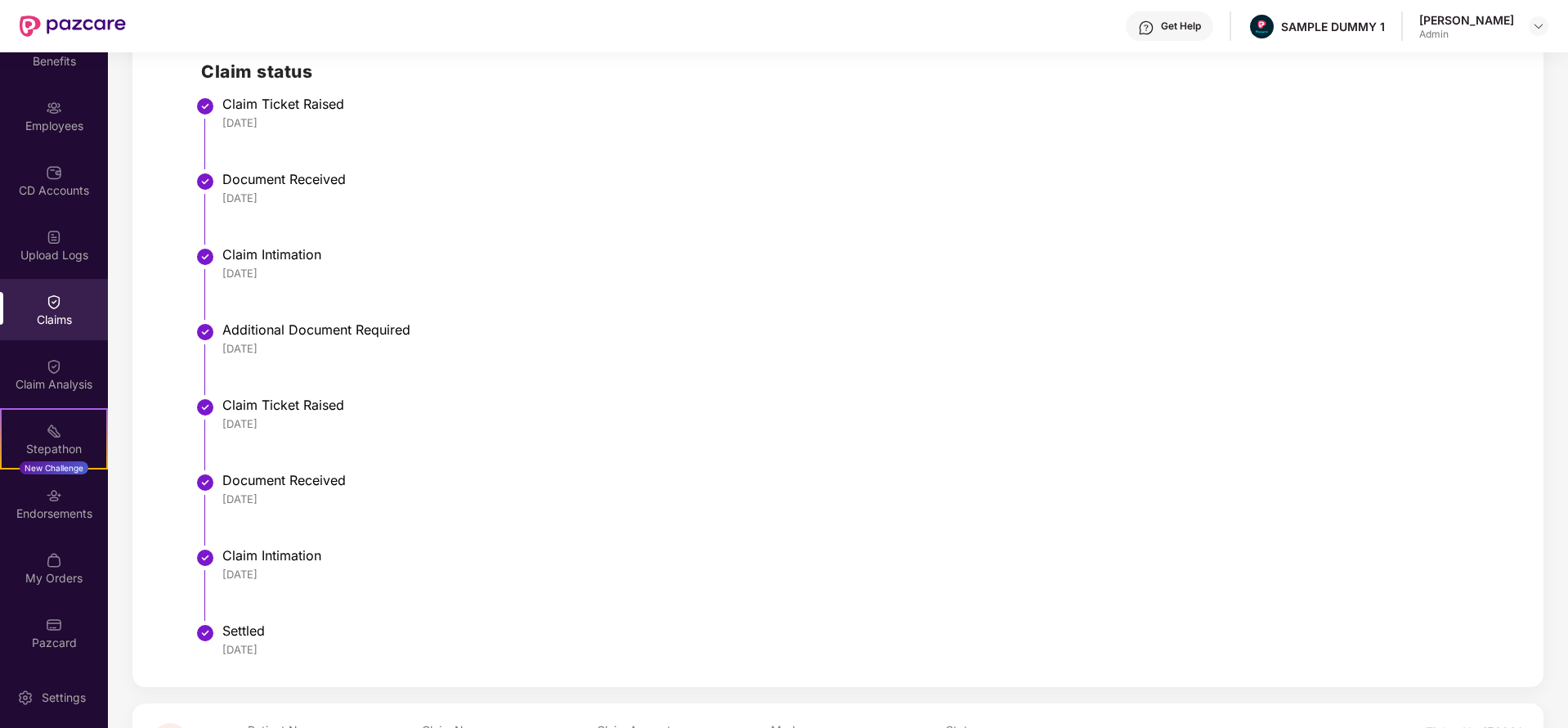
scroll to position [647, 0]
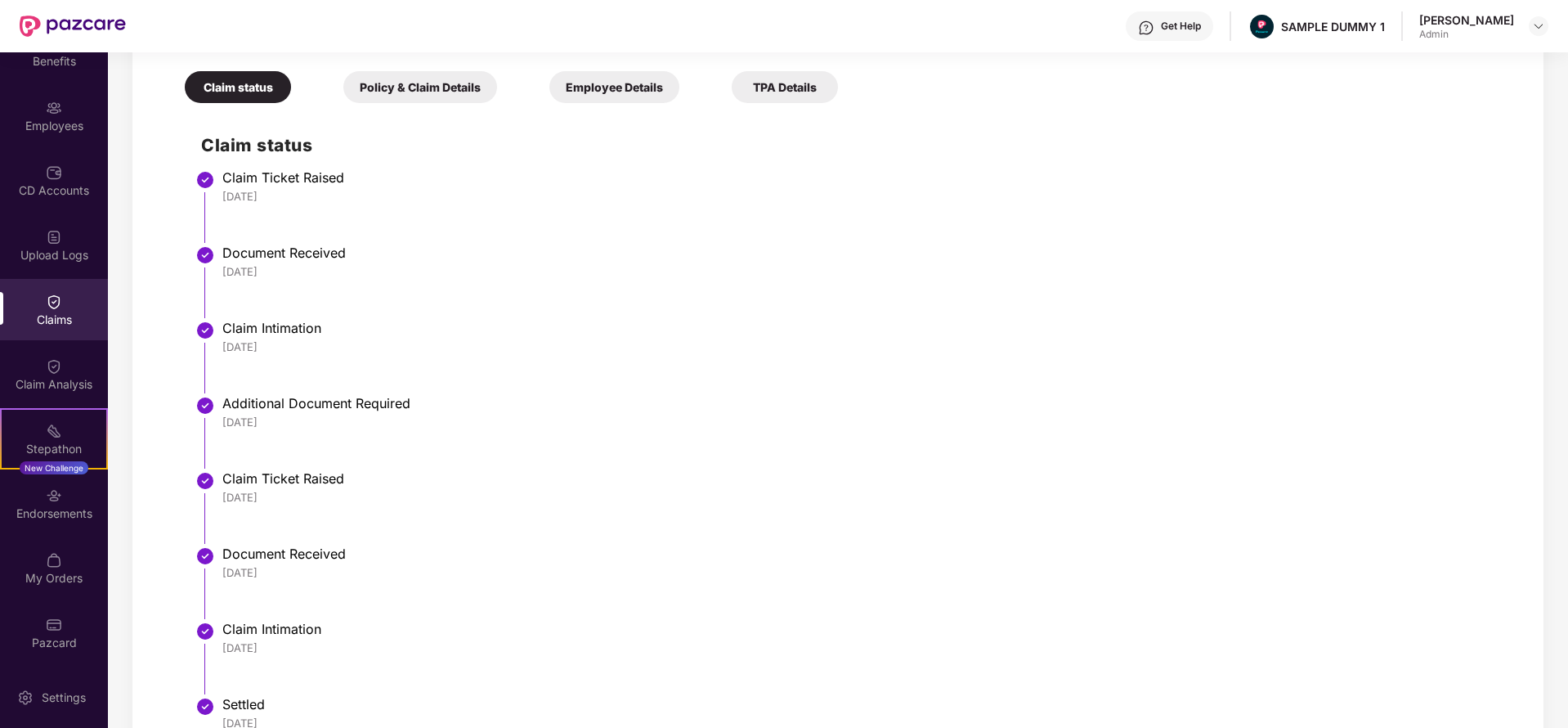
click at [421, 93] on div "Policy & Claim Details" at bounding box center [421, 86] width 154 height 32
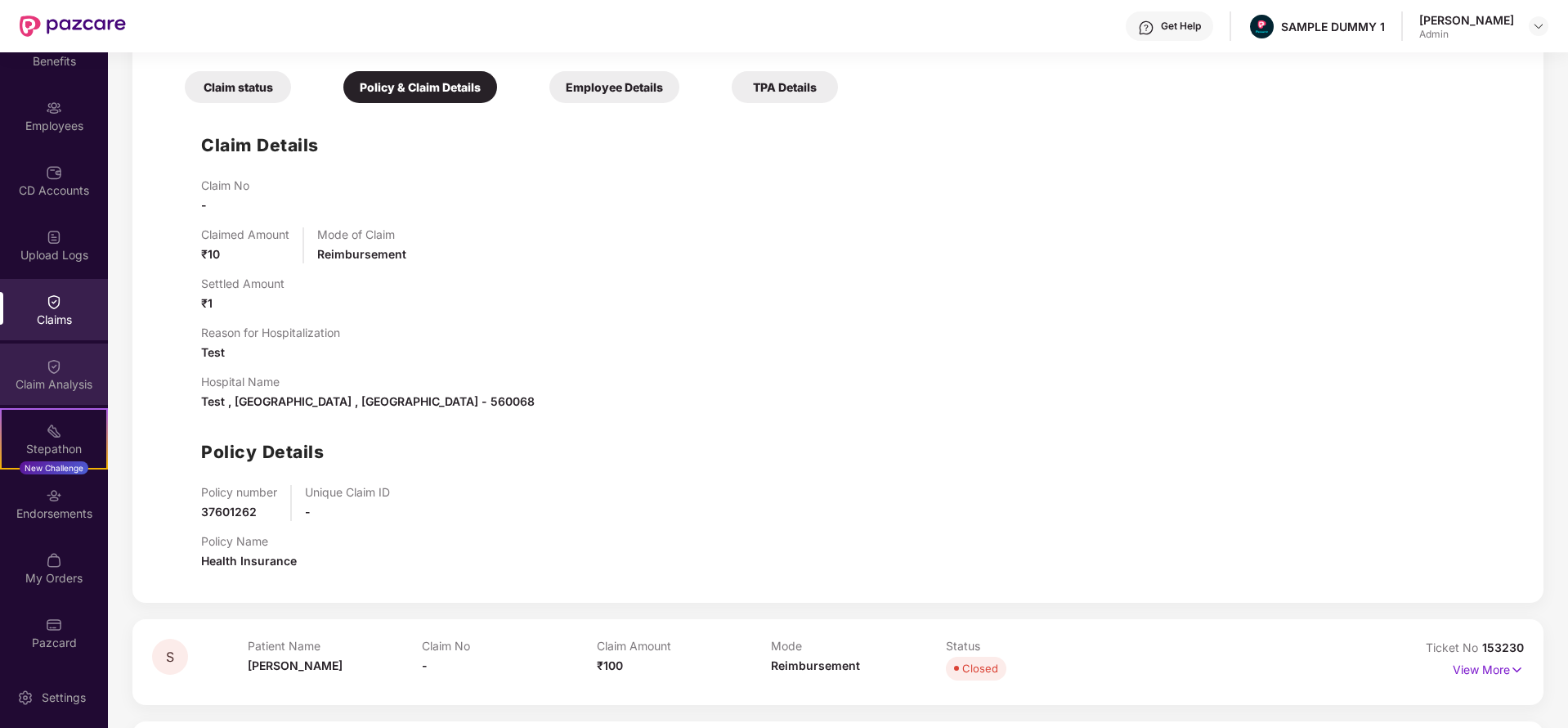
click at [63, 367] on div "Claim Analysis" at bounding box center [54, 375] width 108 height 61
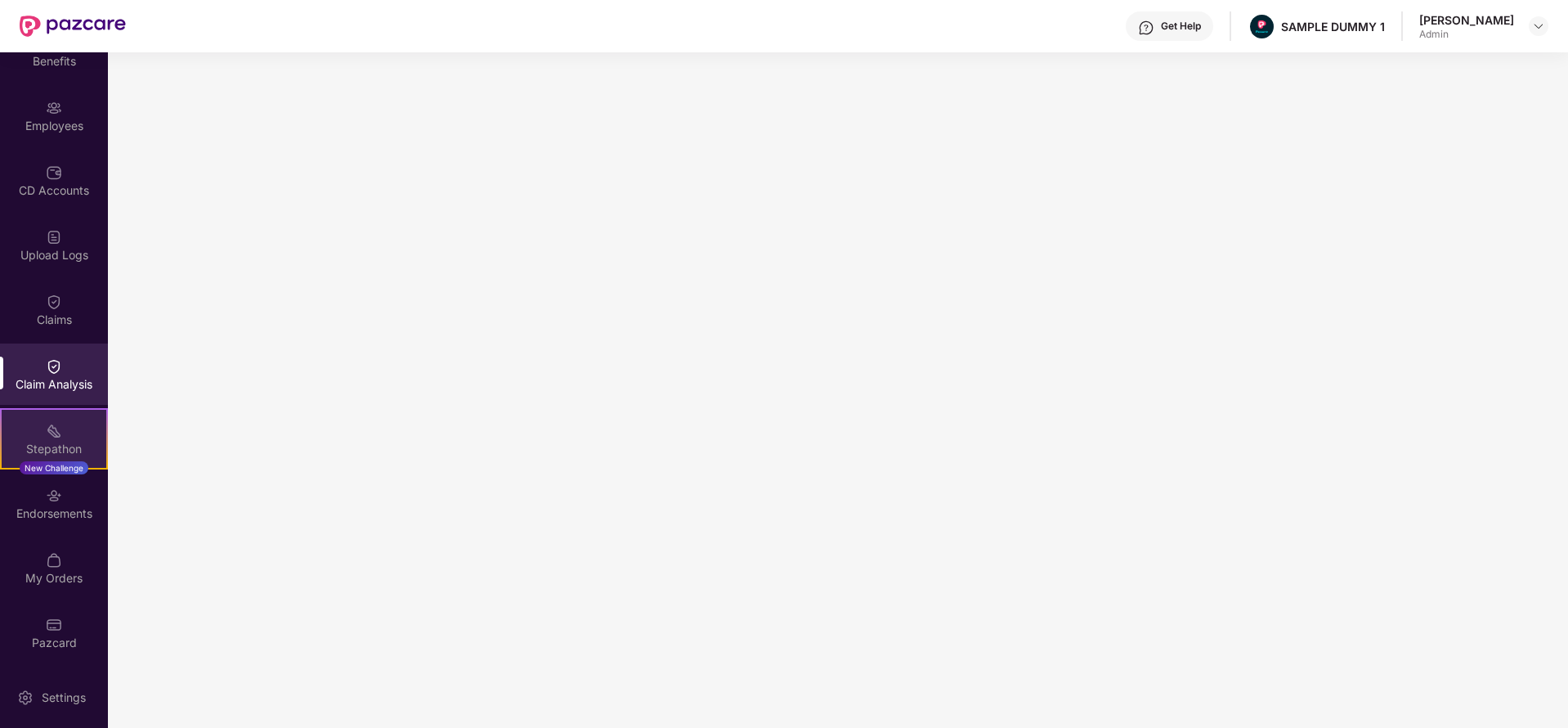
click at [40, 418] on div "Stepathon New Challenge" at bounding box center [54, 439] width 108 height 61
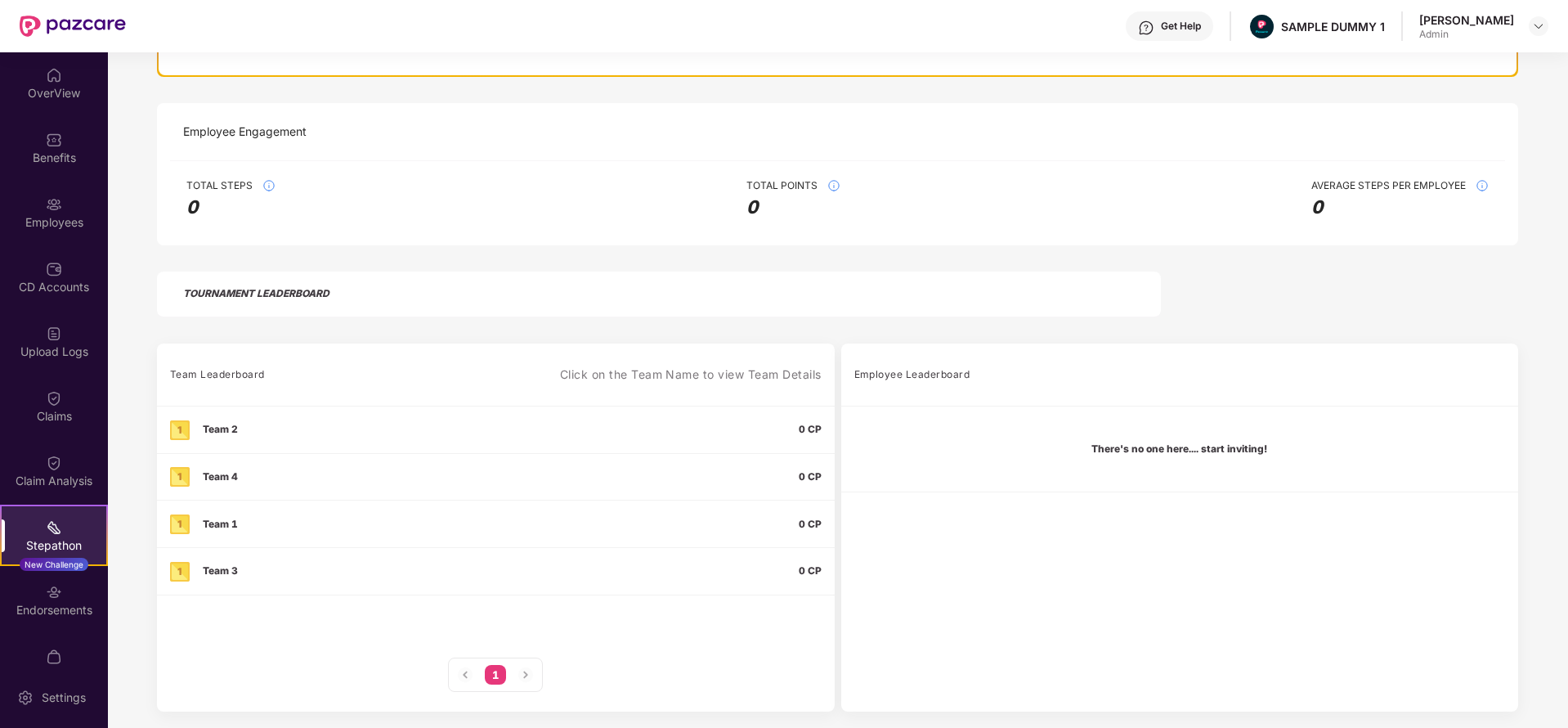
click at [1190, 18] on div "Get Help" at bounding box center [1170, 26] width 87 height 30
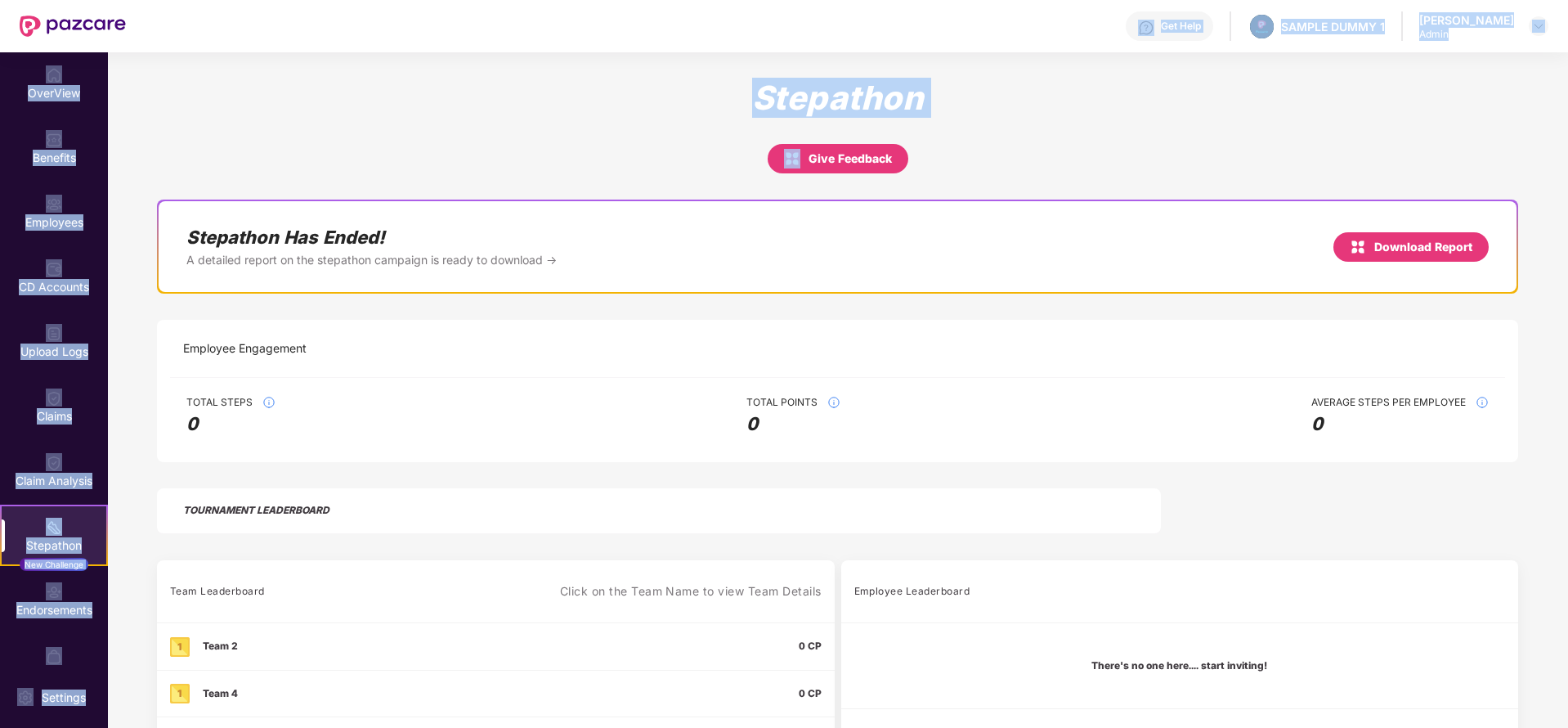
drag, startPoint x: 935, startPoint y: 162, endPoint x: 992, endPoint y: -108, distance: 276.0
click at [992, 0] on html "Get Help SAMPLE DUMMY 1 Ojasvi Sharma Admin OverView Benefits Employees CD Acco…" at bounding box center [784, 364] width 1568 height 728
